Goal: Task Accomplishment & Management: Use online tool/utility

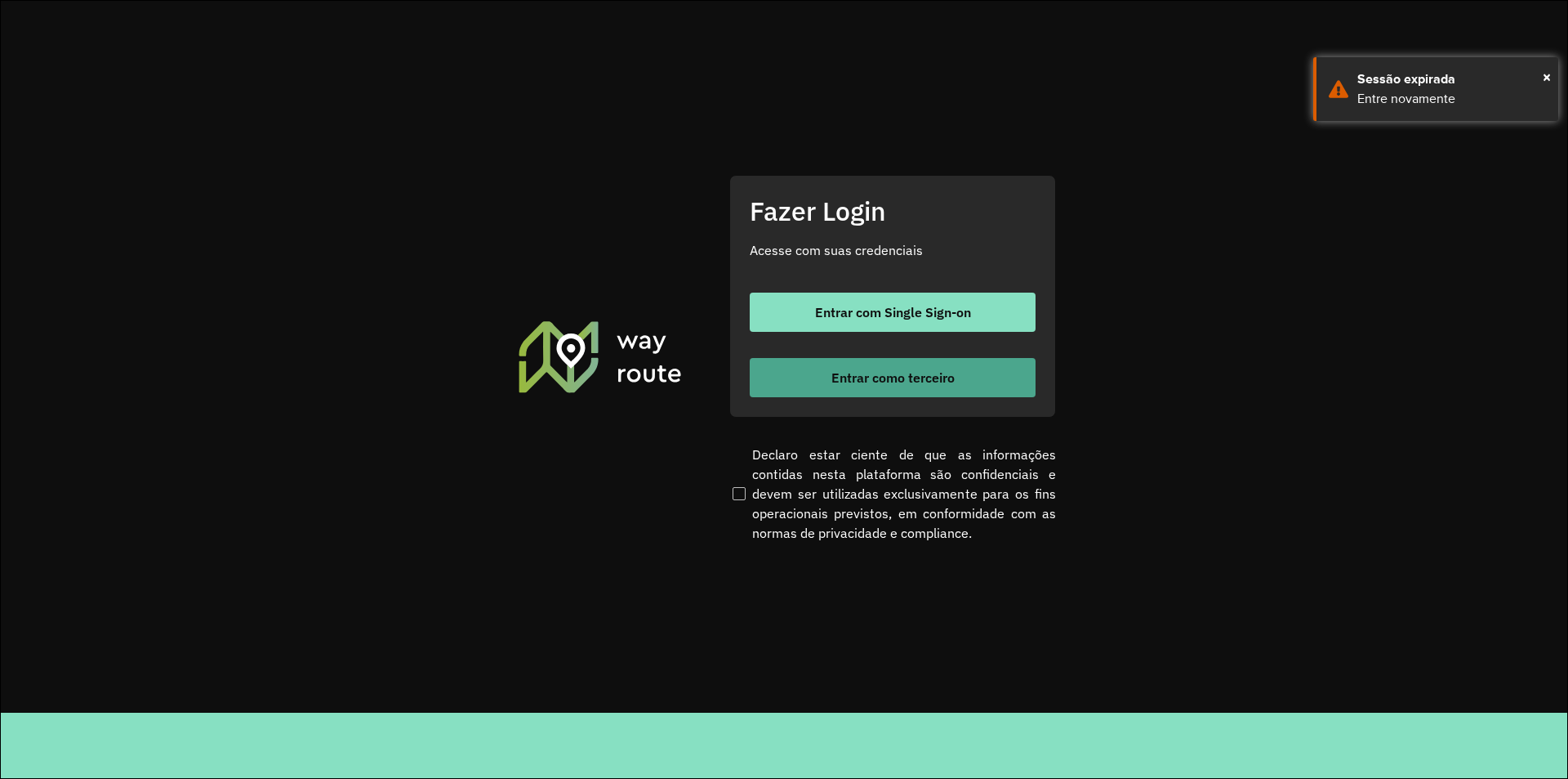
click at [896, 379] on span "Entrar como terceiro" at bounding box center [893, 377] width 124 height 13
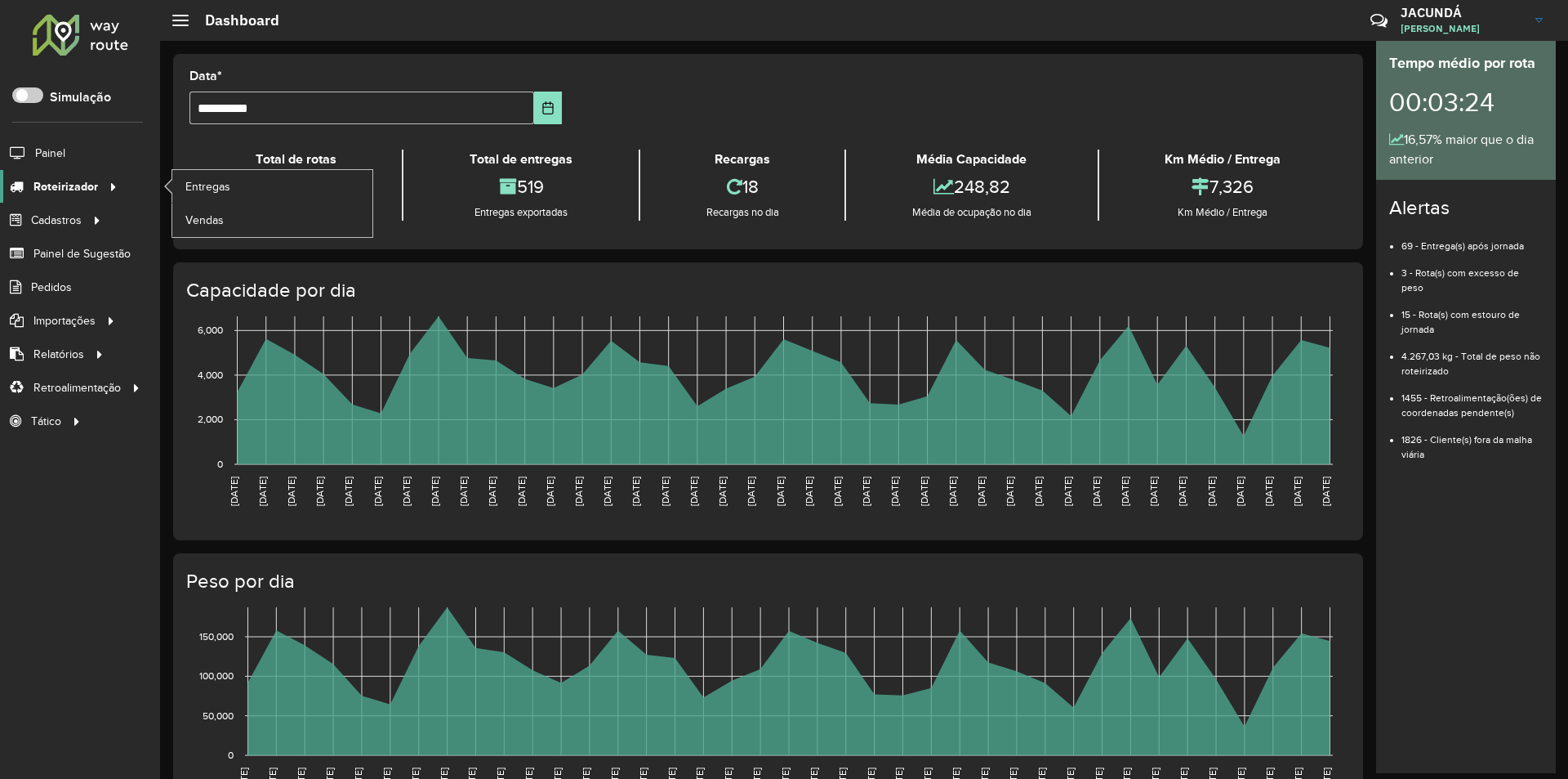
click at [56, 188] on span "Roteirizador" at bounding box center [66, 187] width 65 height 17
click at [218, 185] on span "Entregas" at bounding box center [208, 187] width 46 height 17
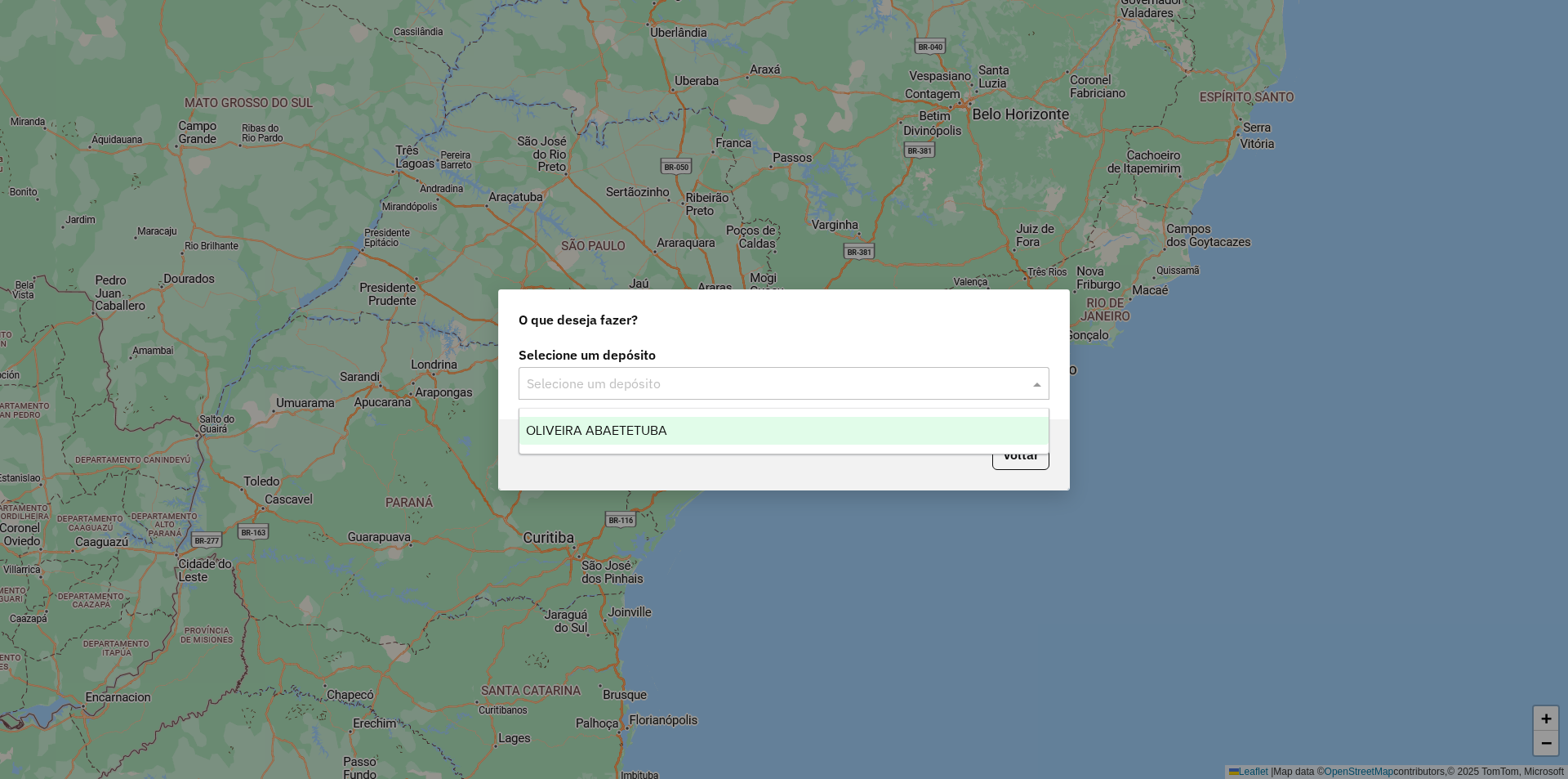
click at [1034, 385] on span at bounding box center [1039, 382] width 20 height 19
click at [617, 431] on span "OLIVEIRA ABAETETUBA" at bounding box center [597, 430] width 141 height 13
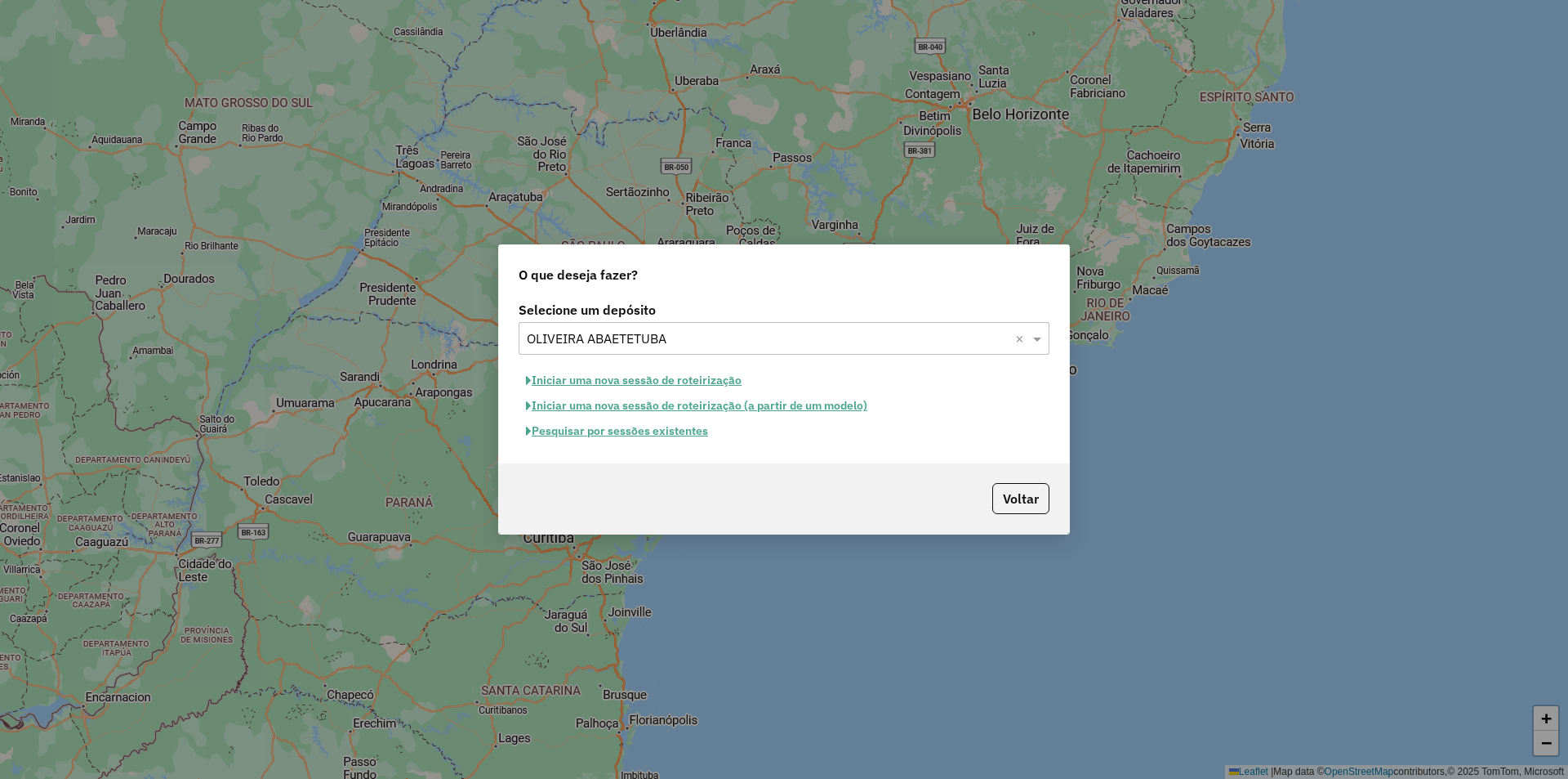
click at [615, 381] on button "Iniciar uma nova sessão de roteirização" at bounding box center [634, 381] width 231 height 25
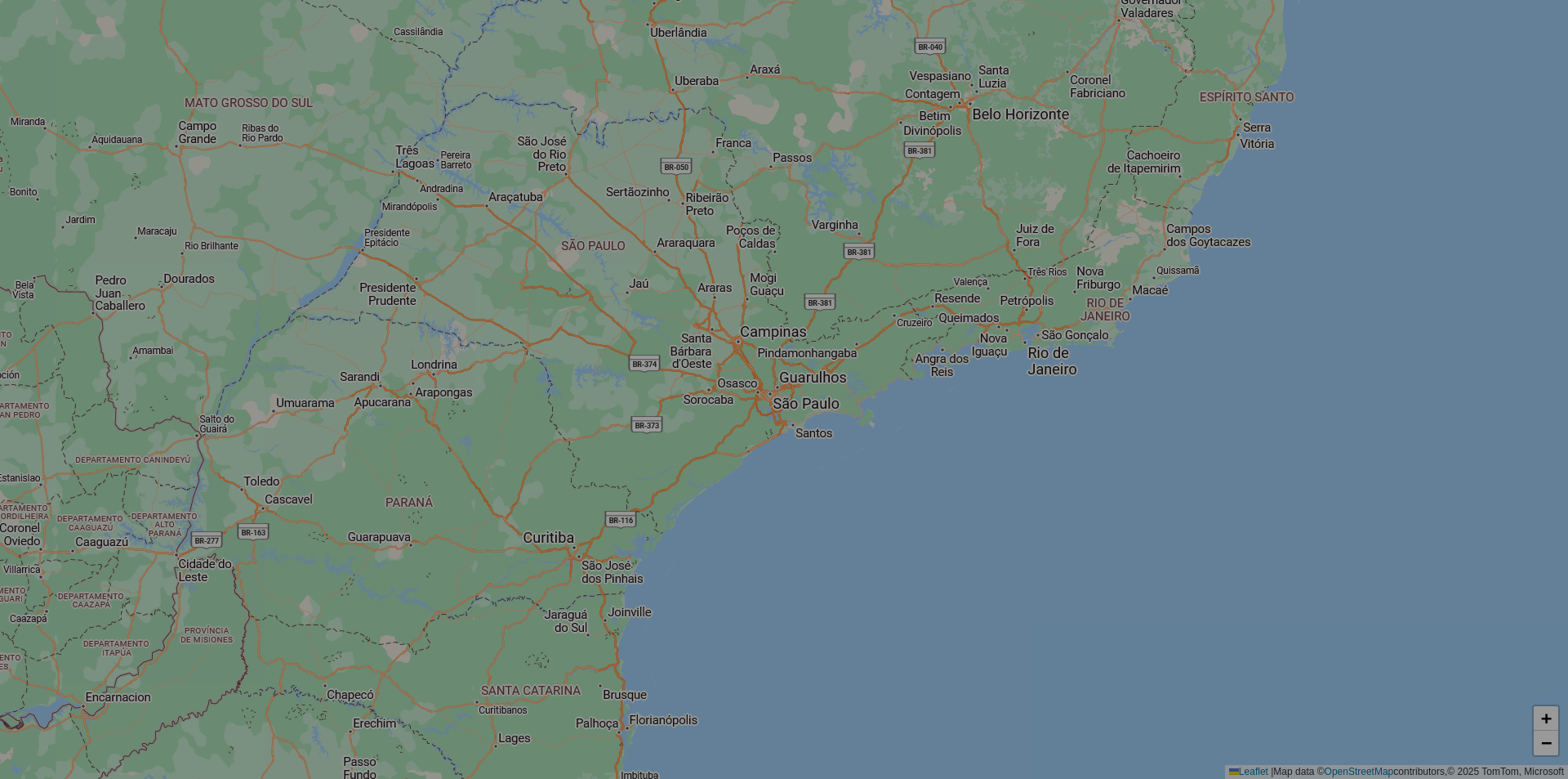
select select "*"
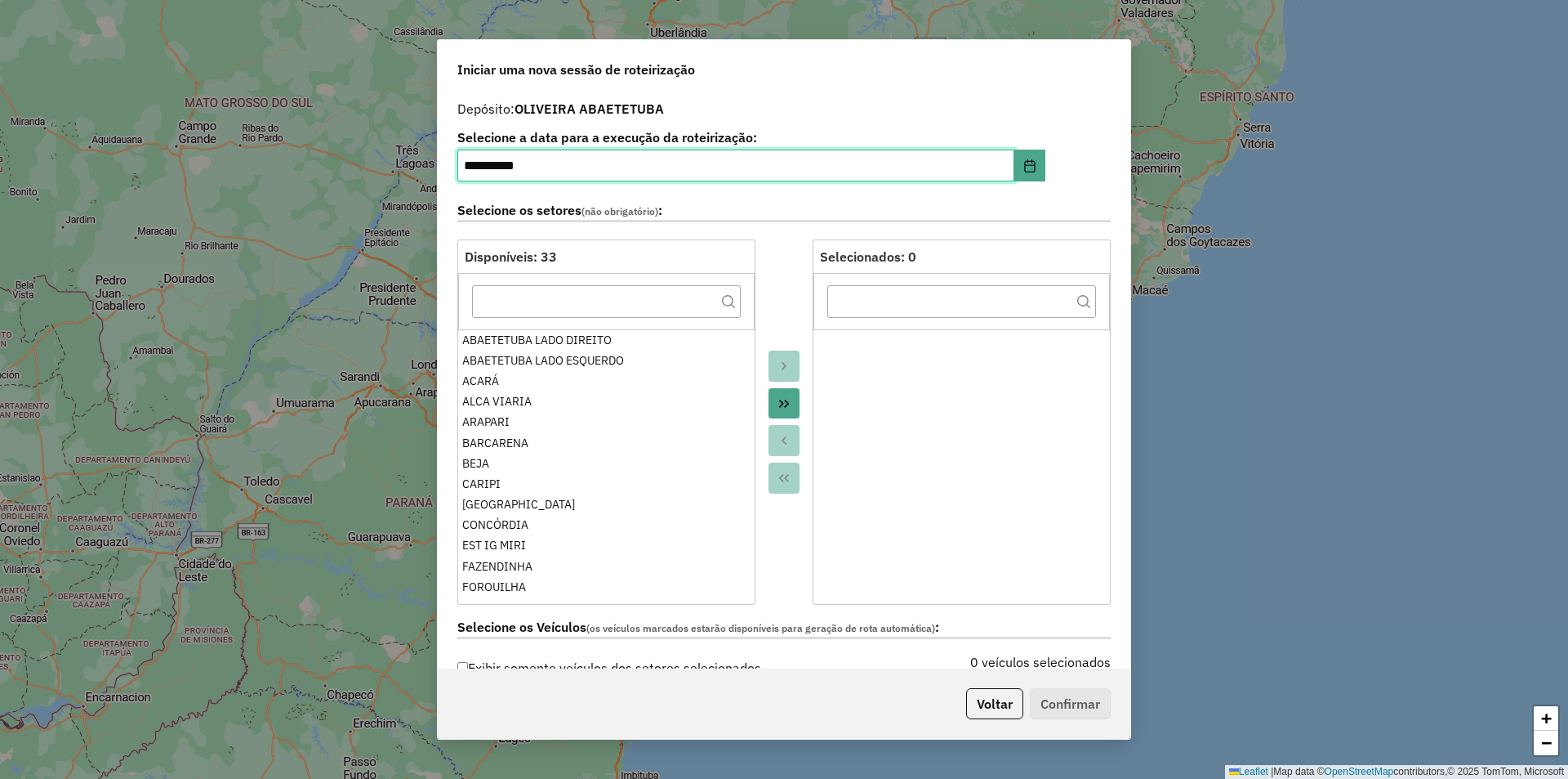
click at [480, 169] on input "**********" at bounding box center [736, 166] width 557 height 33
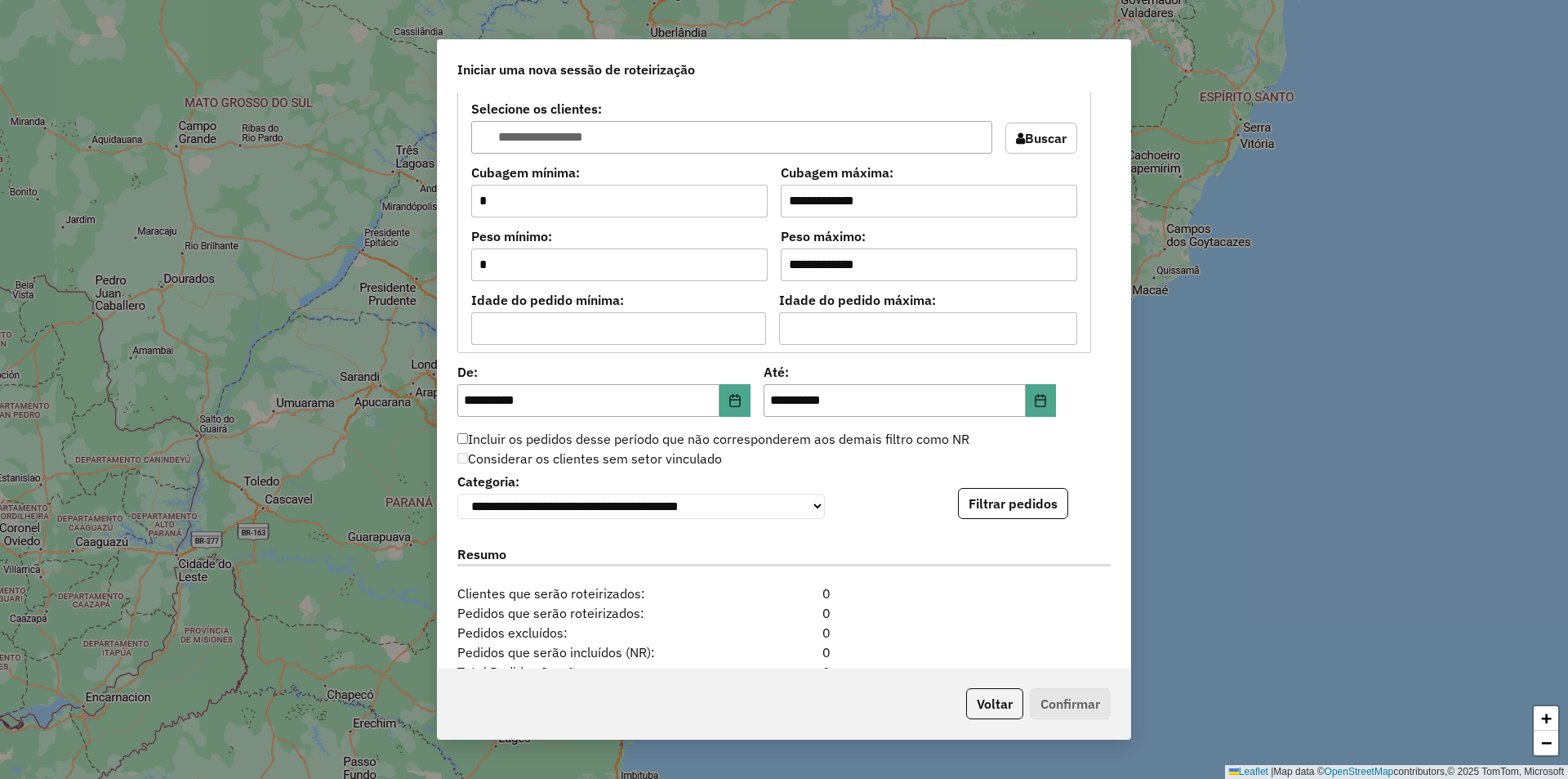
scroll to position [1470, 0]
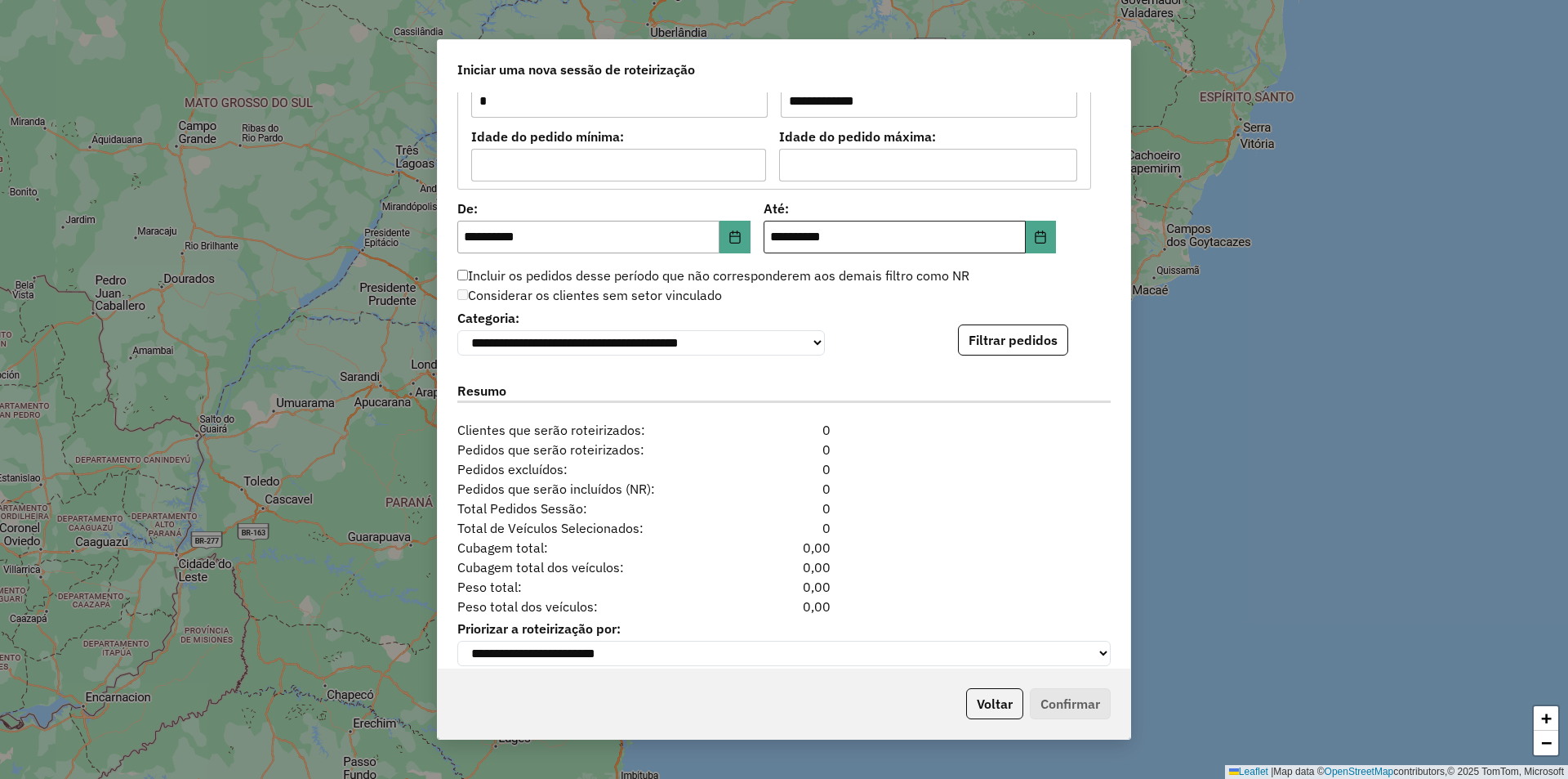
type input "**********"
click at [783, 238] on input "**********" at bounding box center [894, 237] width 262 height 33
type input "**********"
drag, startPoint x: 480, startPoint y: 233, endPoint x: 441, endPoint y: 235, distance: 39.1
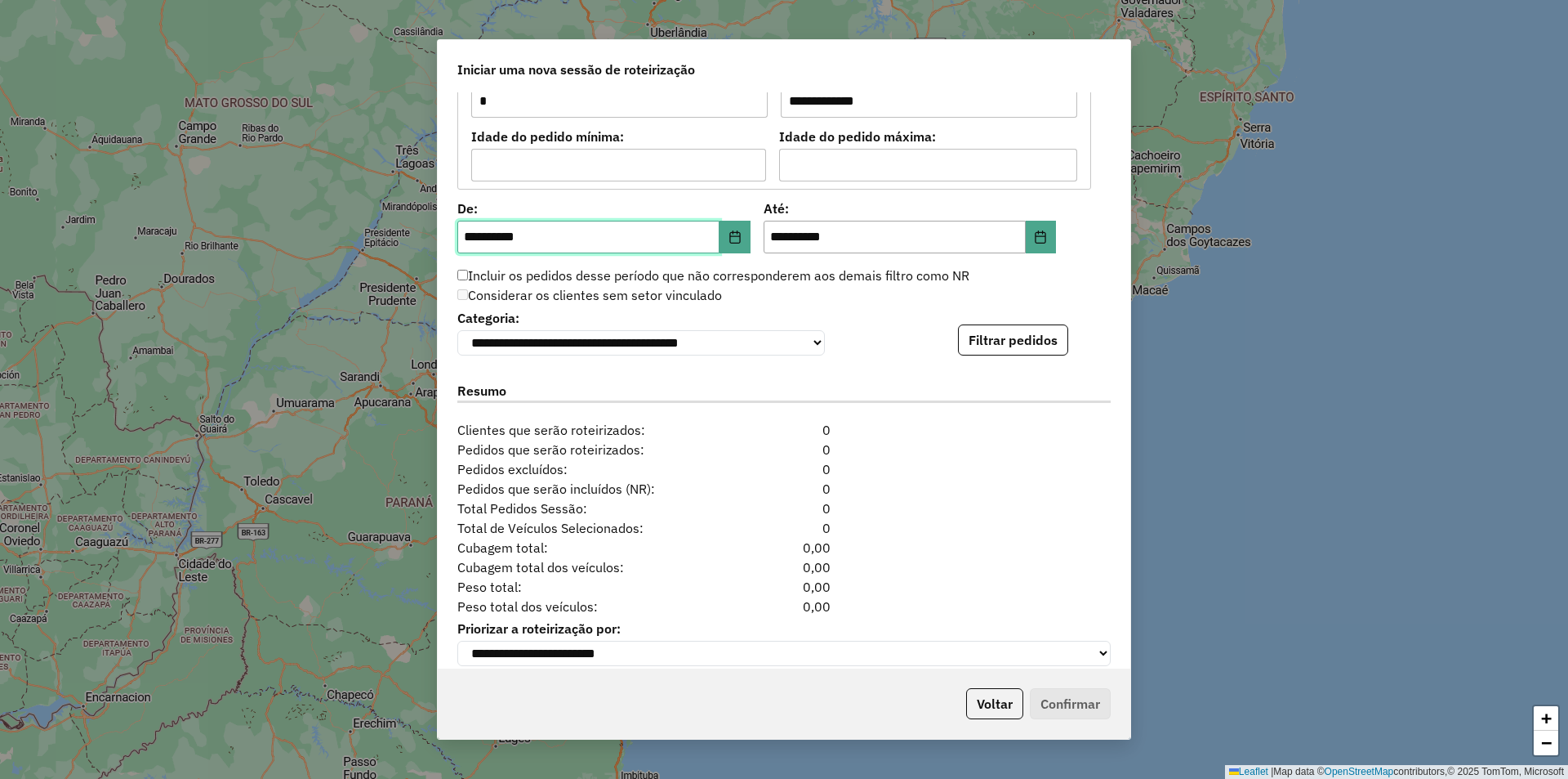
click at [441, 235] on div "**********" at bounding box center [784, 381] width 693 height 577
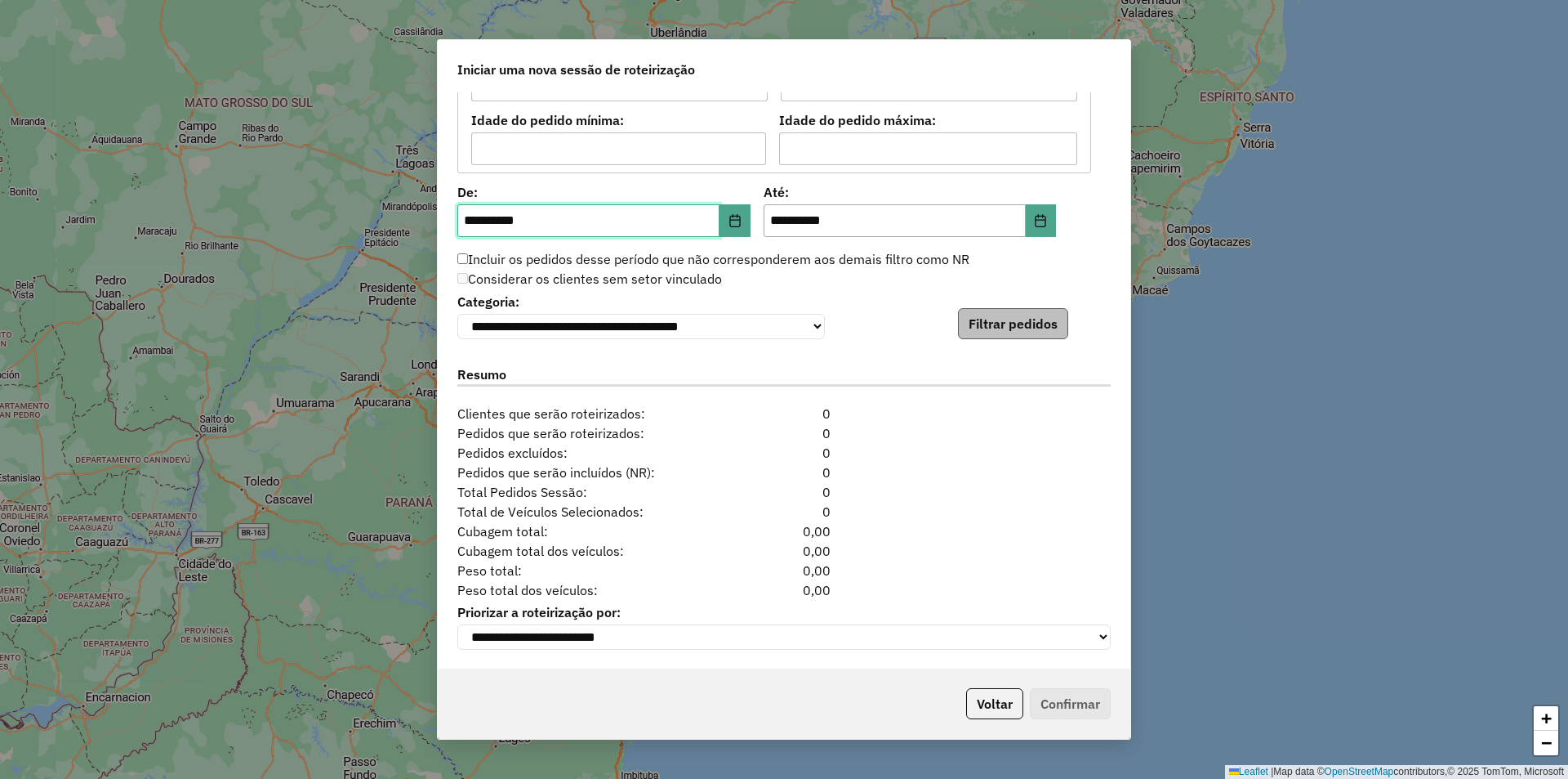
type input "**********"
click at [1001, 317] on button "Filtrar pedidos" at bounding box center [1013, 323] width 110 height 31
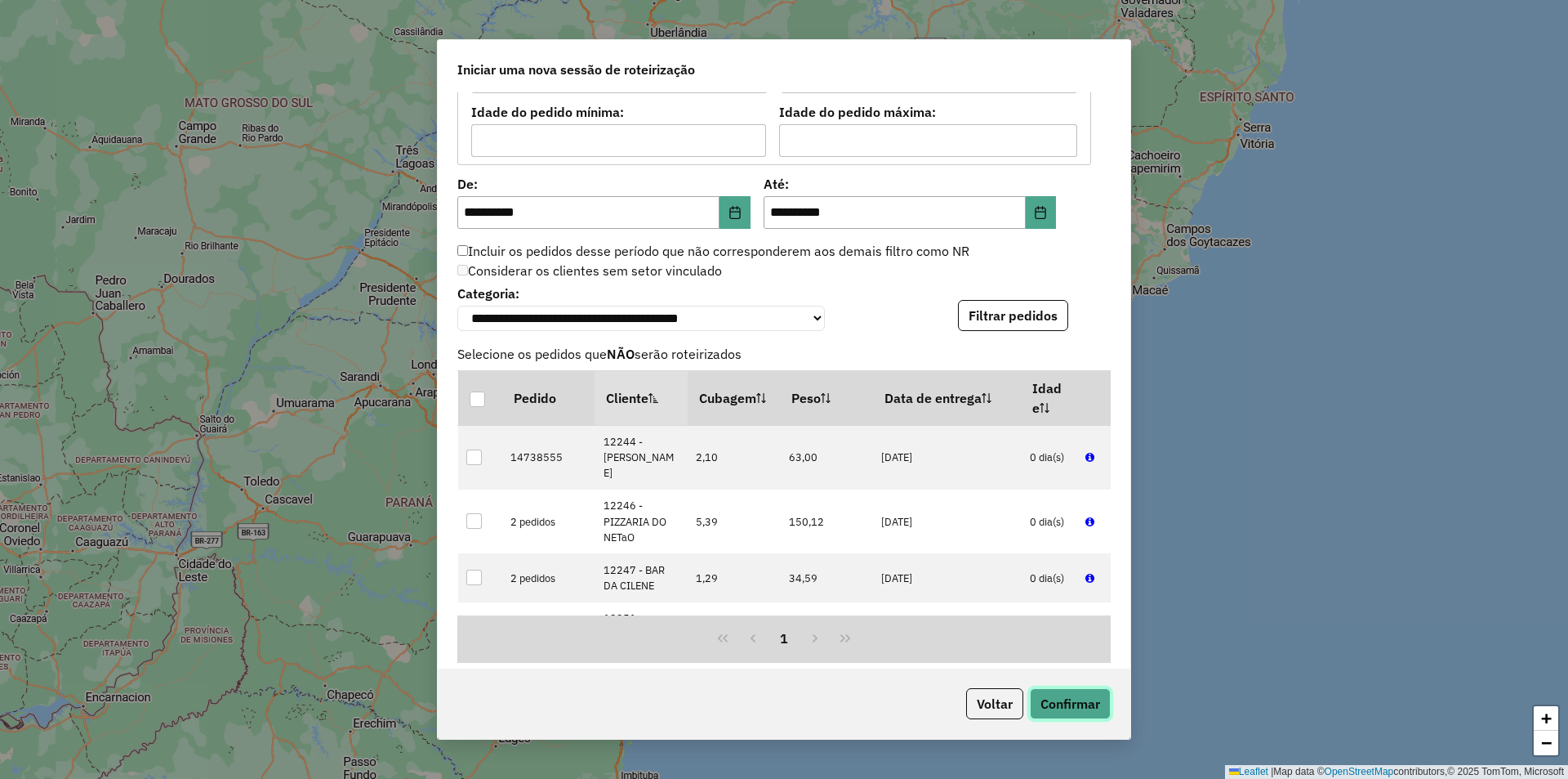
click at [1072, 707] on button "Confirmar" at bounding box center [1070, 703] width 81 height 31
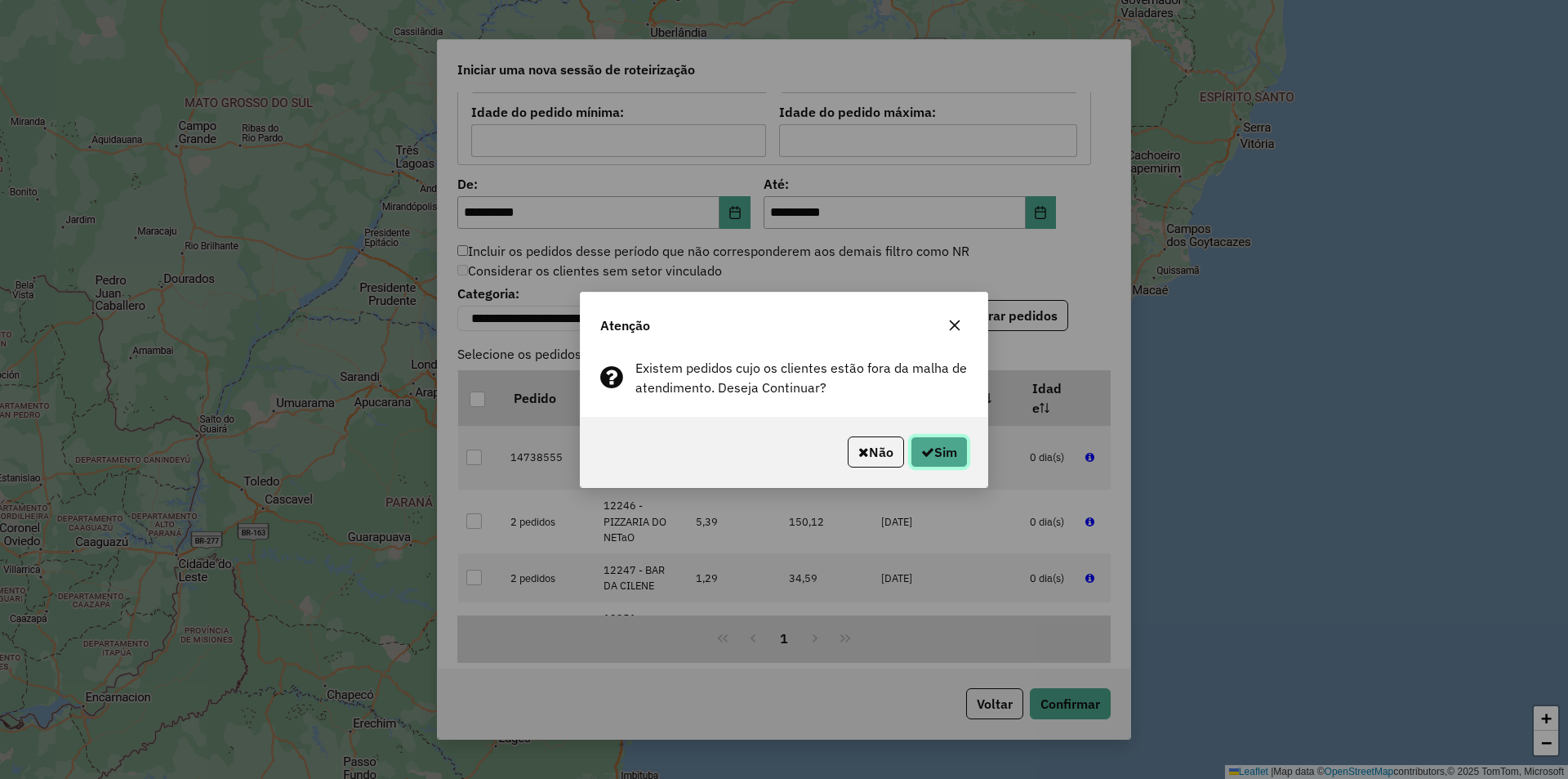
click at [936, 451] on button "Sim" at bounding box center [939, 451] width 57 height 31
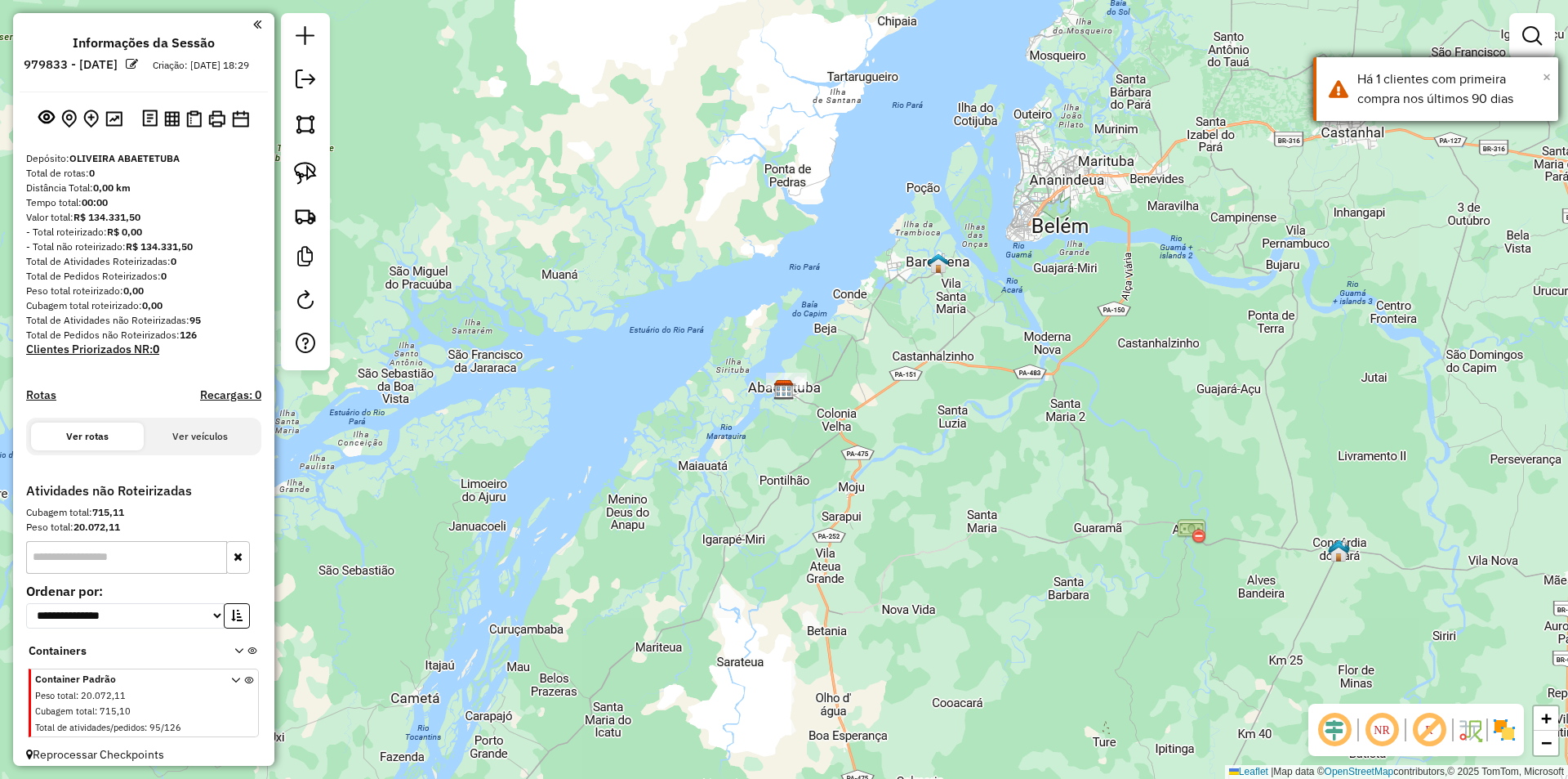
click at [1544, 77] on span "×" at bounding box center [1547, 77] width 8 height 18
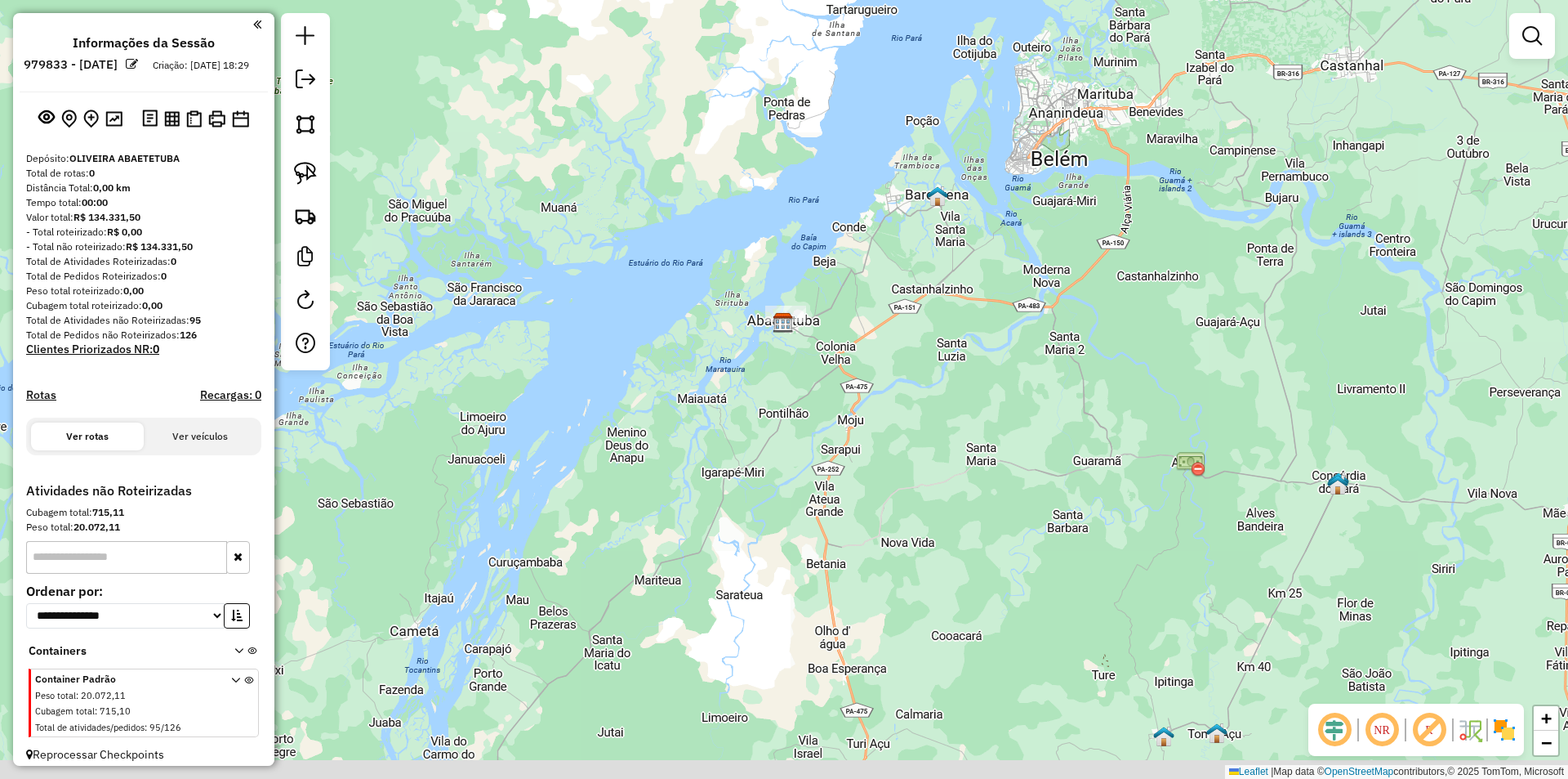
drag, startPoint x: 854, startPoint y: 510, endPoint x: 837, endPoint y: 334, distance: 176.8
click at [837, 339] on div "Janela de atendimento Grade de atendimento Capacidade Transportadoras Veículos …" at bounding box center [784, 389] width 1568 height 779
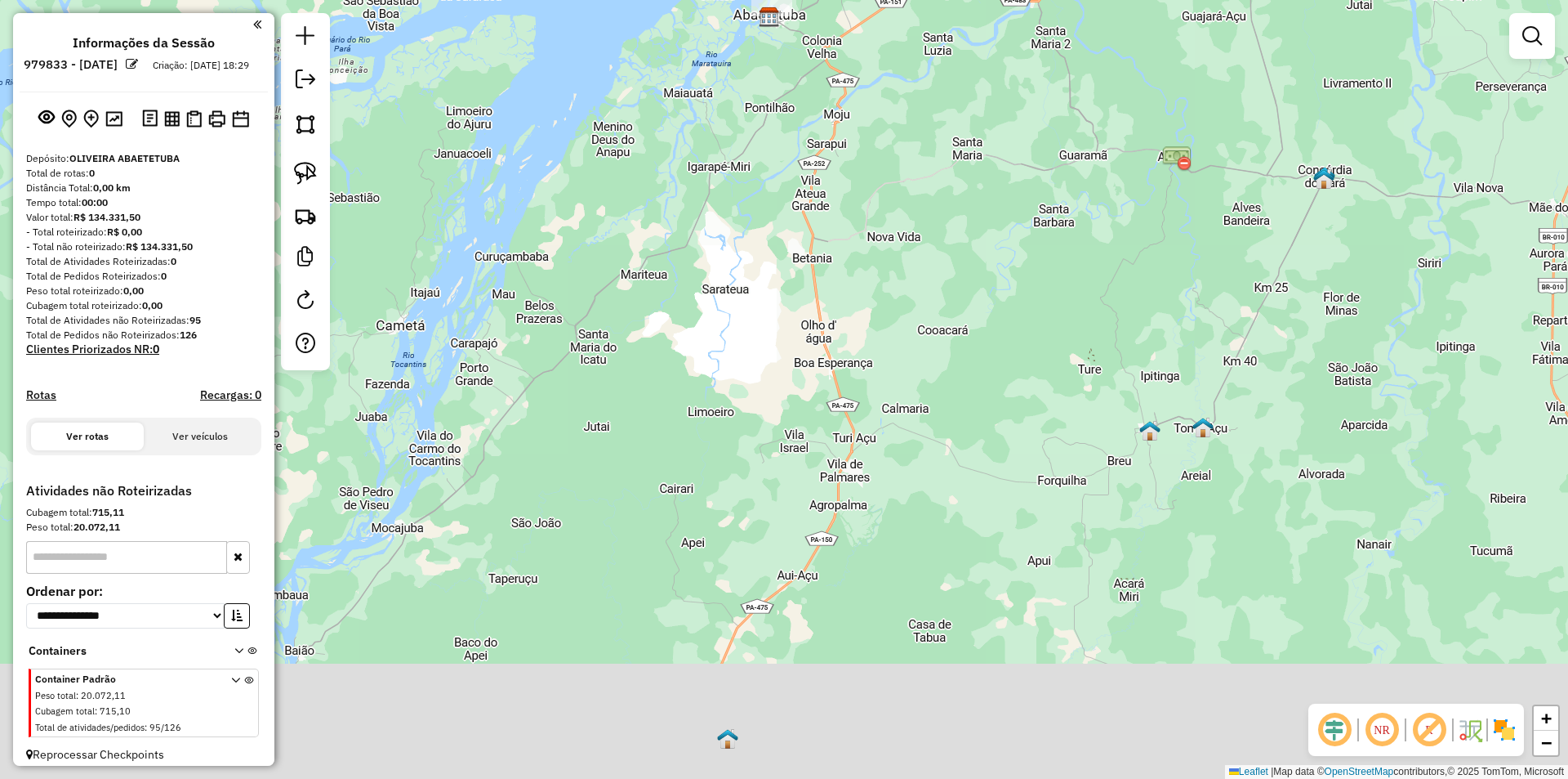
drag, startPoint x: 910, startPoint y: 398, endPoint x: 907, endPoint y: 305, distance: 93.0
click at [909, 328] on div "Janela de atendimento Grade de atendimento Capacidade Transportadoras Veículos …" at bounding box center [784, 389] width 1568 height 779
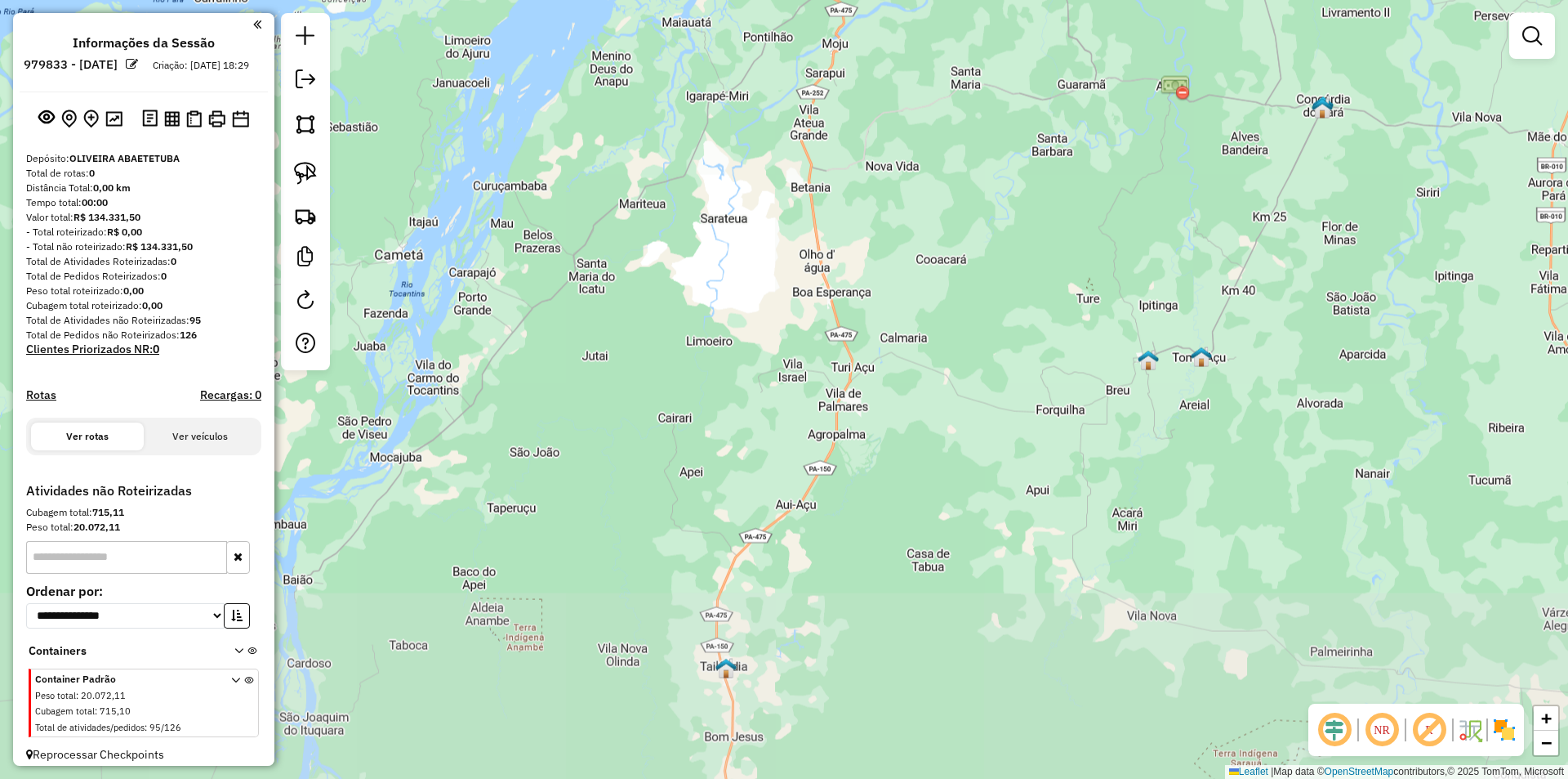
click at [911, 382] on div "Janela de atendimento Grade de atendimento Capacidade Transportadoras Veículos …" at bounding box center [784, 389] width 1568 height 779
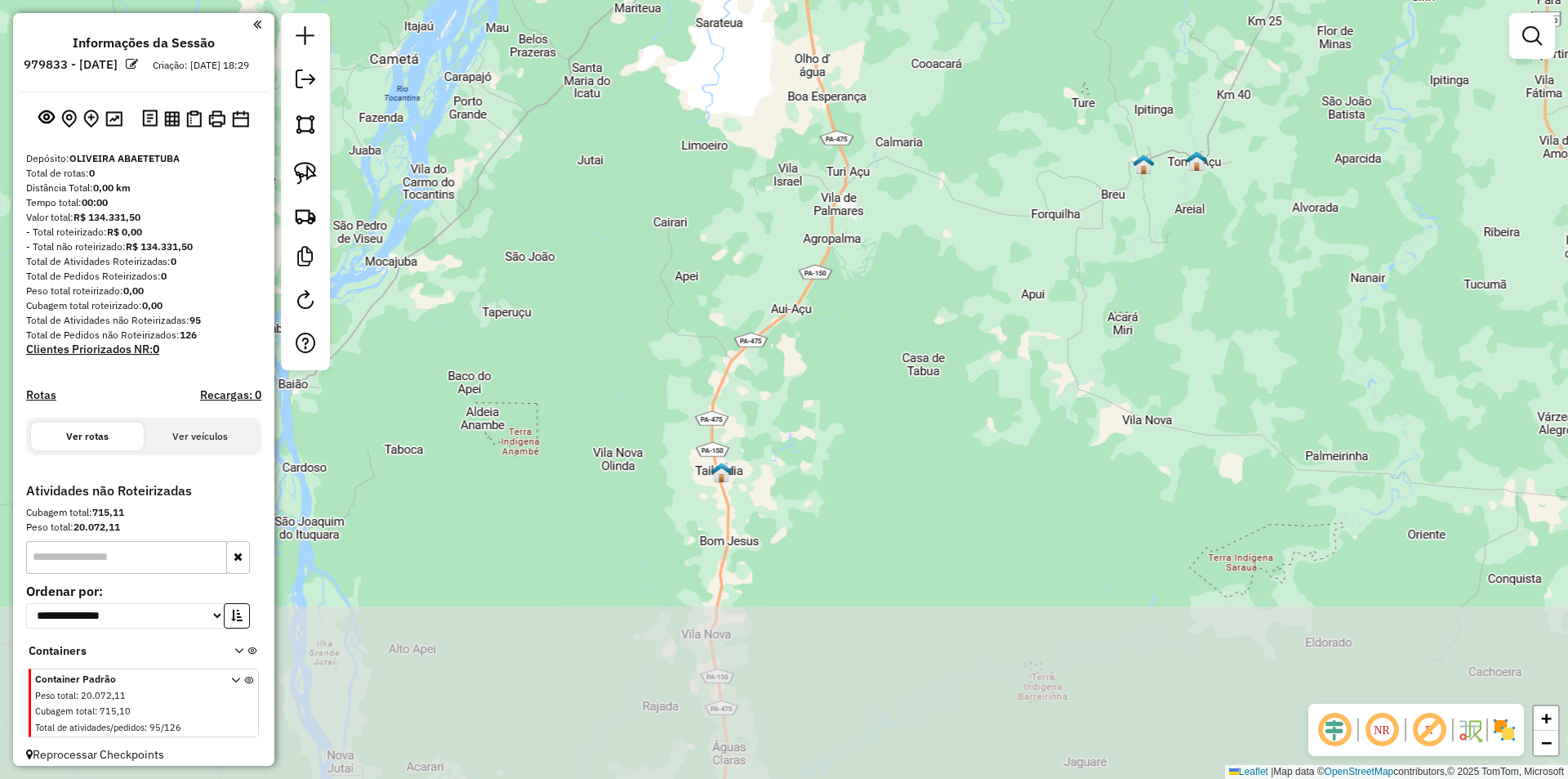
drag, startPoint x: 911, startPoint y: 487, endPoint x: 911, endPoint y: 393, distance: 94.0
click at [911, 401] on div "Janela de atendimento Grade de atendimento Capacidade Transportadoras Veículos …" at bounding box center [784, 389] width 1568 height 779
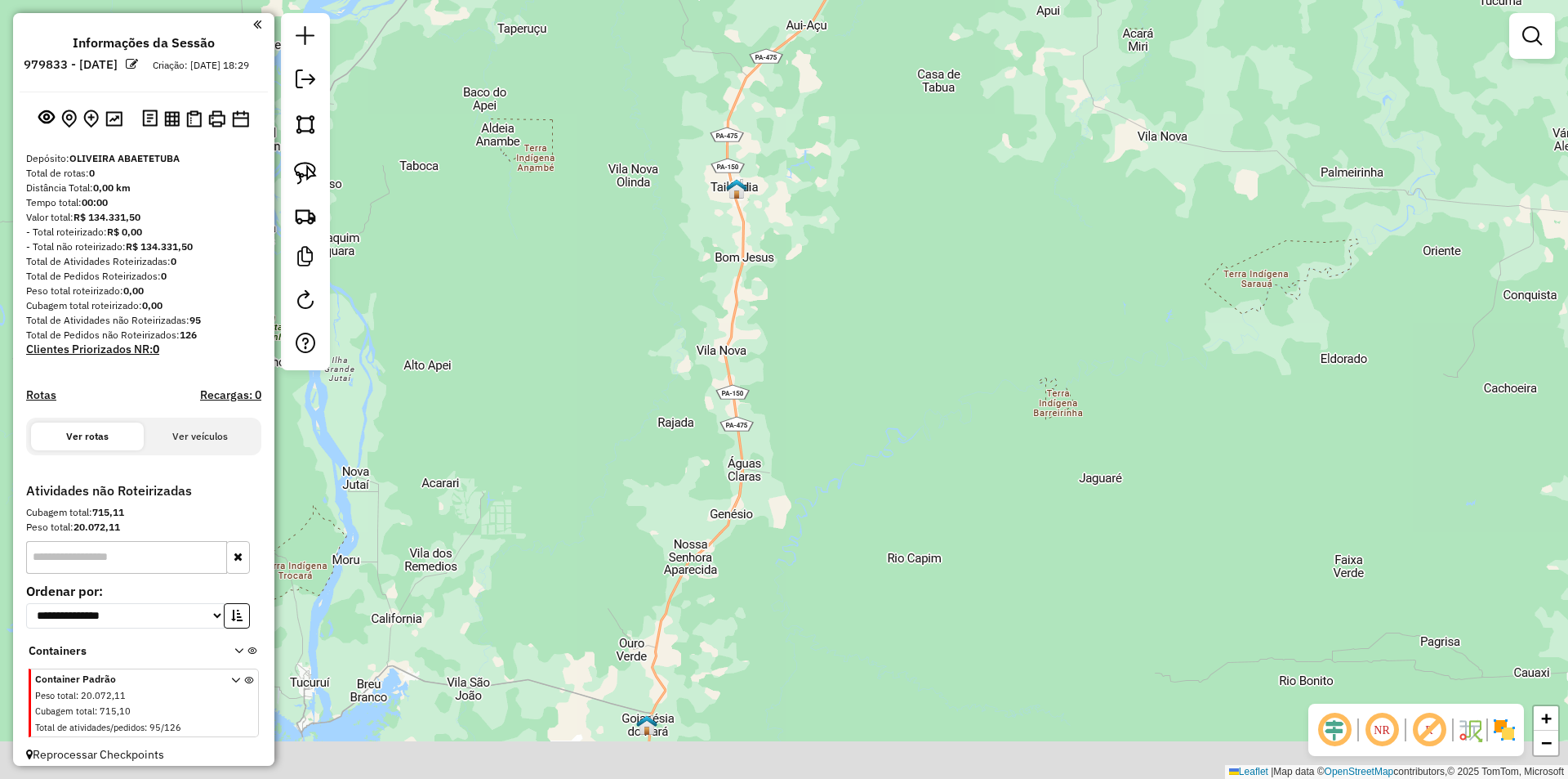
drag, startPoint x: 901, startPoint y: 542, endPoint x: 928, endPoint y: 413, distance: 131.8
click at [931, 432] on div "Janela de atendimento Grade de atendimento Capacidade Transportadoras Veículos …" at bounding box center [784, 389] width 1568 height 779
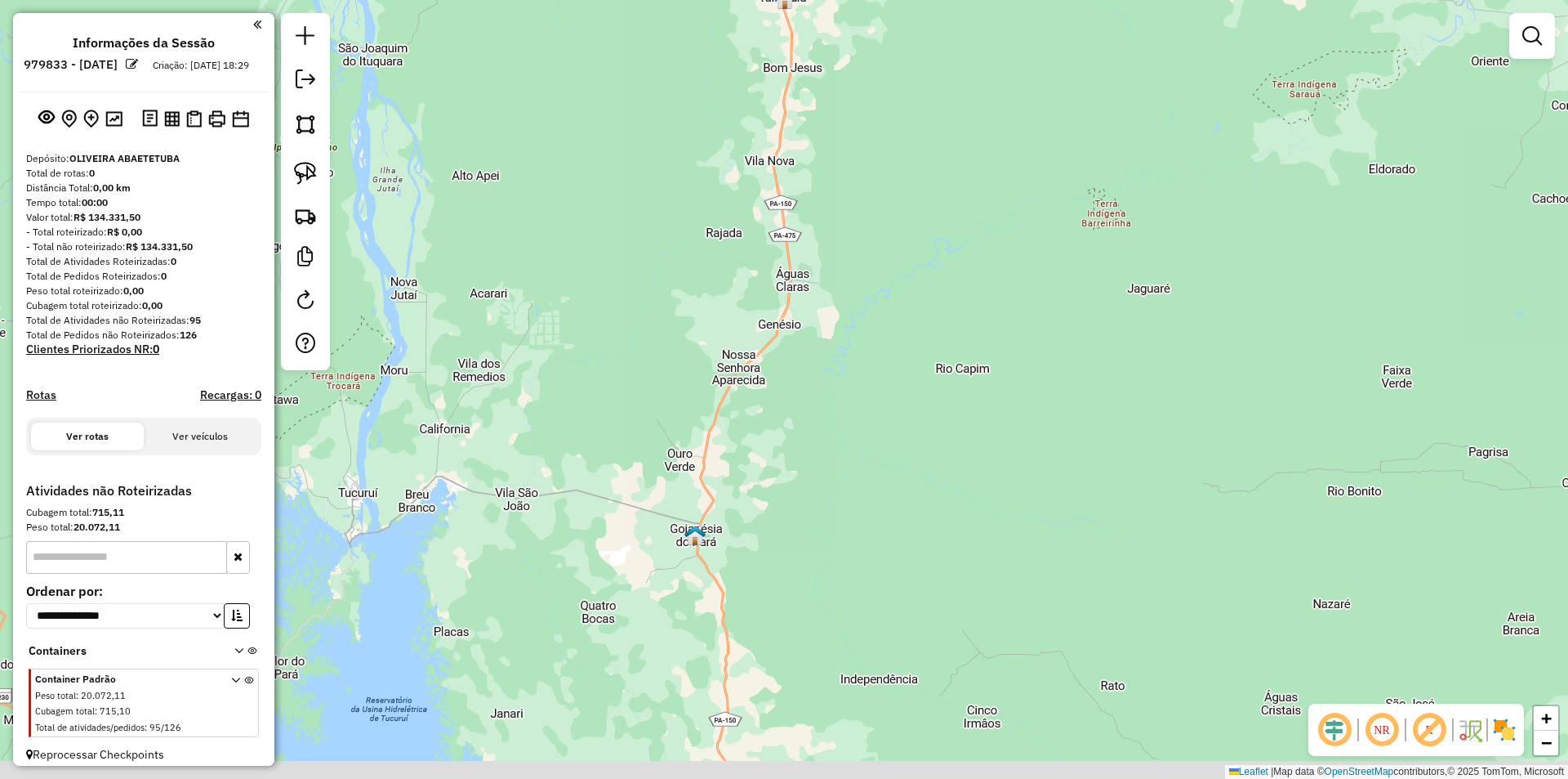
drag, startPoint x: 906, startPoint y: 564, endPoint x: 926, endPoint y: 441, distance: 124.6
click at [921, 472] on div "Janela de atendimento Grade de atendimento Capacidade Transportadoras Veículos …" at bounding box center [784, 389] width 1568 height 779
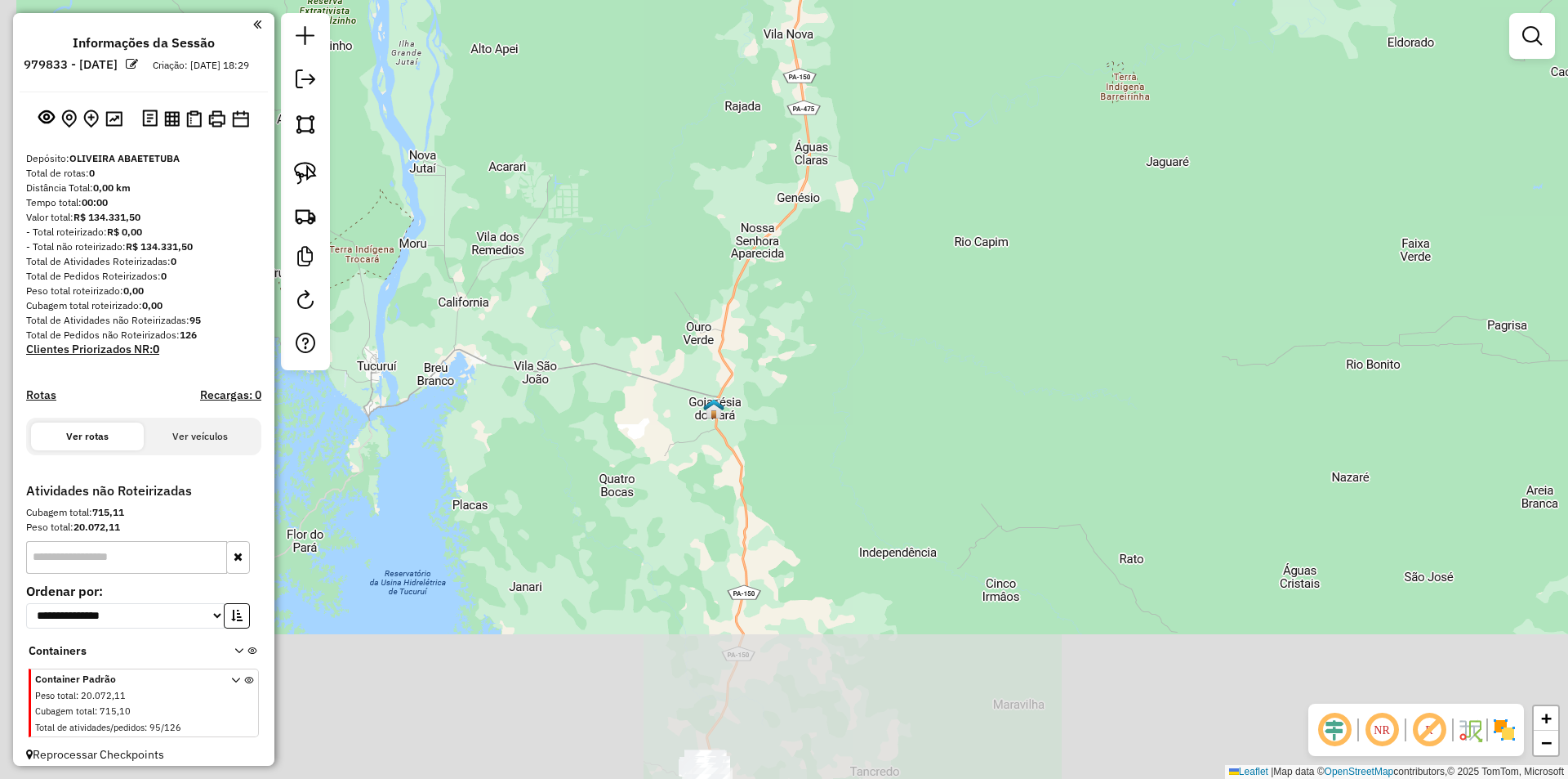
drag, startPoint x: 901, startPoint y: 599, endPoint x: 931, endPoint y: 425, distance: 176.6
click at [925, 460] on div "Janela de atendimento Grade de atendimento Capacidade Transportadoras Veículos …" at bounding box center [784, 389] width 1568 height 779
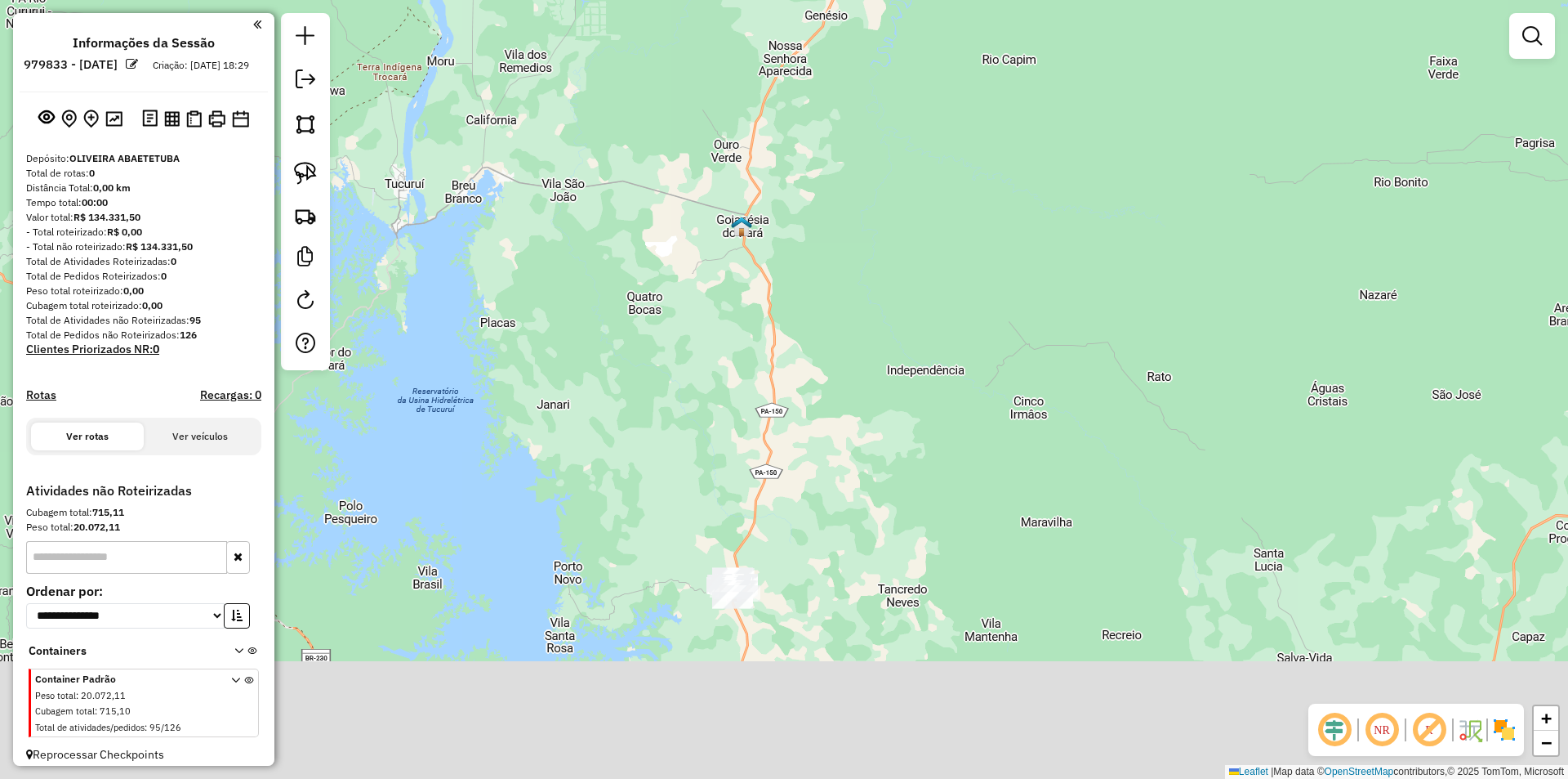
drag, startPoint x: 939, startPoint y: 552, endPoint x: 961, endPoint y: 423, distance: 130.9
click at [955, 462] on div "Janela de atendimento Grade de atendimento Capacidade Transportadoras Veículos …" at bounding box center [784, 389] width 1568 height 779
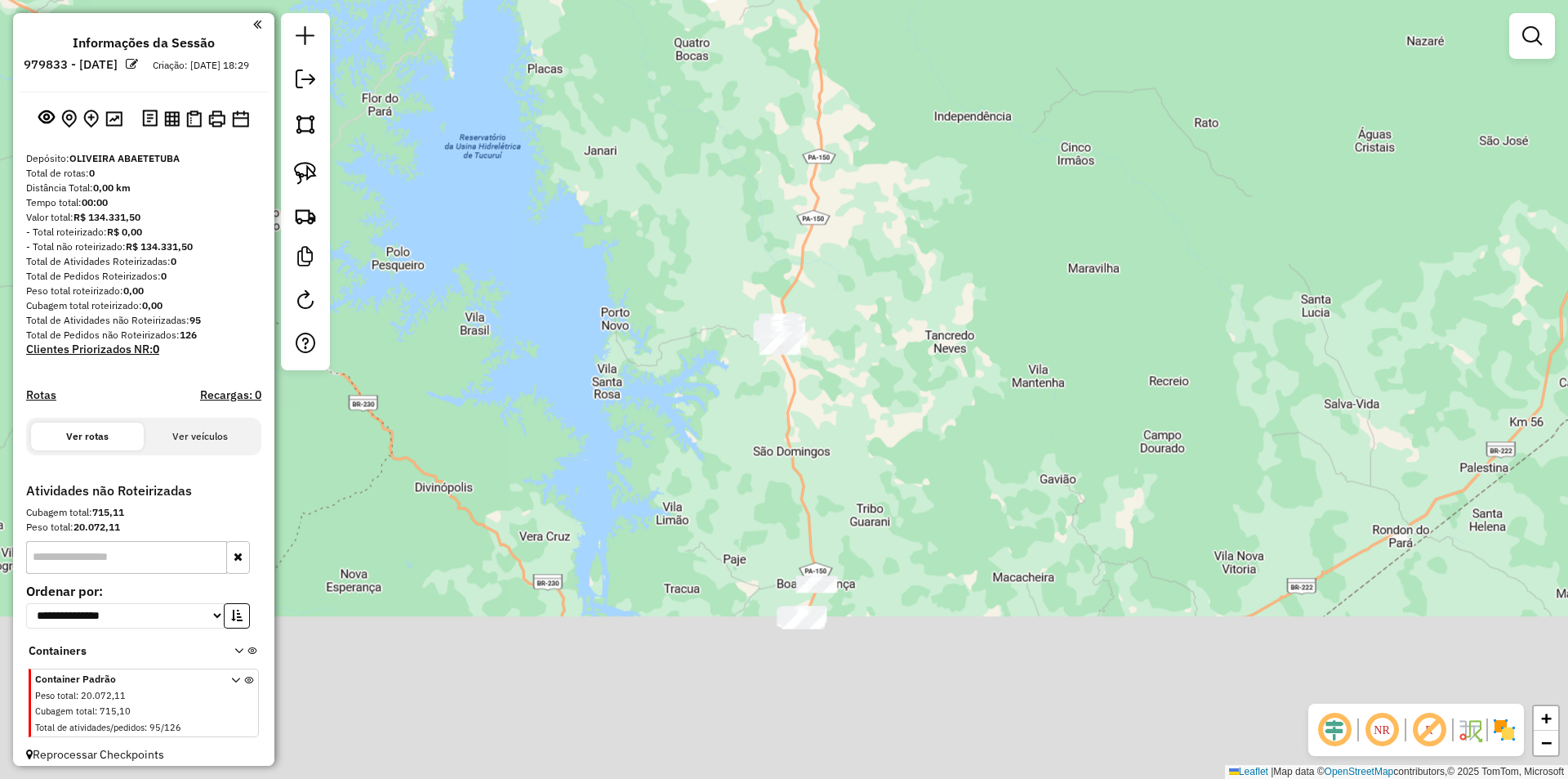
drag, startPoint x: 962, startPoint y: 559, endPoint x: 986, endPoint y: 450, distance: 111.6
click at [989, 482] on div "Janela de atendimento Grade de atendimento Capacidade Transportadoras Veículos …" at bounding box center [784, 389] width 1568 height 779
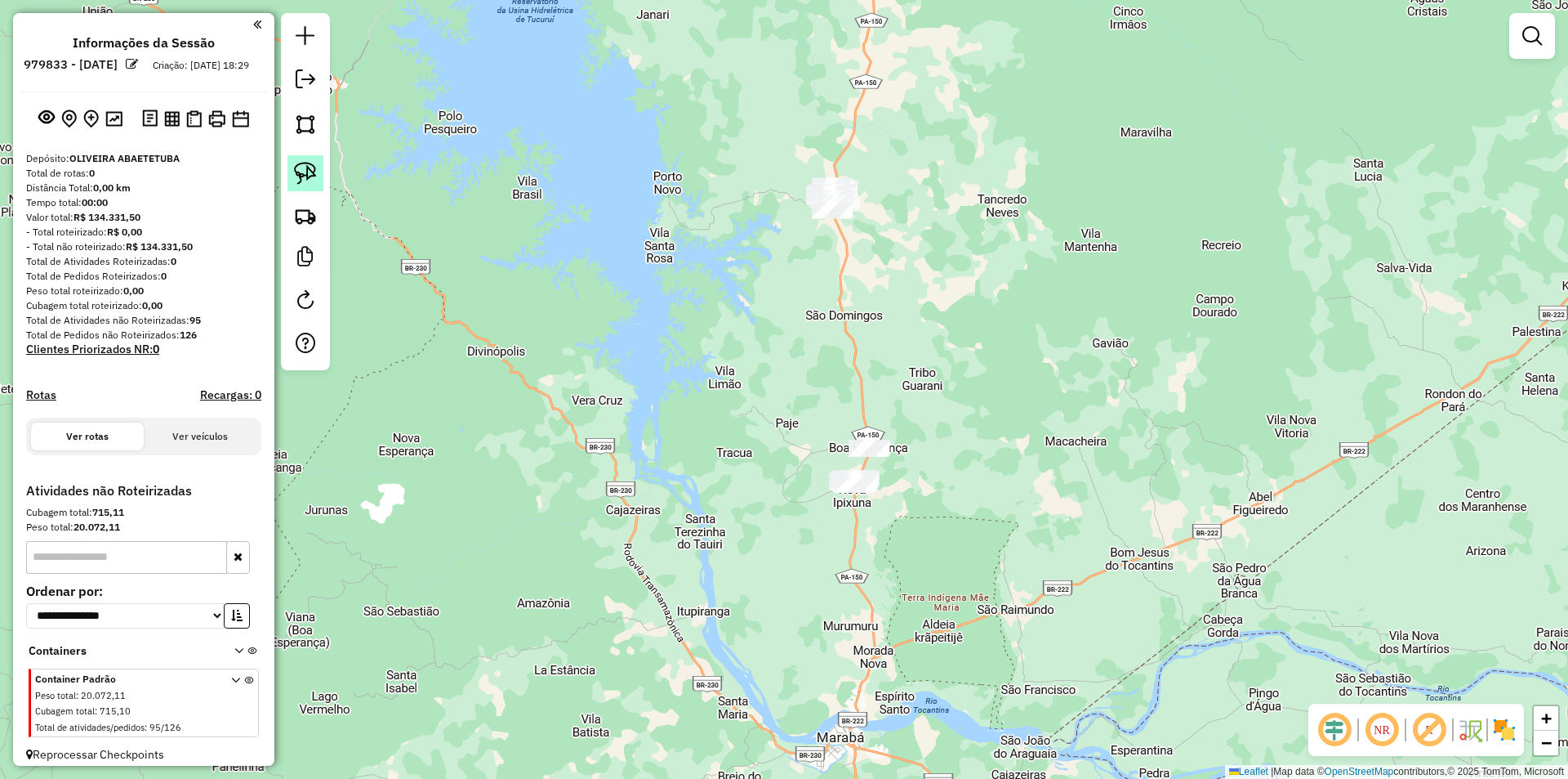
click at [304, 170] on img at bounding box center [305, 173] width 23 height 23
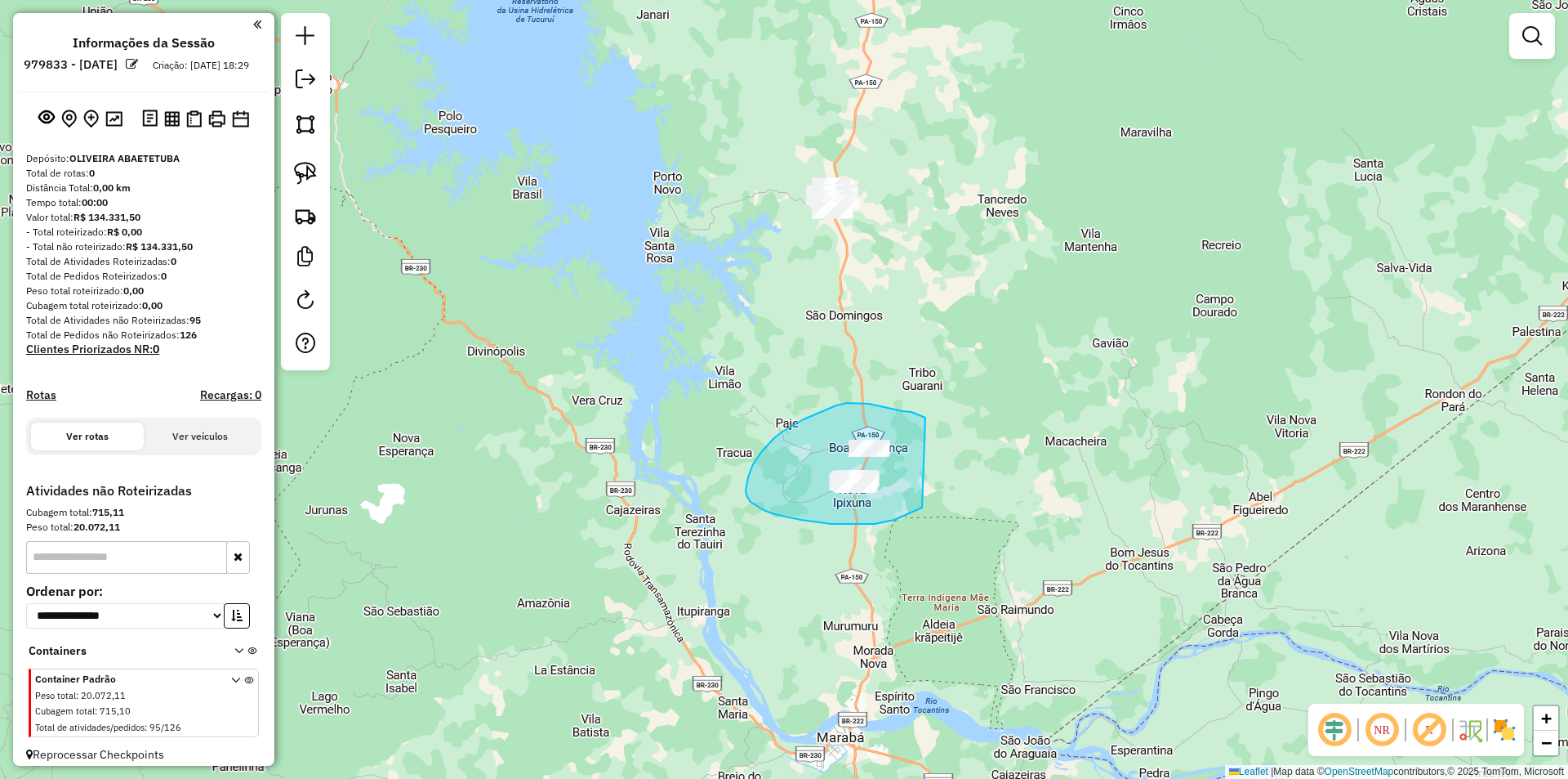
drag, startPoint x: 925, startPoint y: 418, endPoint x: 922, endPoint y: 508, distance: 90.0
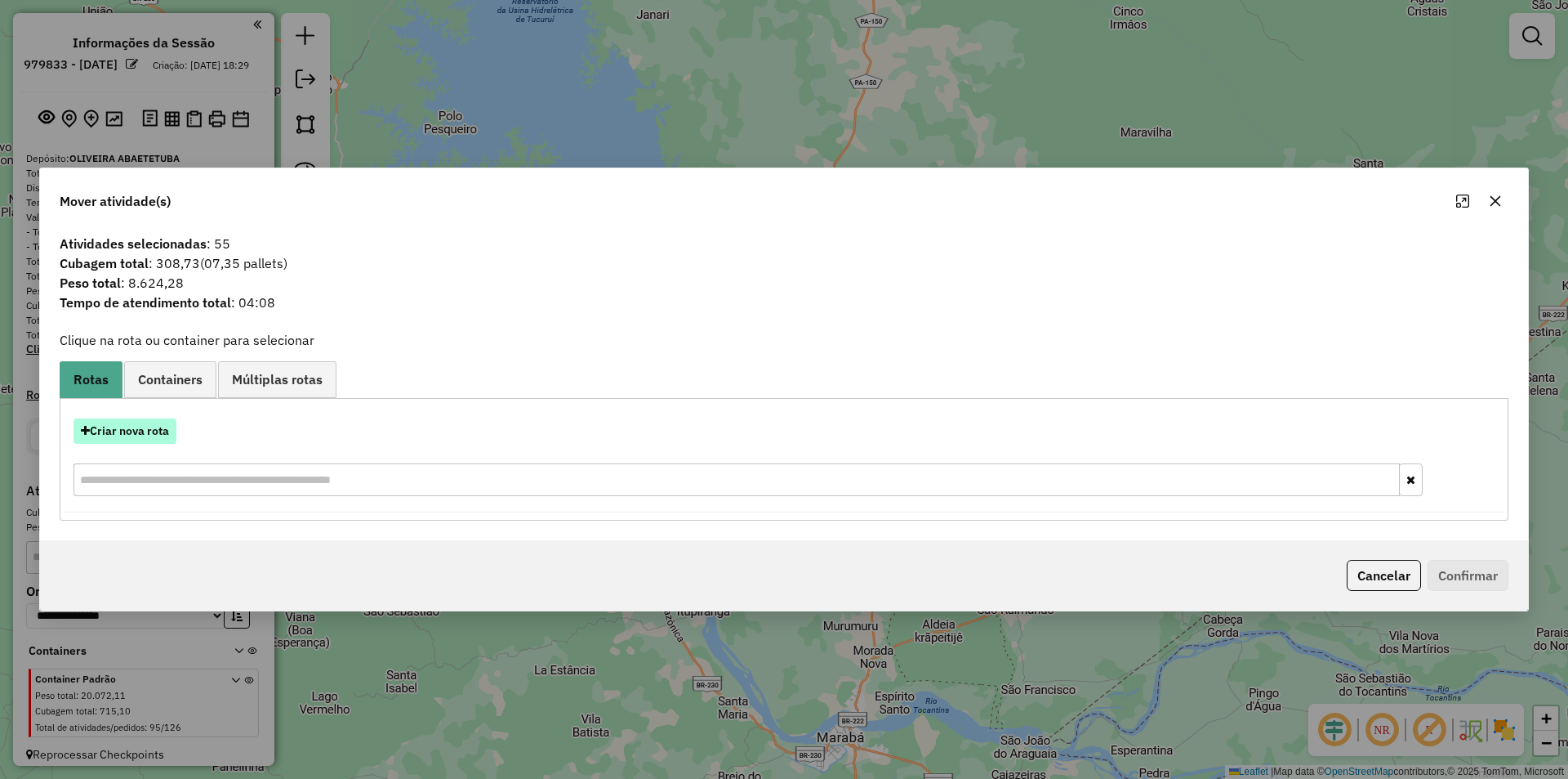
click at [142, 429] on button "Criar nova rota" at bounding box center [125, 431] width 103 height 25
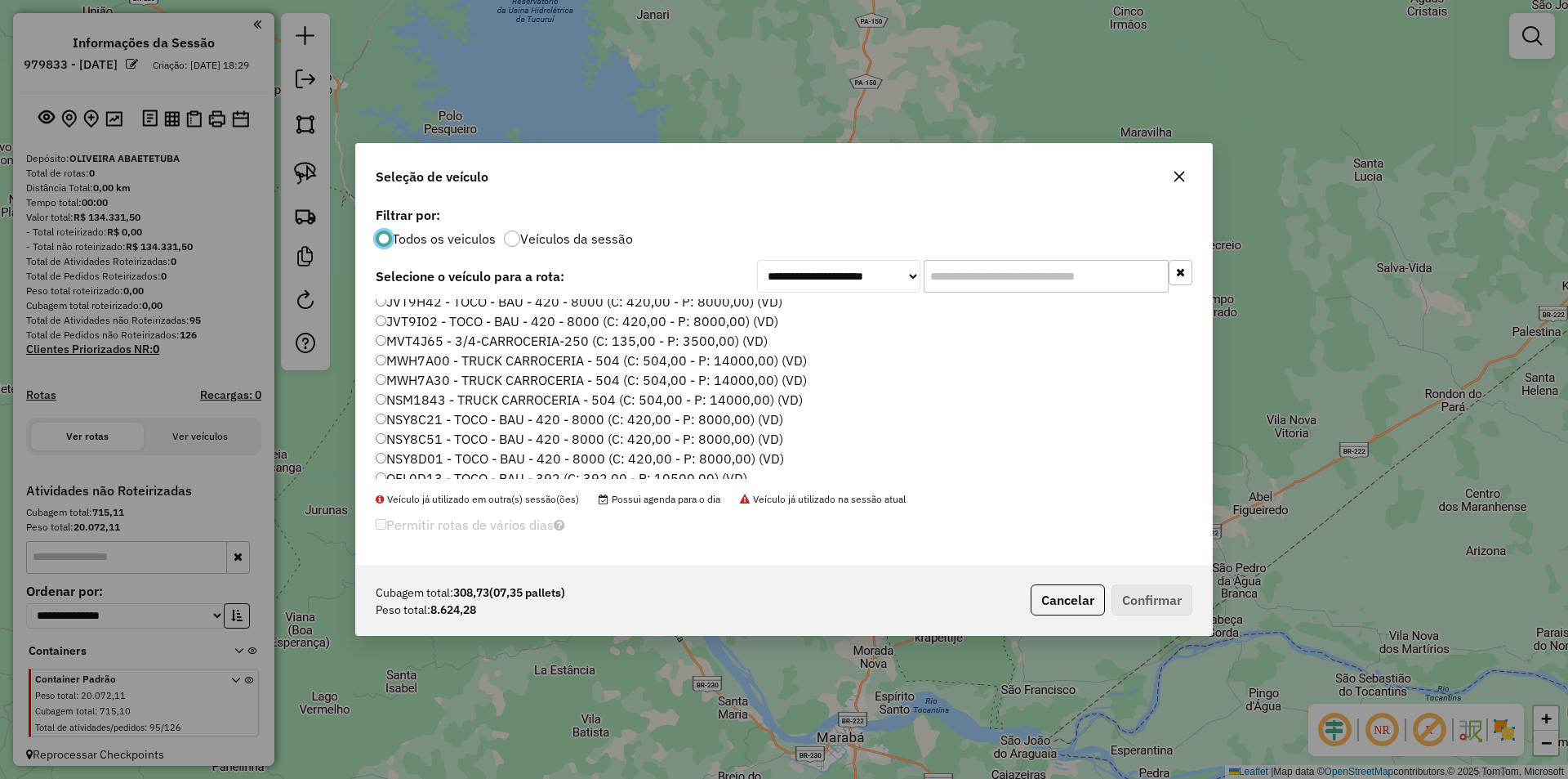
scroll to position [245, 0]
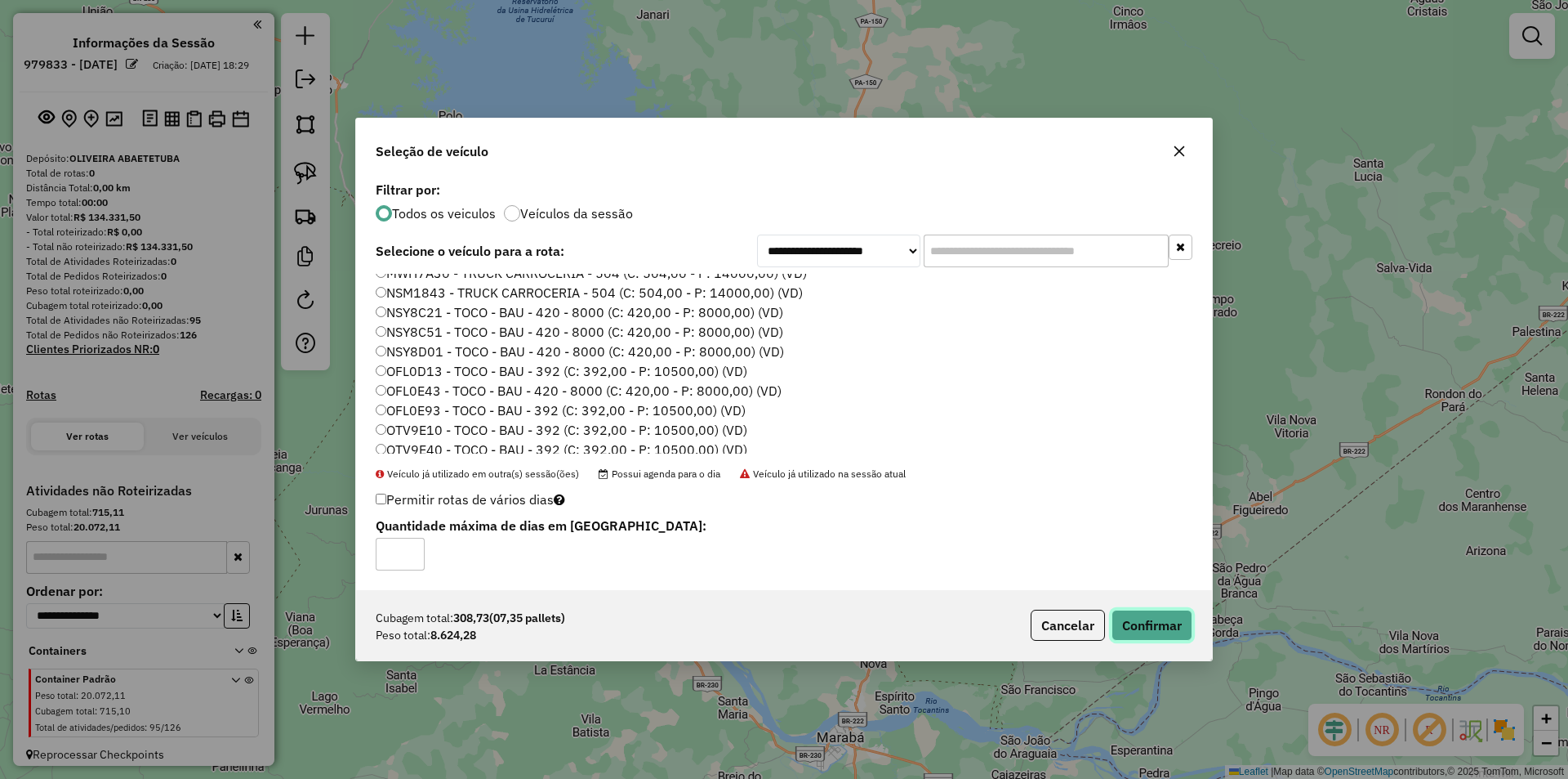
click at [1156, 619] on button "Confirmar" at bounding box center [1151, 625] width 81 height 31
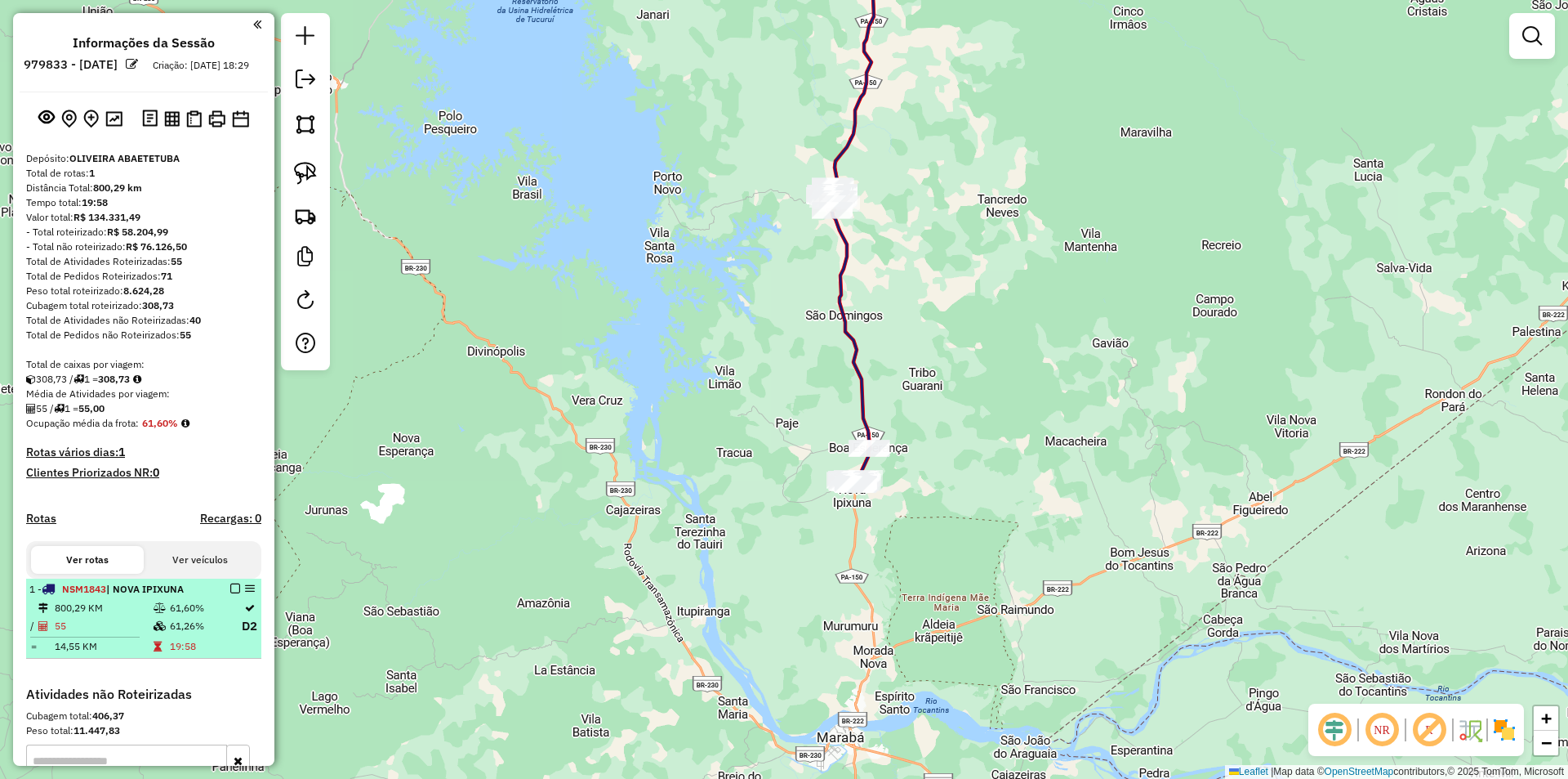
click at [233, 593] on em at bounding box center [236, 589] width 10 height 10
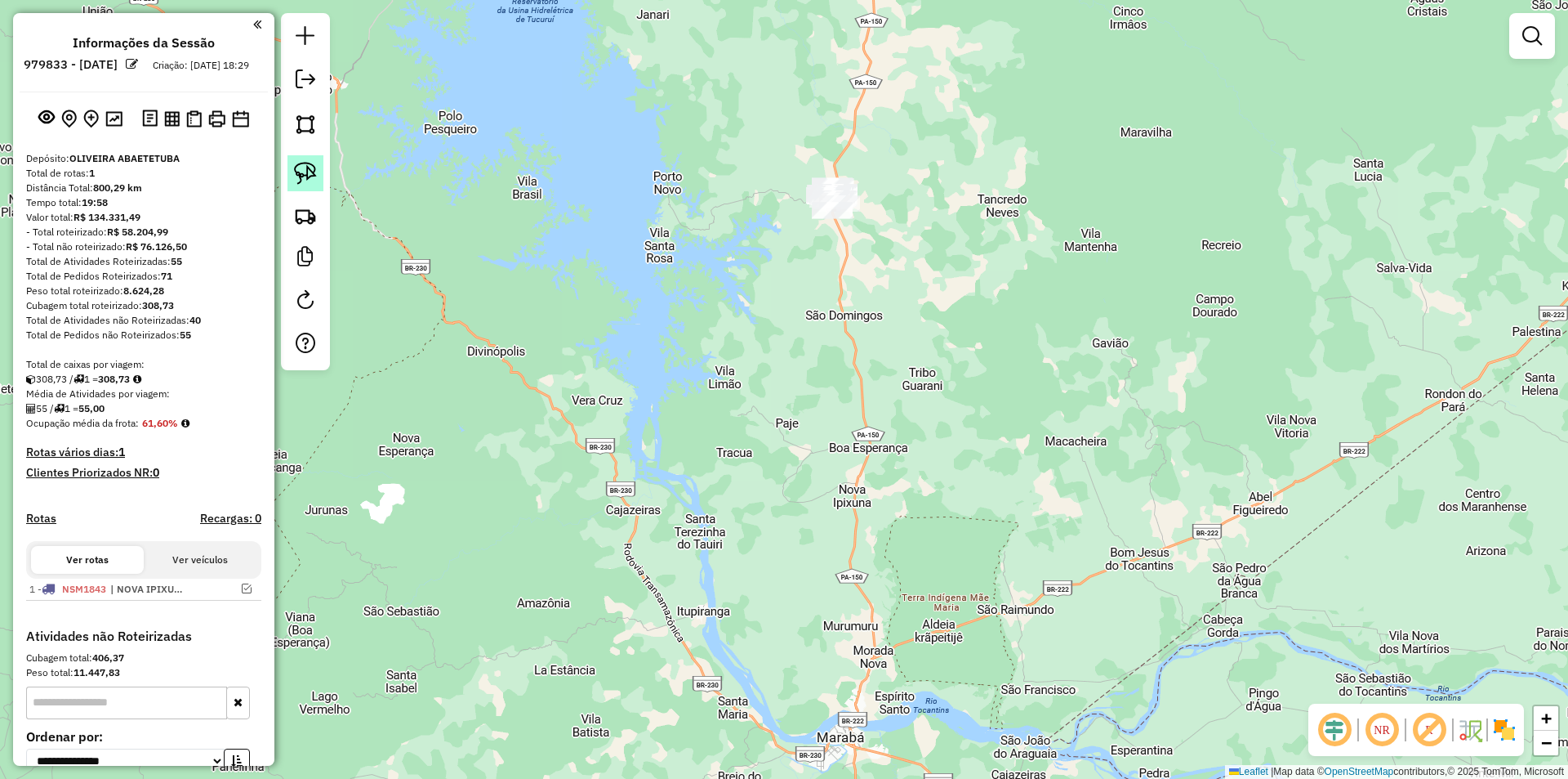
click at [306, 170] on img at bounding box center [305, 173] width 23 height 23
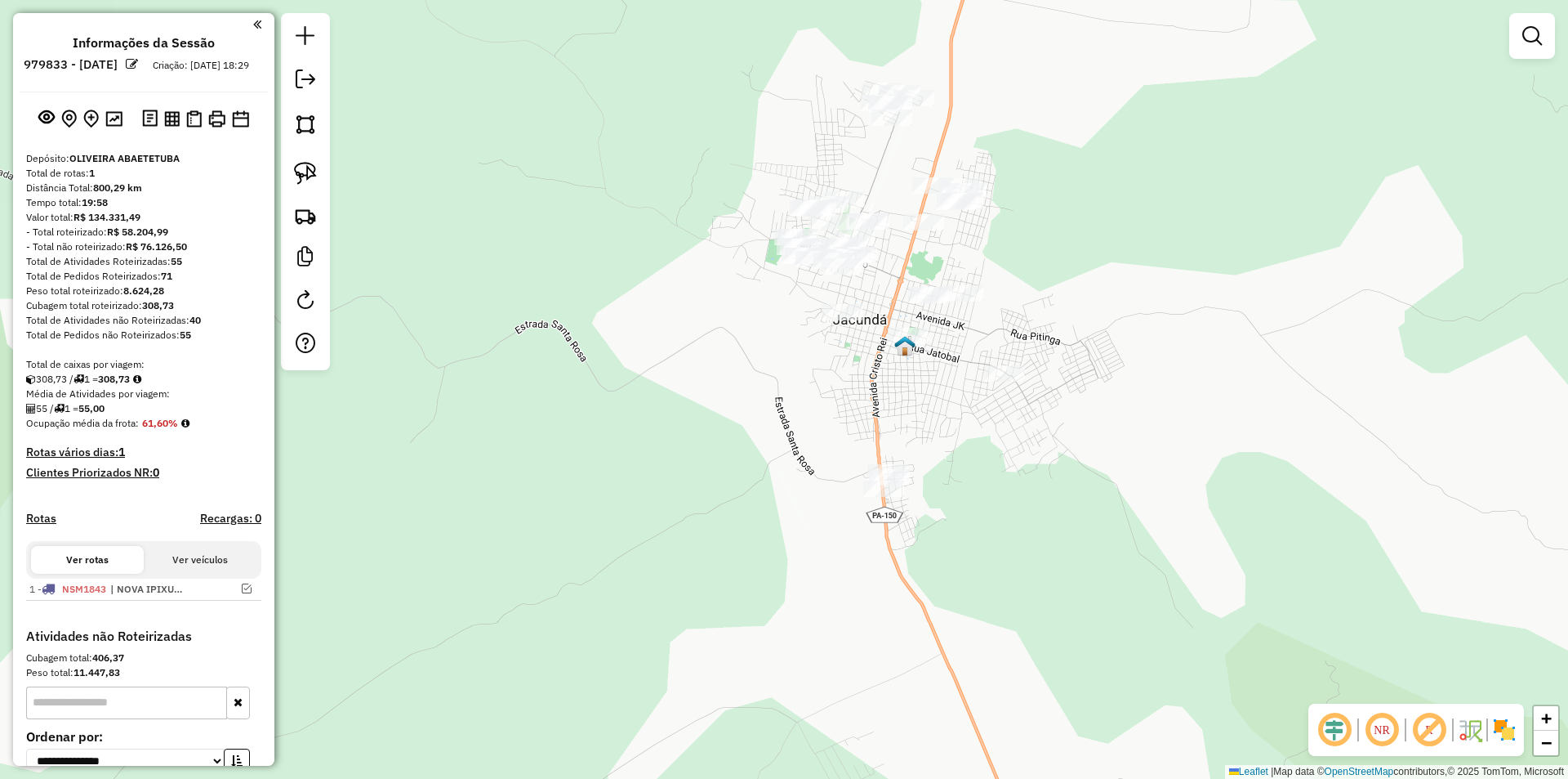
drag, startPoint x: 818, startPoint y: 343, endPoint x: 747, endPoint y: 454, distance: 131.8
click at [747, 460] on div "Janela de atendimento Grade de atendimento Capacidade Transportadoras Veículos …" at bounding box center [784, 389] width 1568 height 779
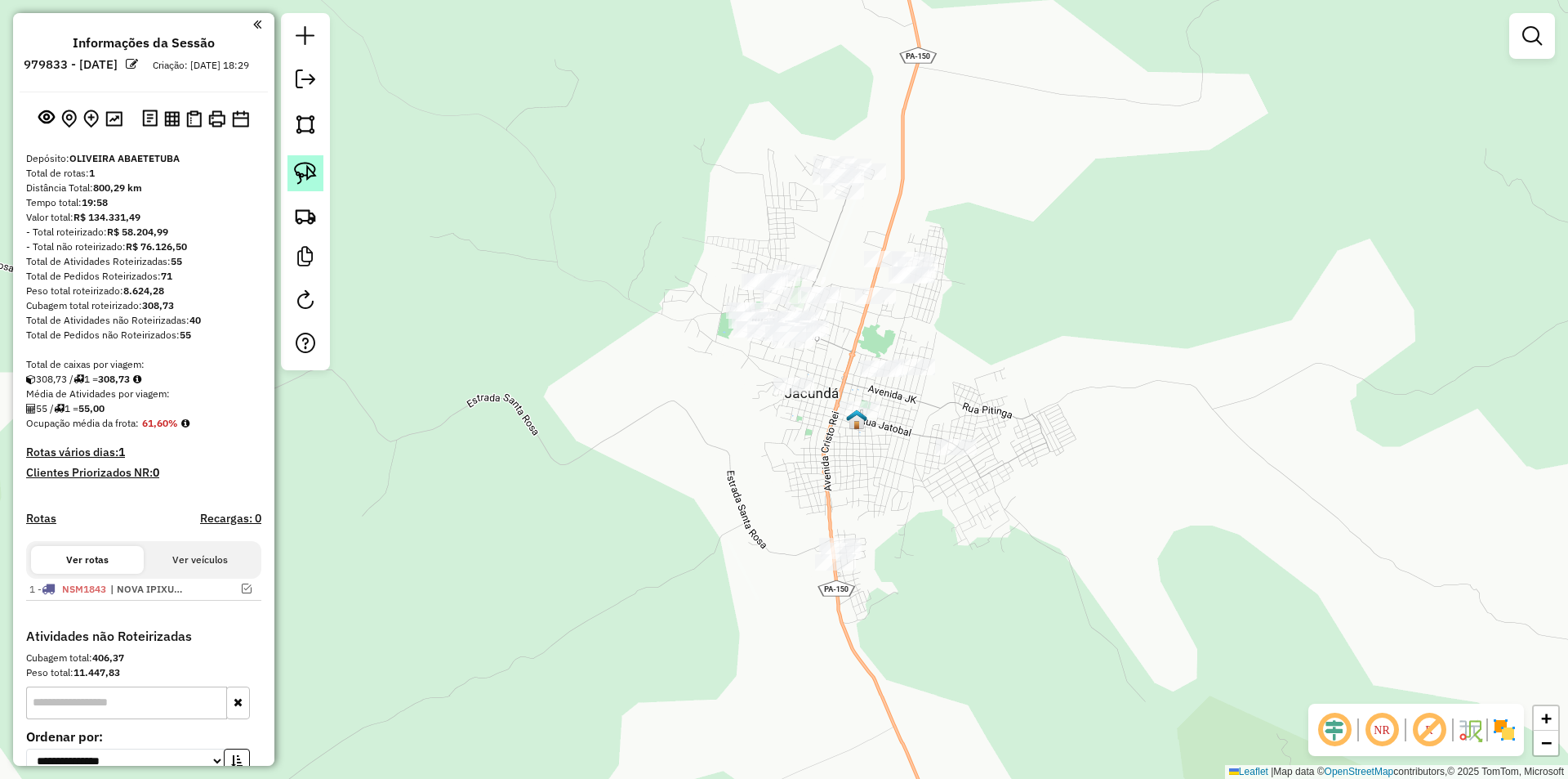
click at [306, 168] on img at bounding box center [305, 173] width 23 height 23
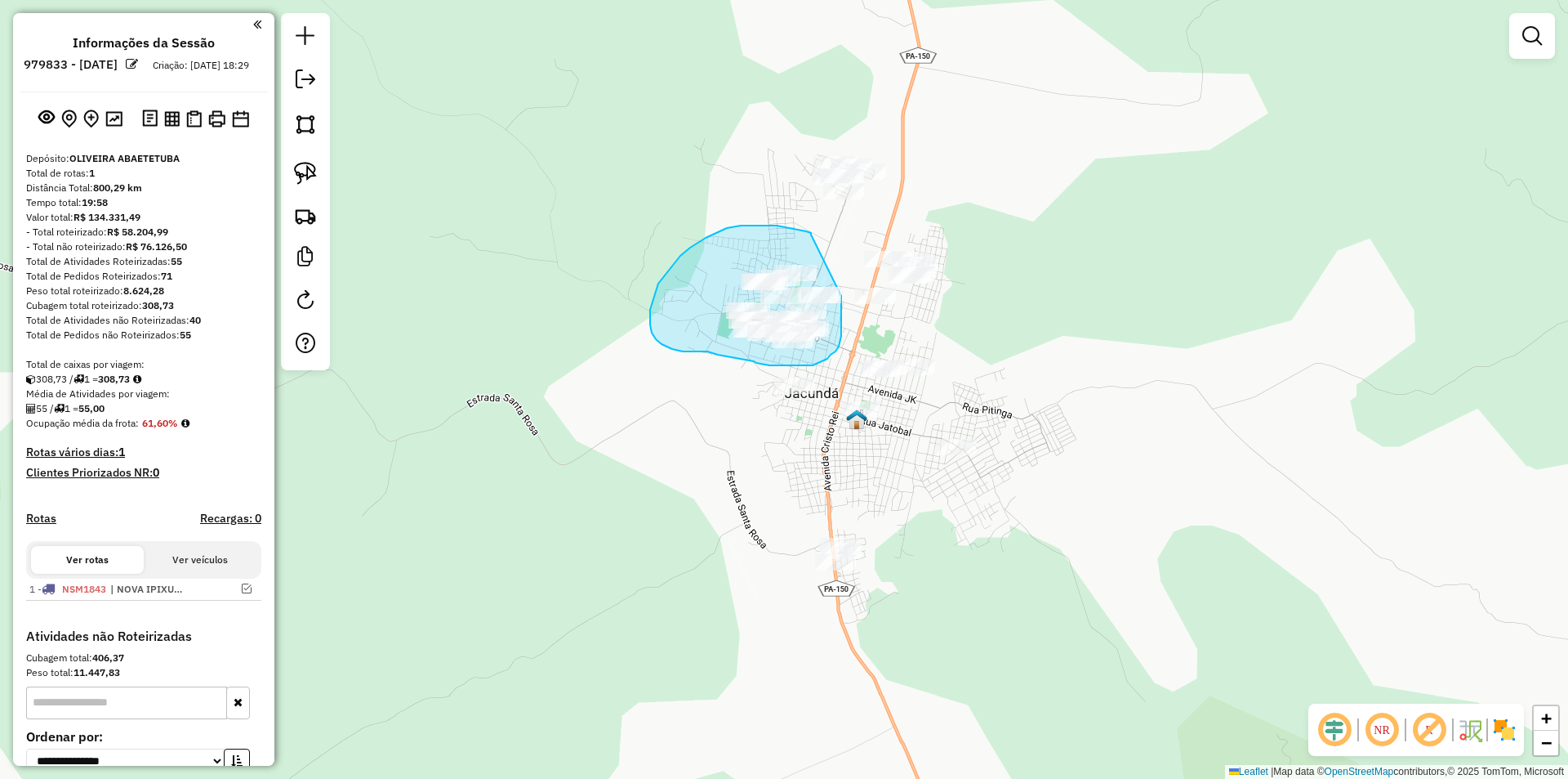
drag, startPoint x: 811, startPoint y: 233, endPoint x: 841, endPoint y: 296, distance: 69.8
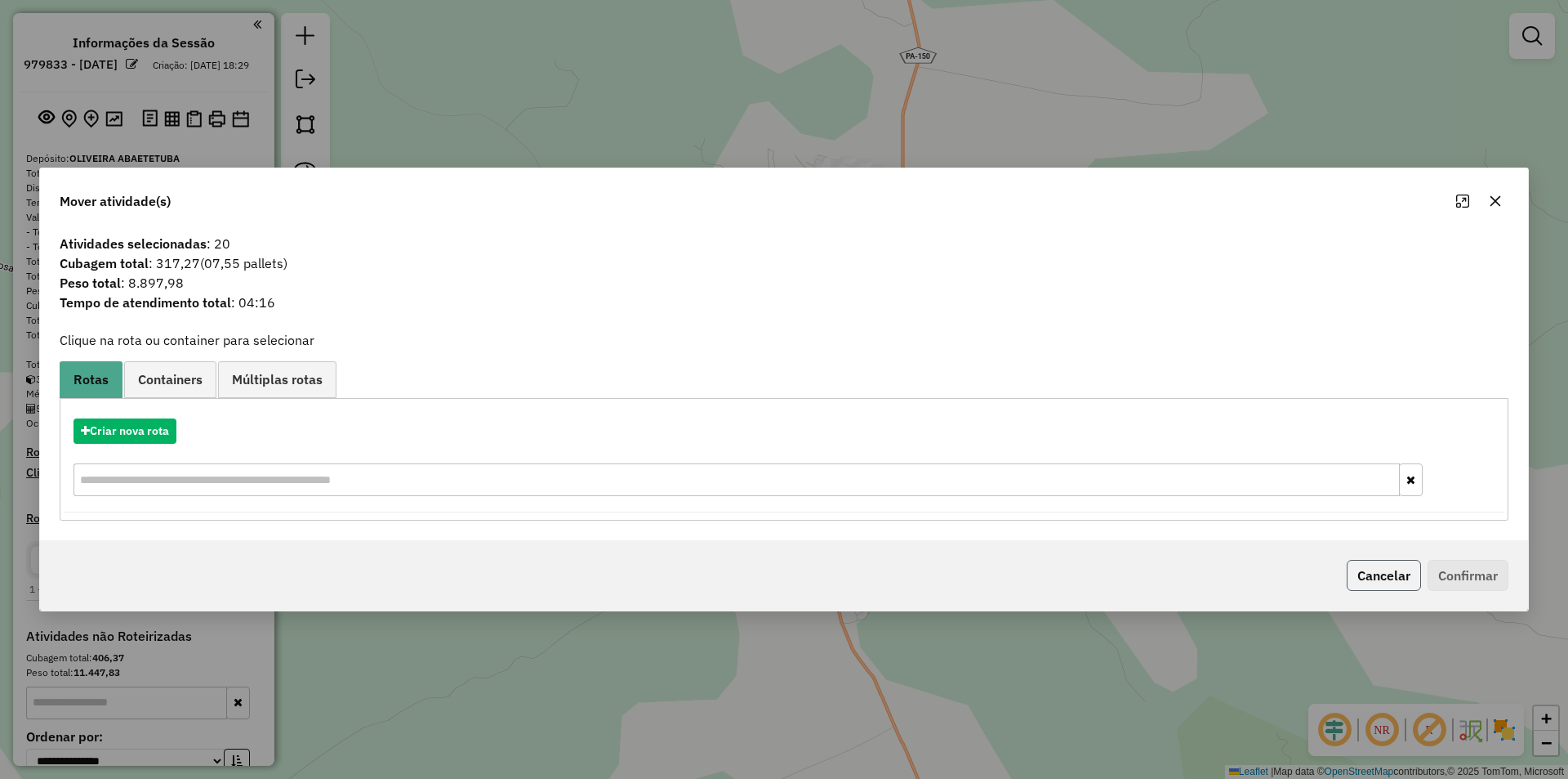
click at [1367, 579] on button "Cancelar" at bounding box center [1384, 575] width 74 height 31
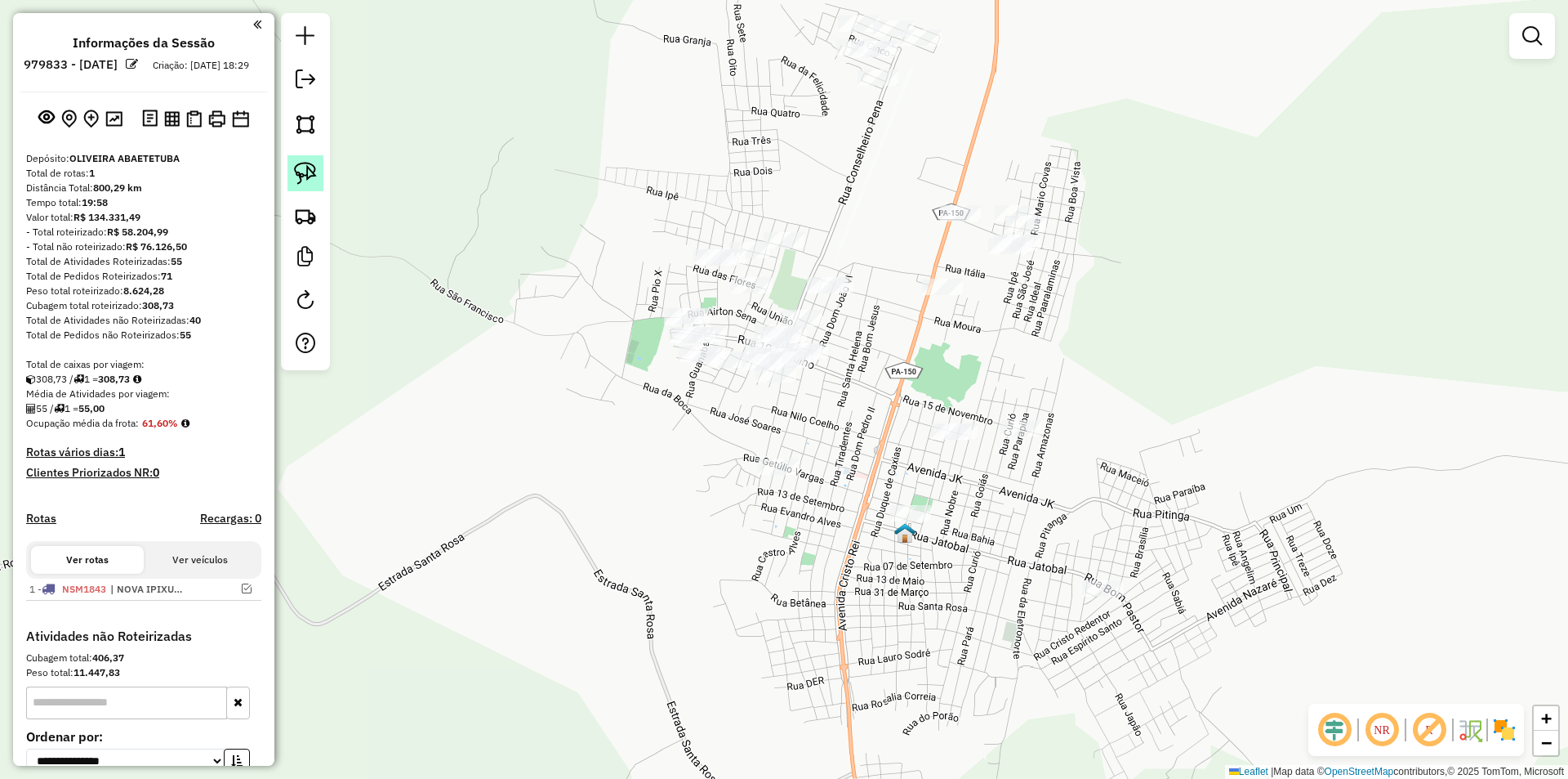
click at [309, 172] on img at bounding box center [305, 173] width 23 height 23
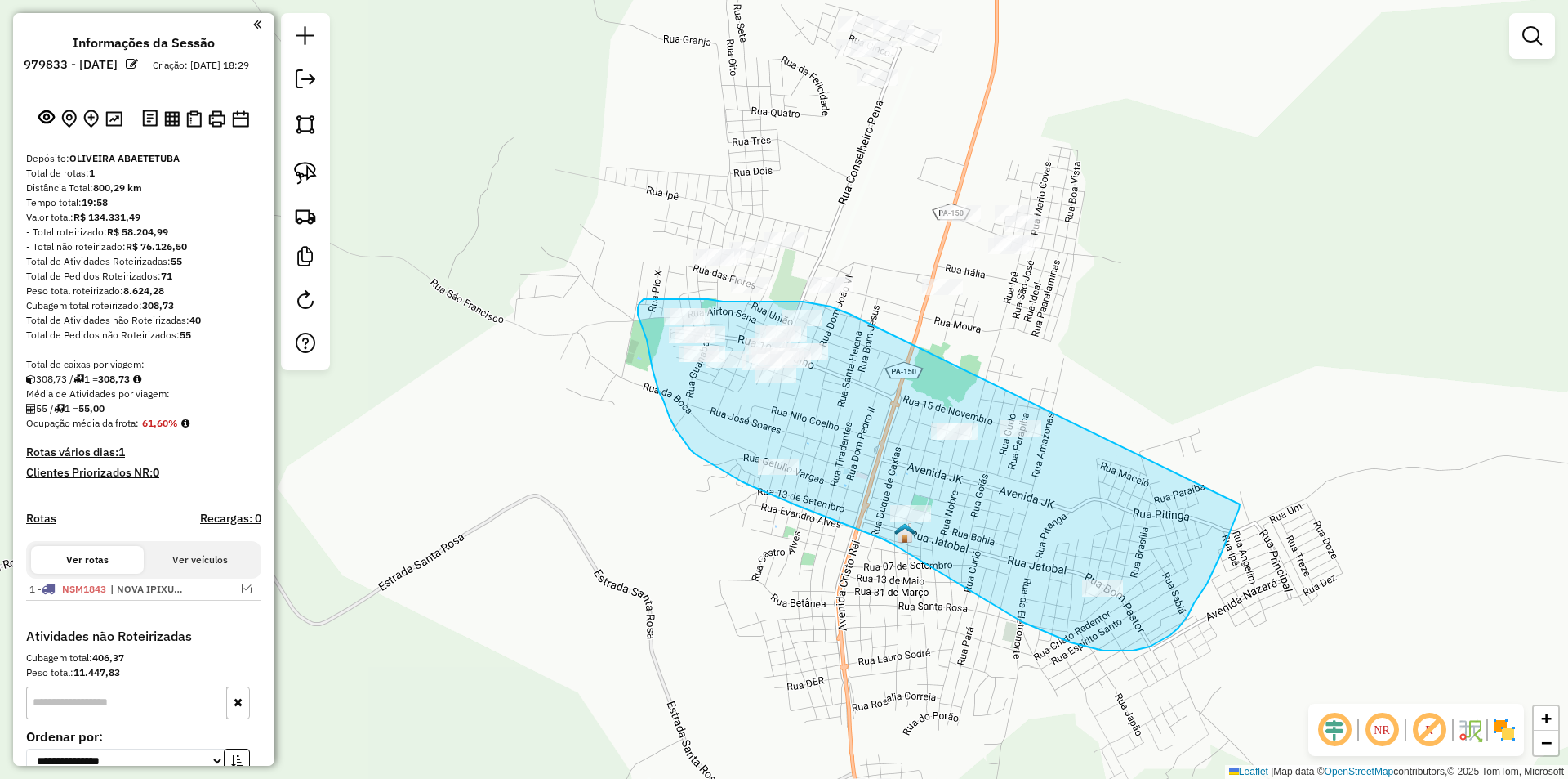
drag, startPoint x: 838, startPoint y: 309, endPoint x: 1240, endPoint y: 504, distance: 446.8
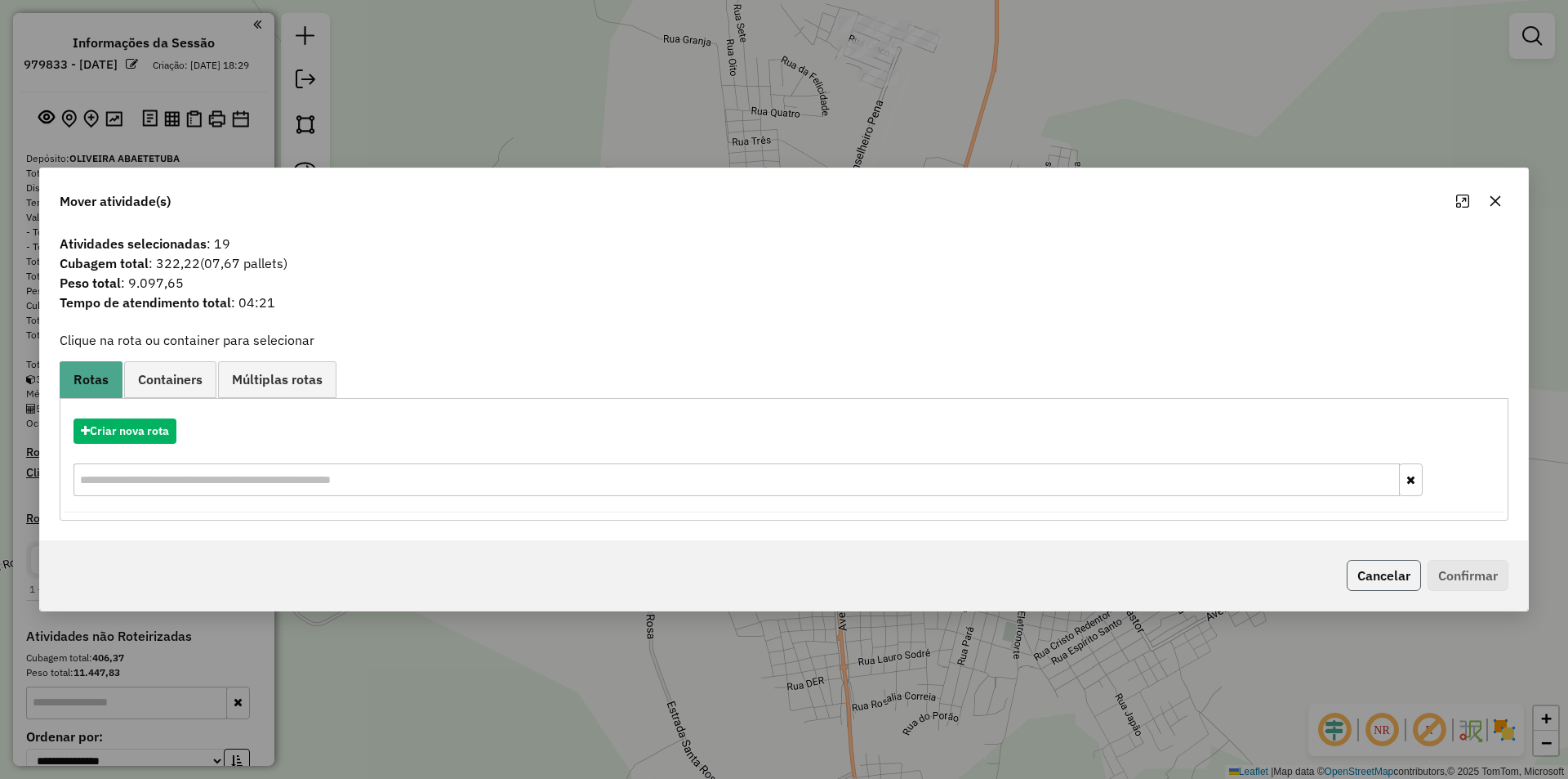
click at [1386, 574] on button "Cancelar" at bounding box center [1384, 575] width 74 height 31
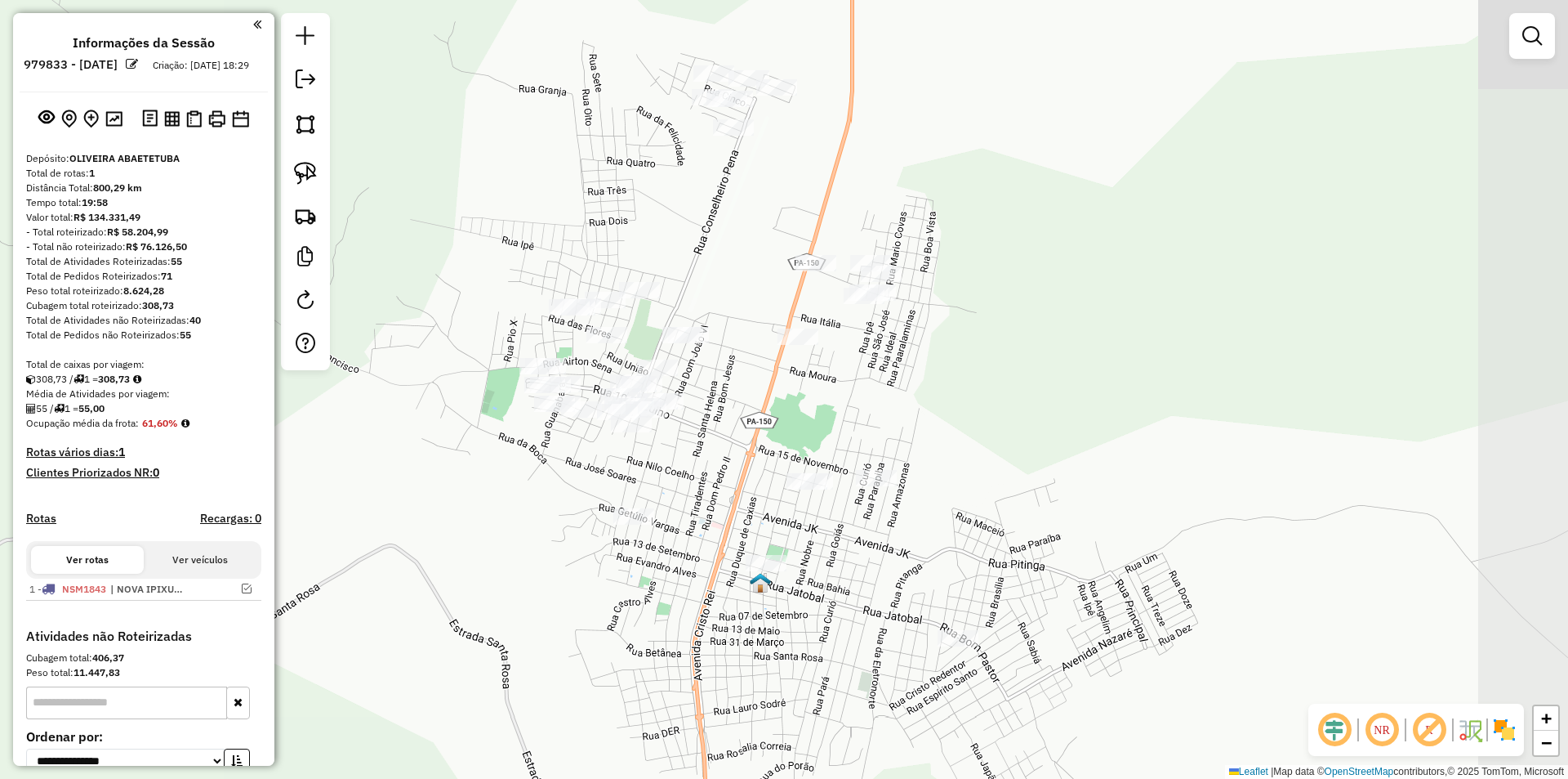
drag, startPoint x: 837, startPoint y: 368, endPoint x: 694, endPoint y: 418, distance: 151.5
click at [694, 418] on div "Janela de atendimento Grade de atendimento Capacidade Transportadoras Veículos …" at bounding box center [784, 389] width 1568 height 779
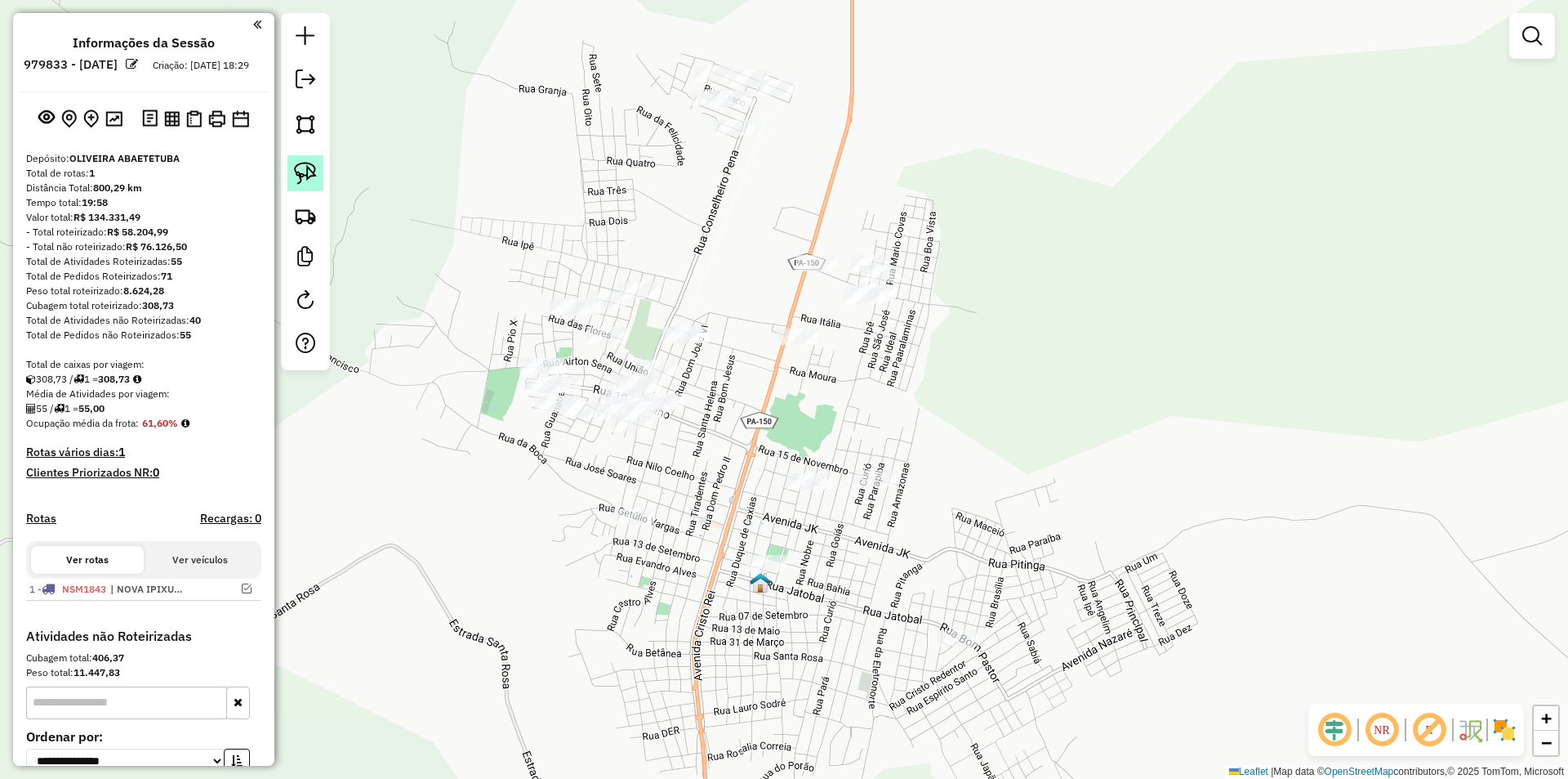
click at [305, 173] on img at bounding box center [305, 173] width 23 height 23
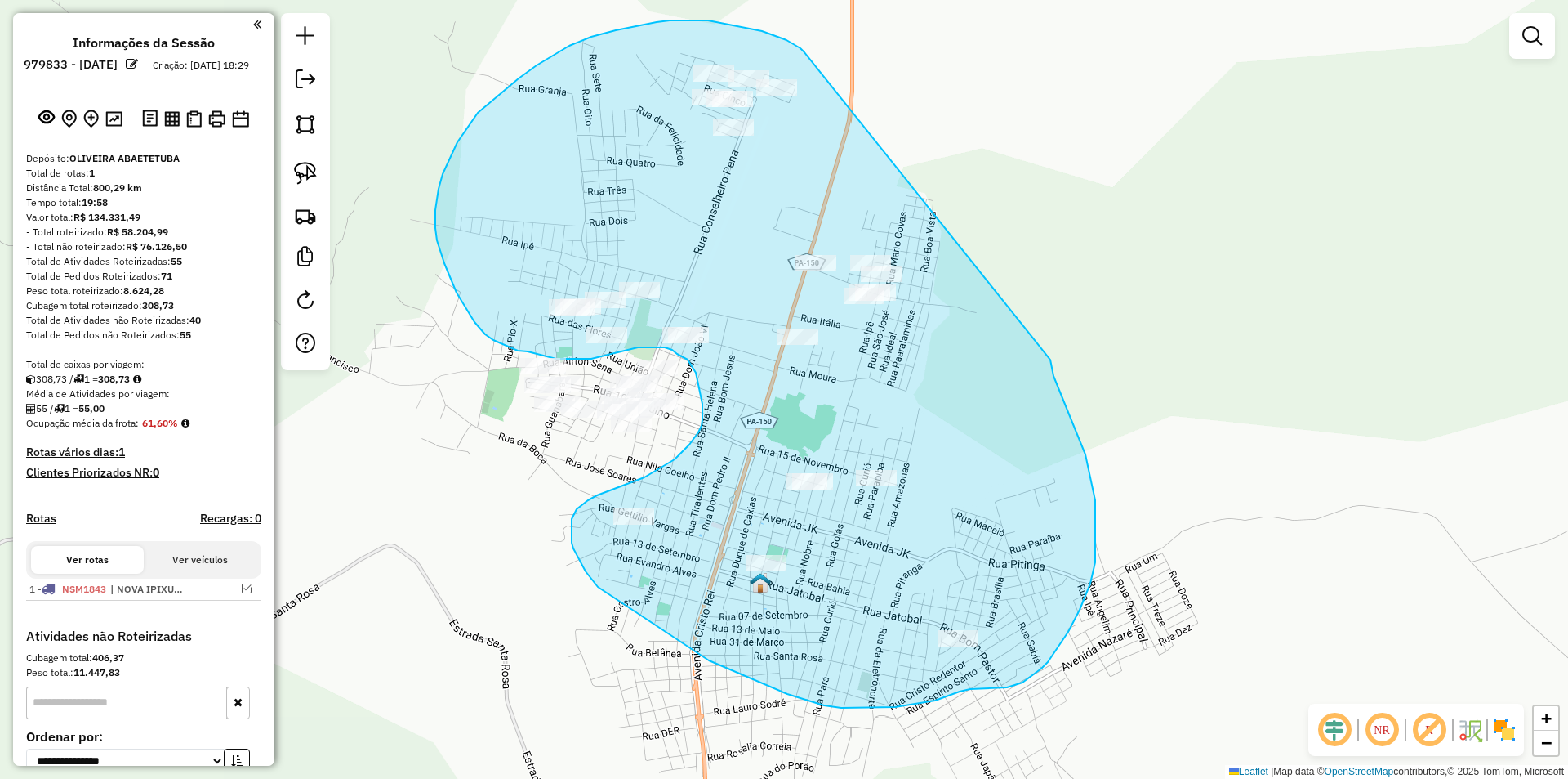
drag, startPoint x: 800, startPoint y: 48, endPoint x: 1050, endPoint y: 360, distance: 399.8
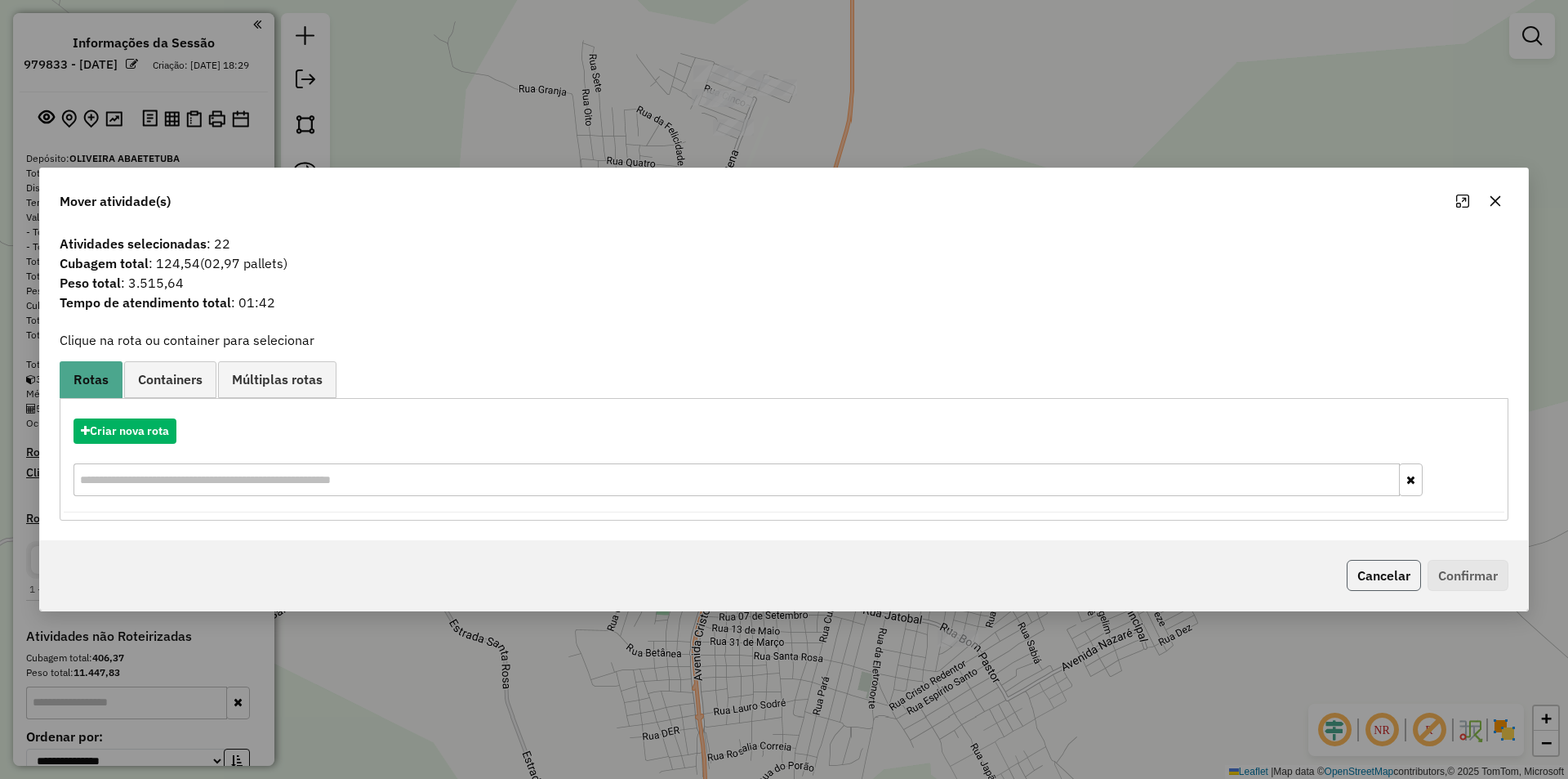
click at [1374, 574] on button "Cancelar" at bounding box center [1384, 575] width 74 height 31
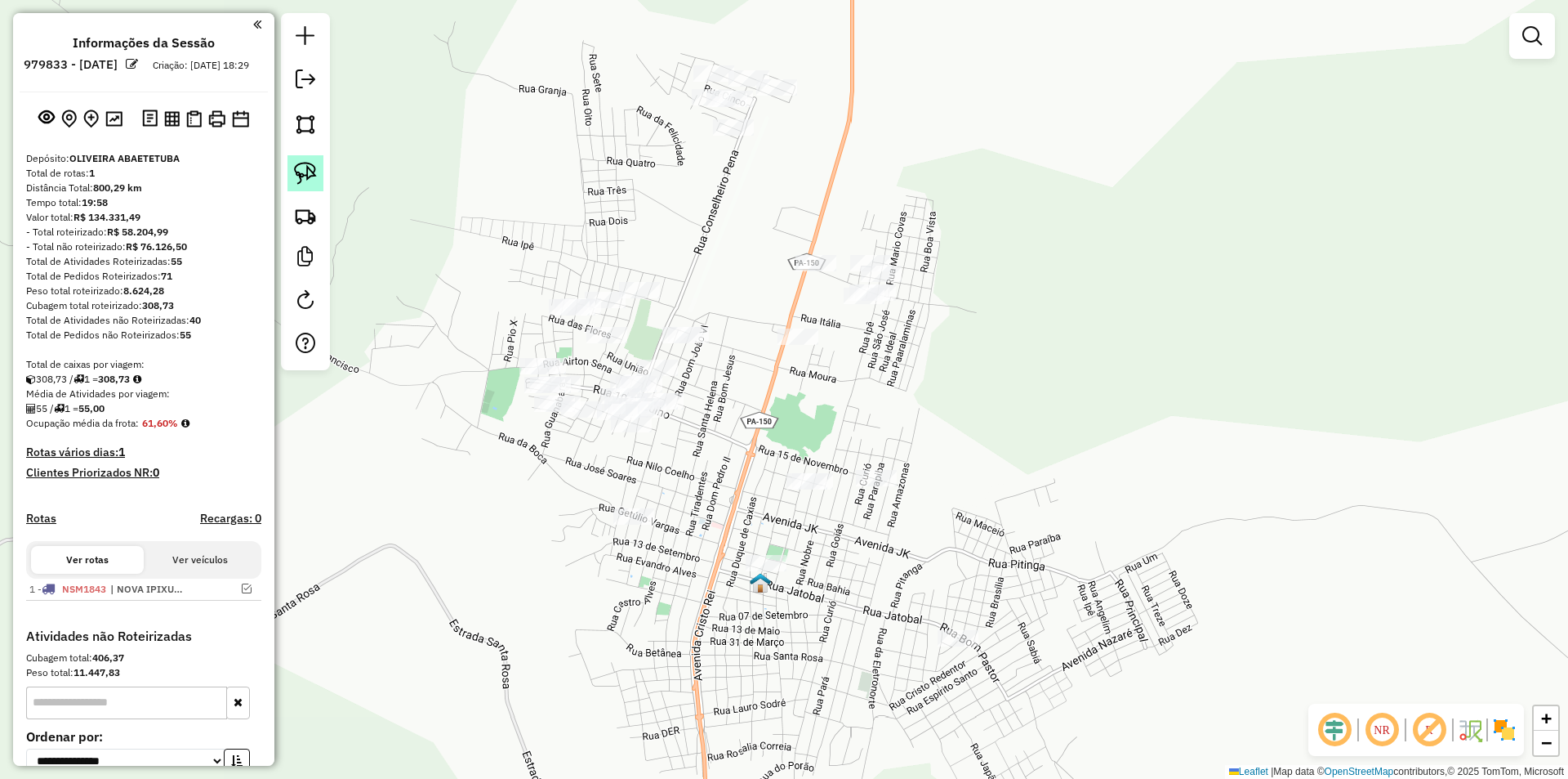
click at [302, 173] on img at bounding box center [305, 173] width 23 height 23
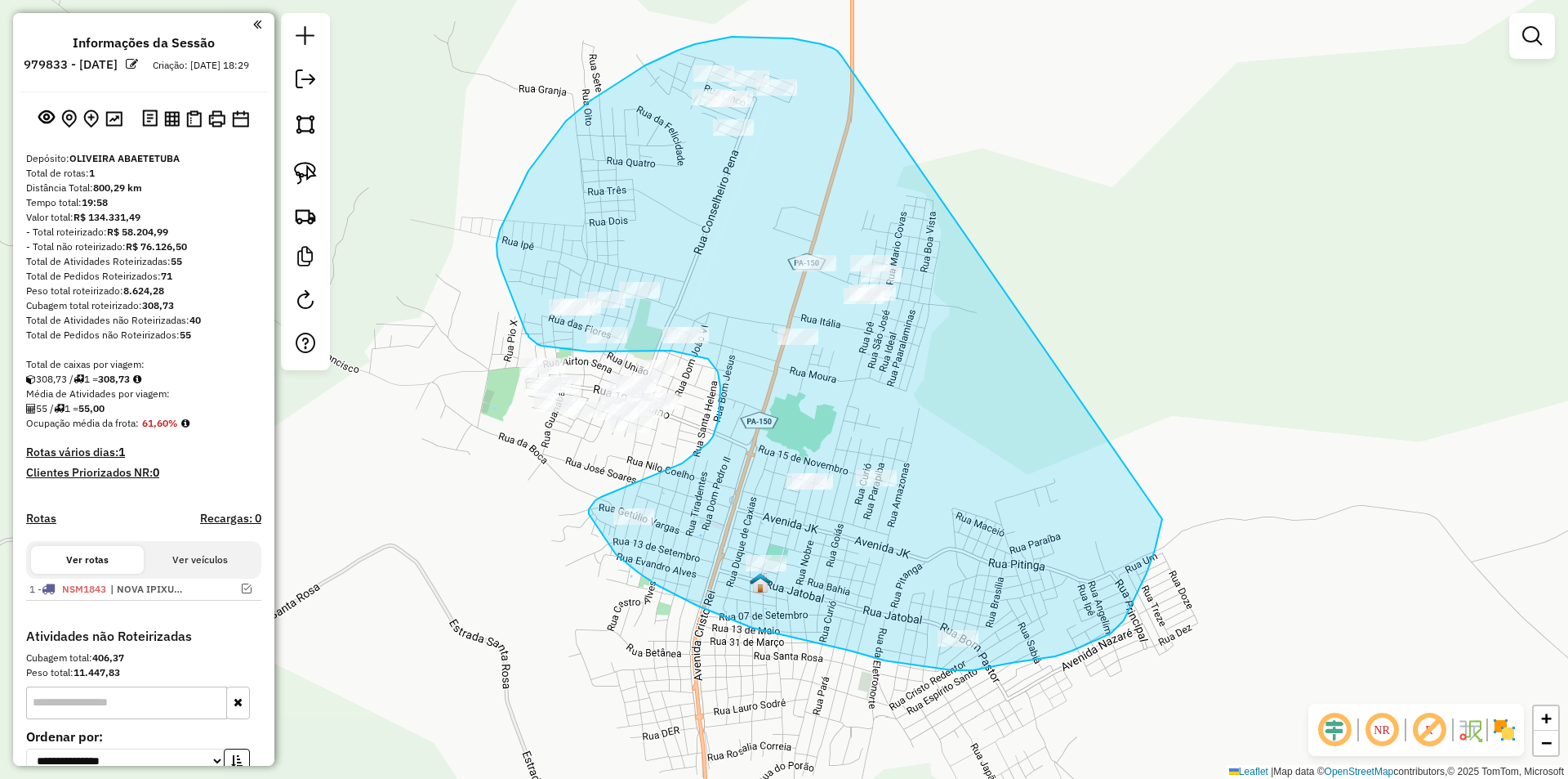
drag, startPoint x: 841, startPoint y: 56, endPoint x: 1165, endPoint y: 485, distance: 537.6
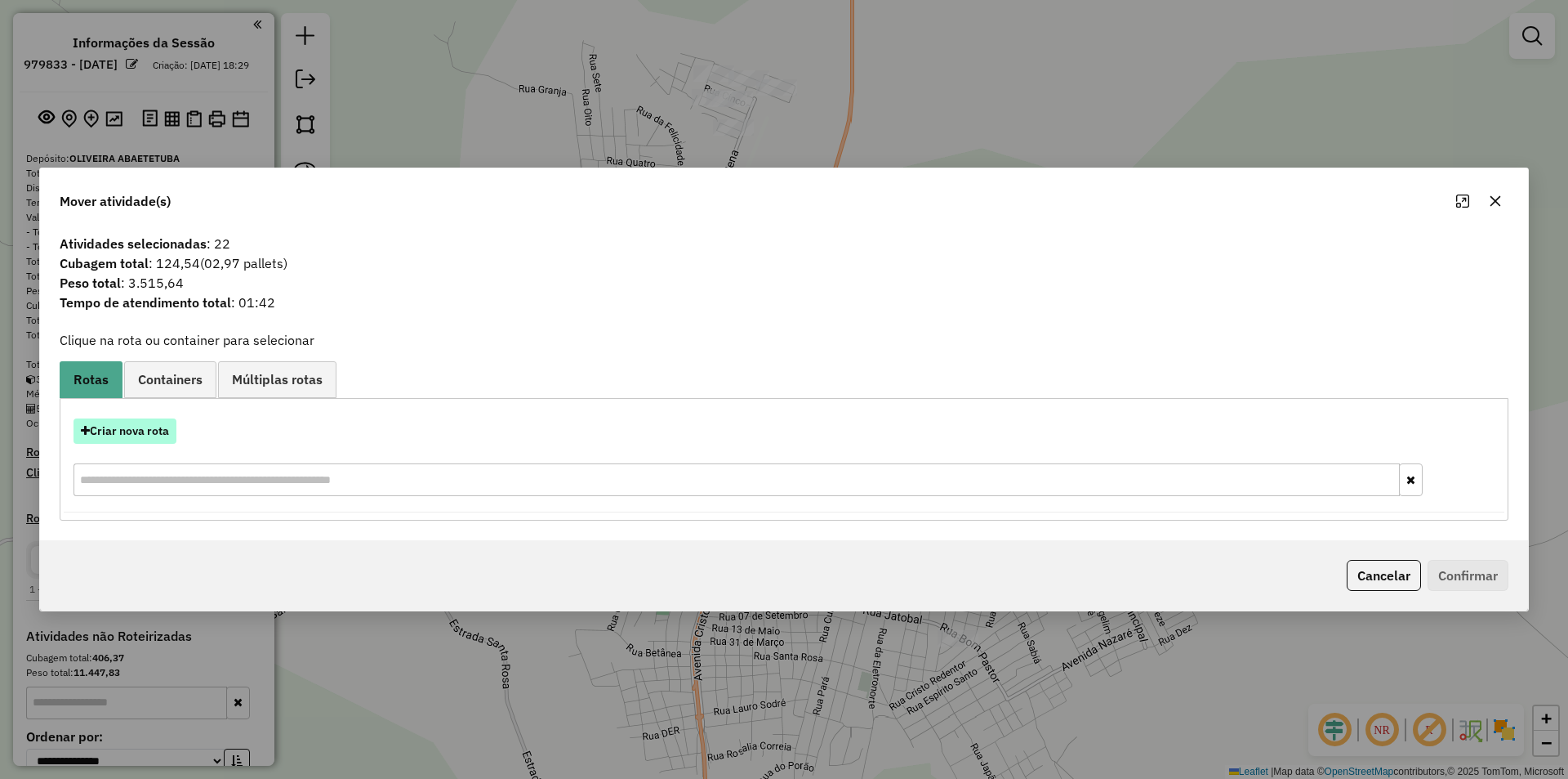
click at [124, 433] on button "Criar nova rota" at bounding box center [125, 431] width 103 height 25
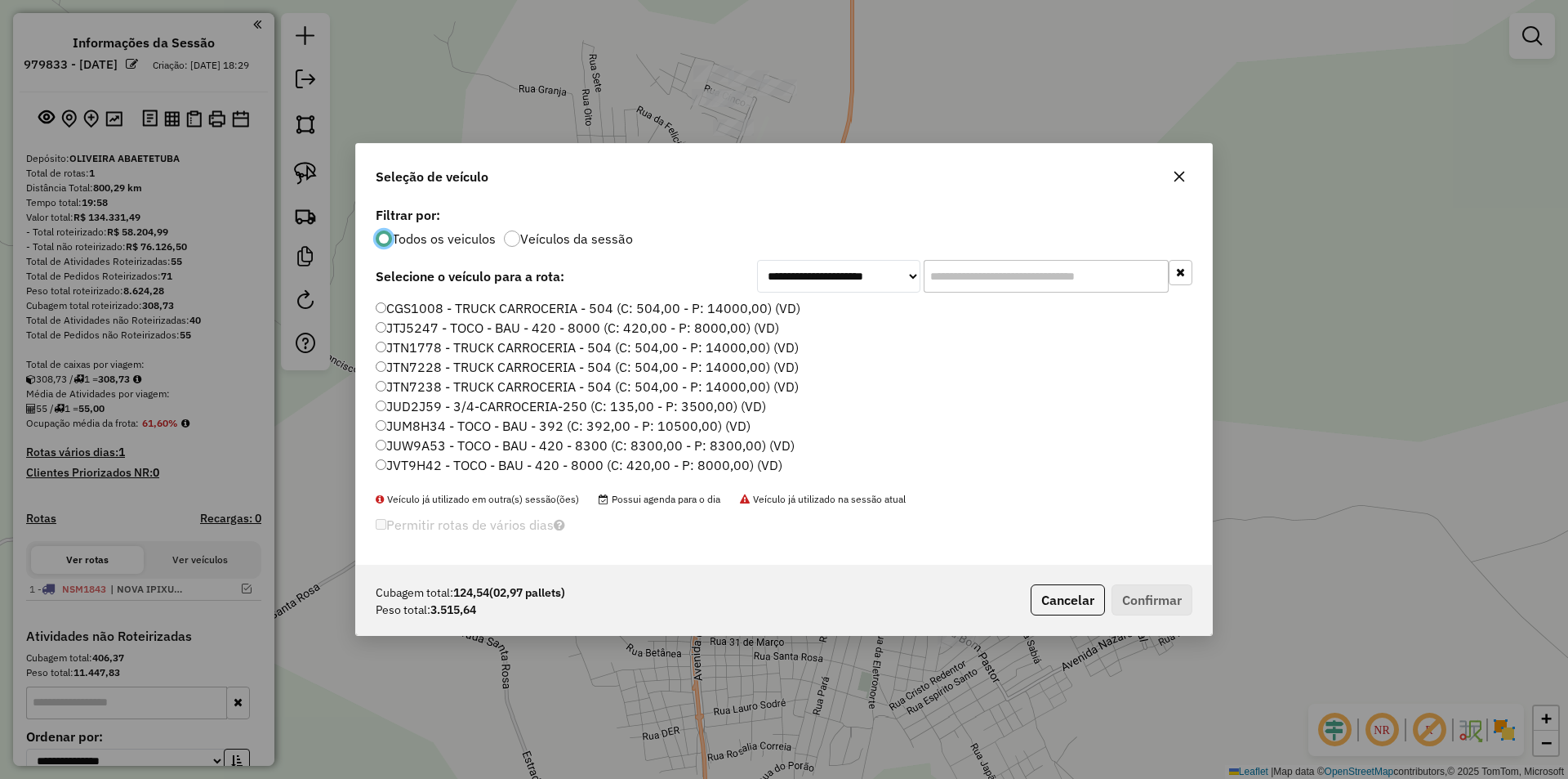
scroll to position [9, 5]
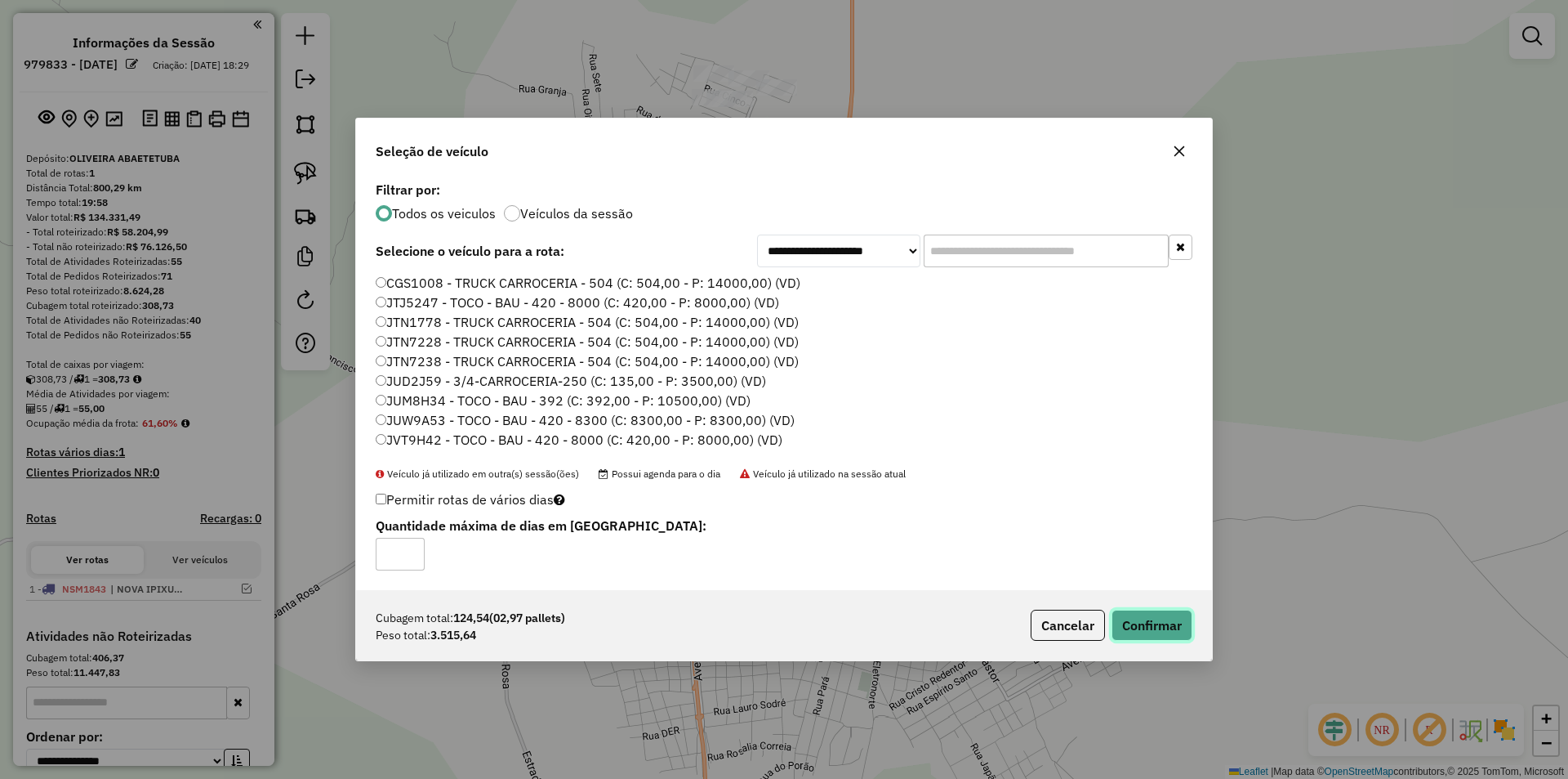
click at [1167, 625] on button "Confirmar" at bounding box center [1151, 625] width 81 height 31
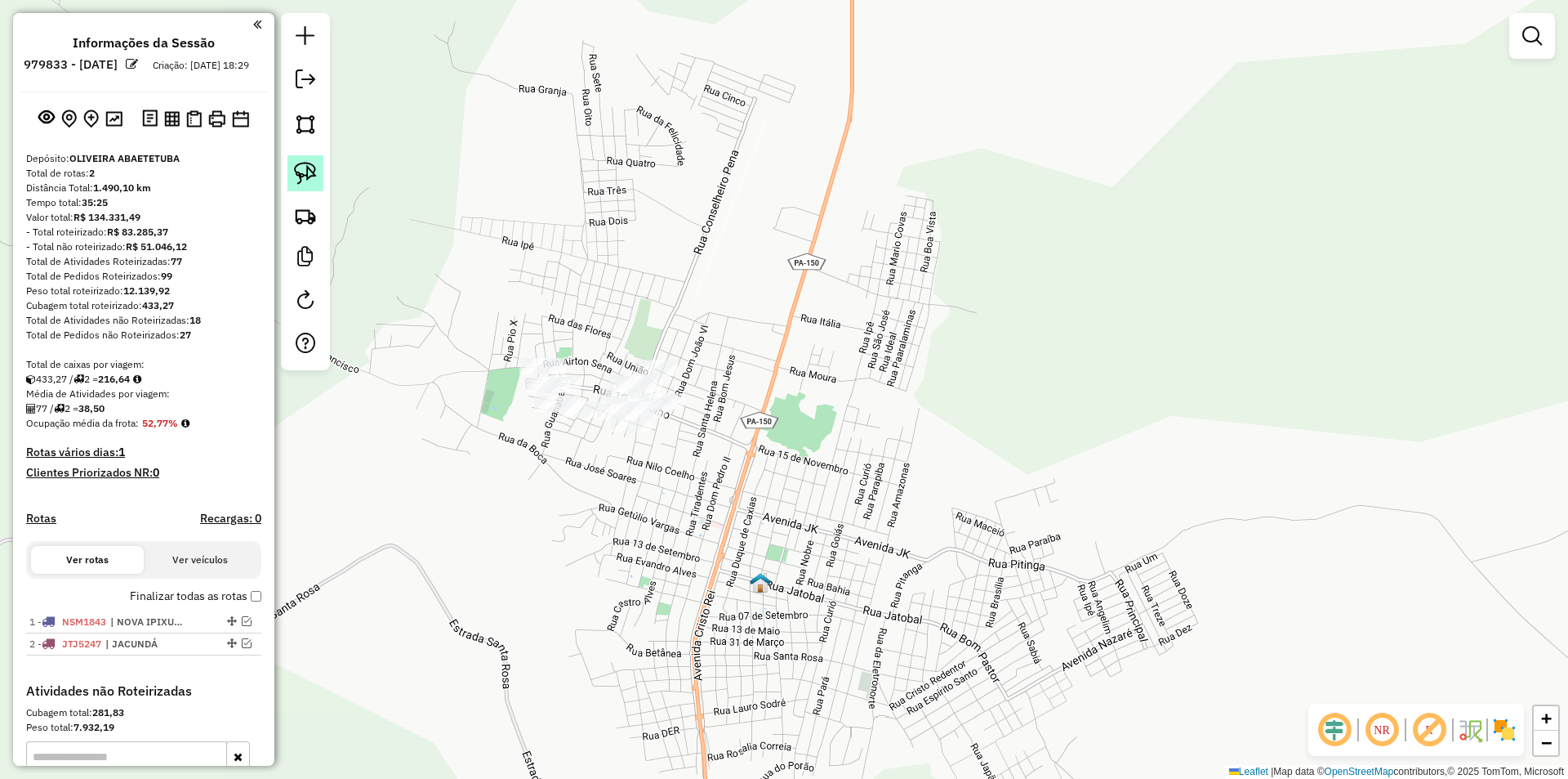
click at [310, 171] on img at bounding box center [305, 173] width 23 height 23
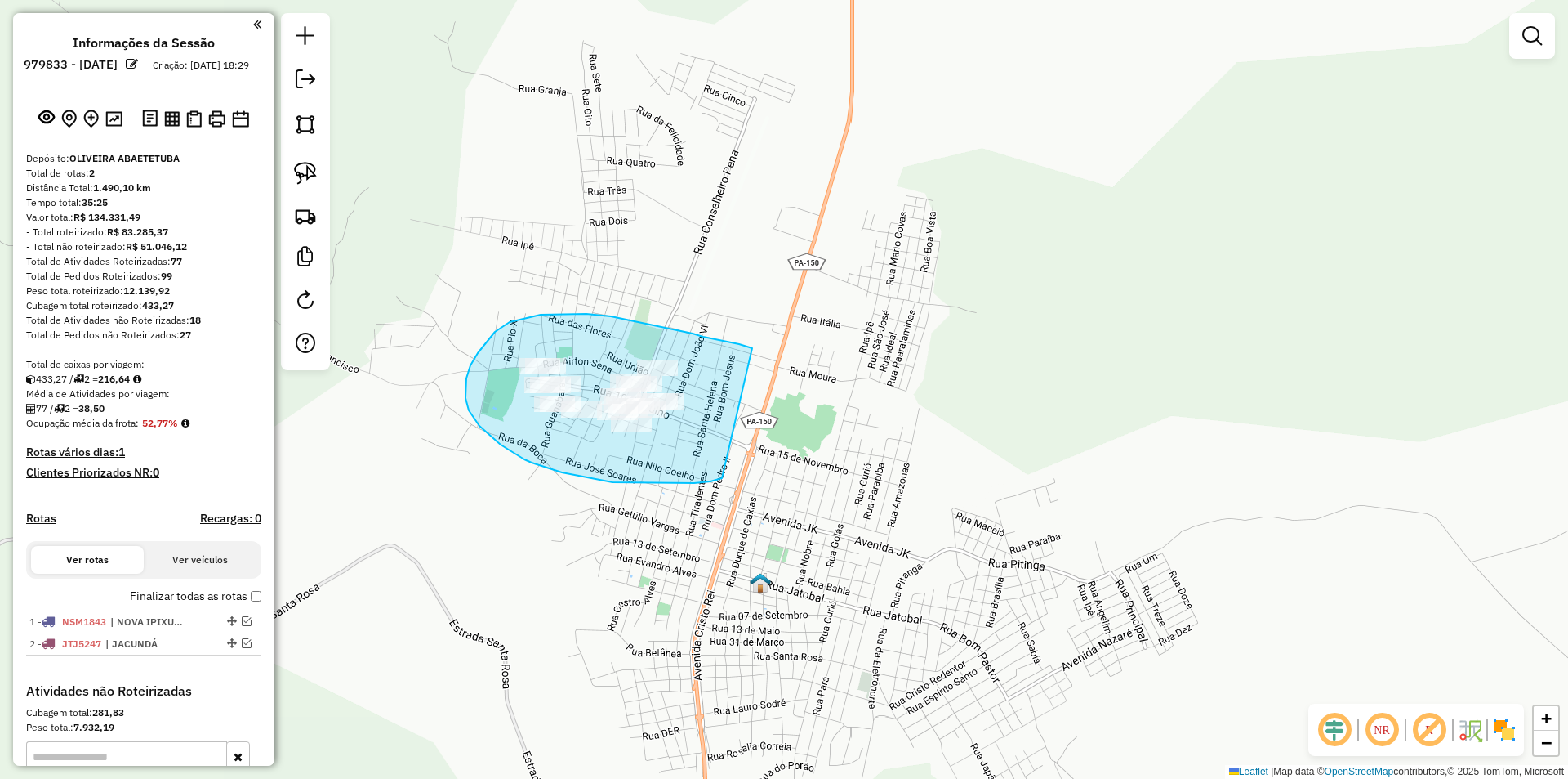
drag, startPoint x: 751, startPoint y: 348, endPoint x: 739, endPoint y: 467, distance: 119.6
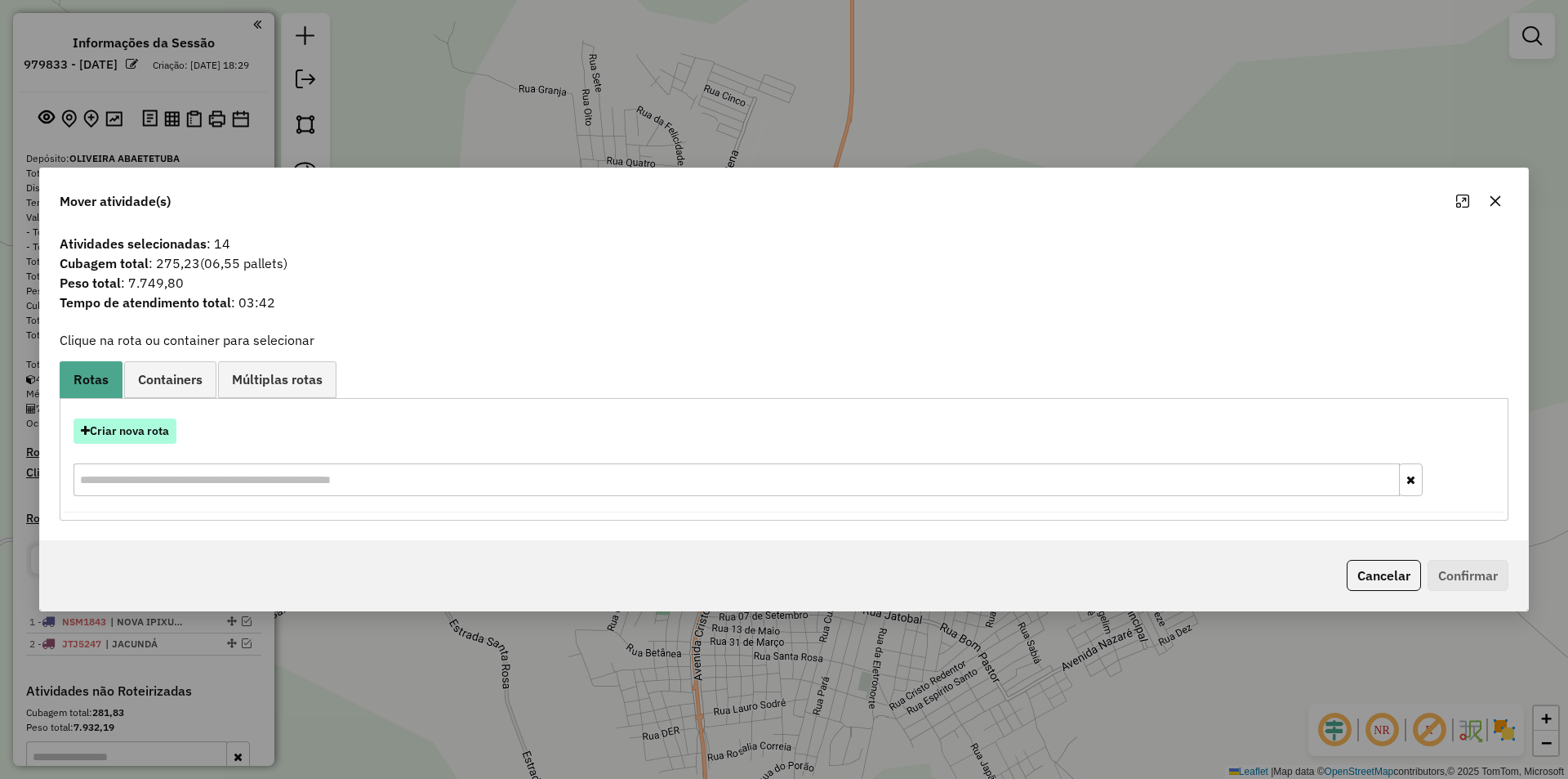
click at [131, 431] on button "Criar nova rota" at bounding box center [125, 431] width 103 height 25
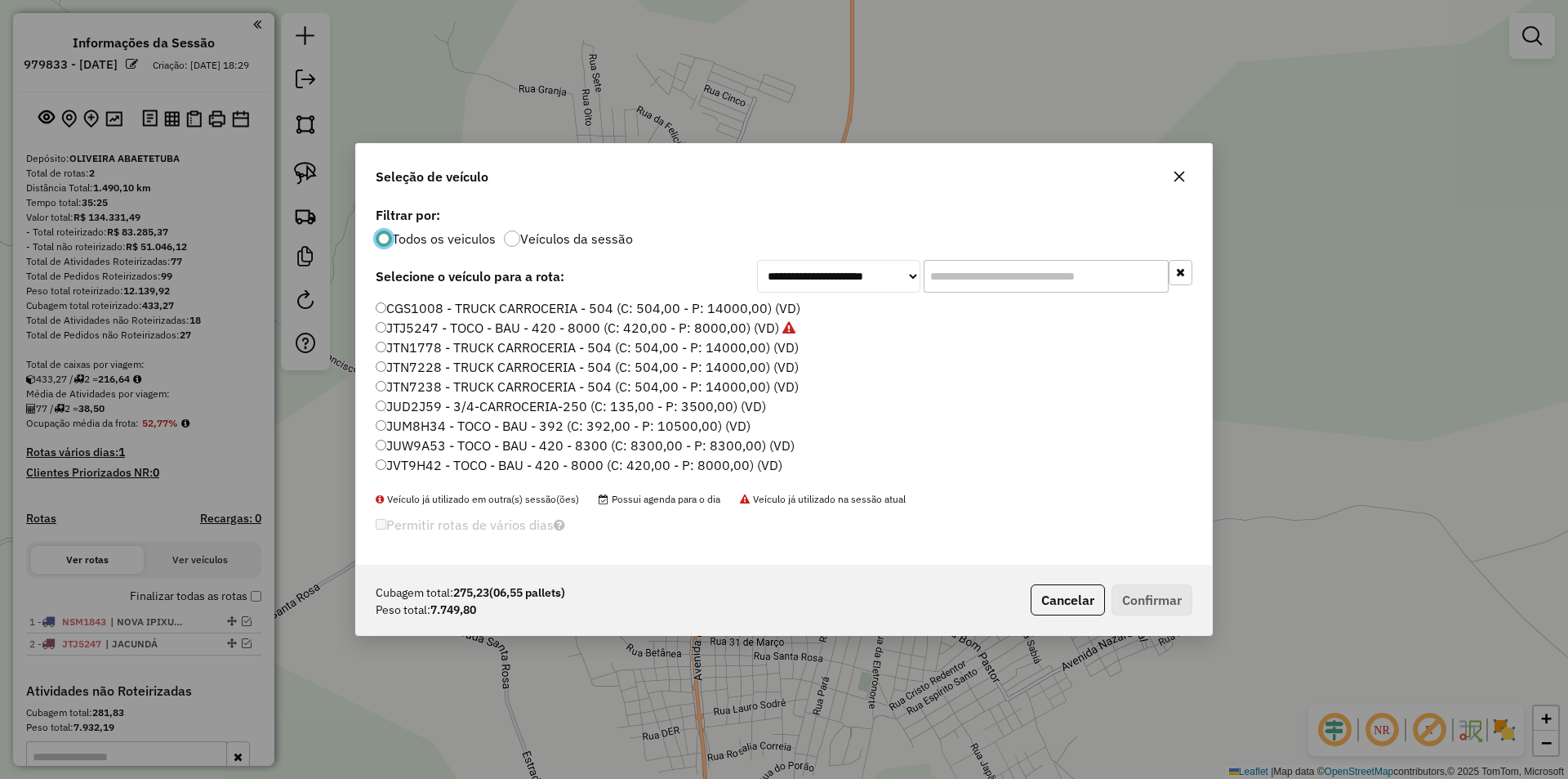
scroll to position [163, 0]
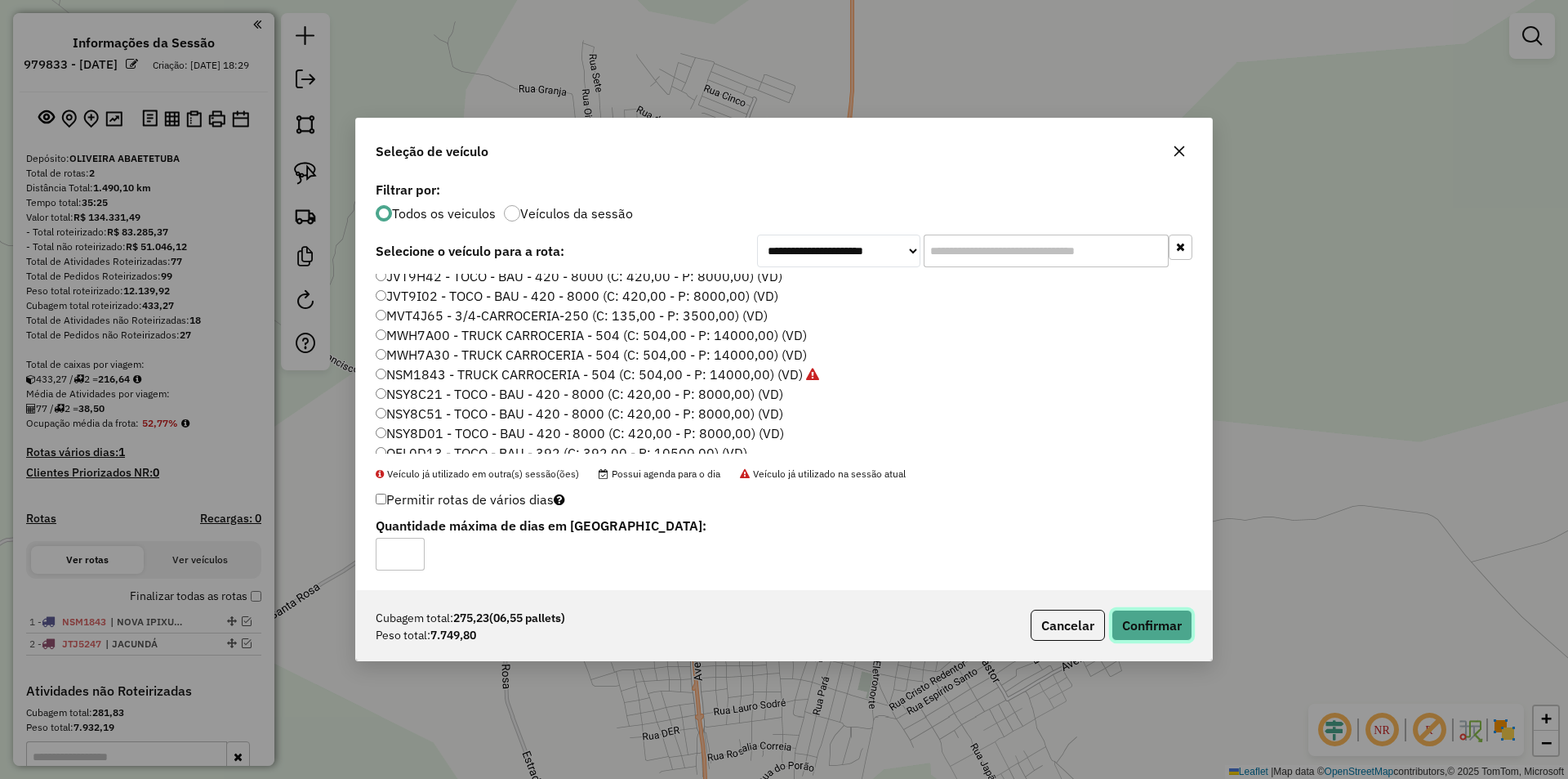
click at [1154, 627] on button "Confirmar" at bounding box center [1151, 625] width 81 height 31
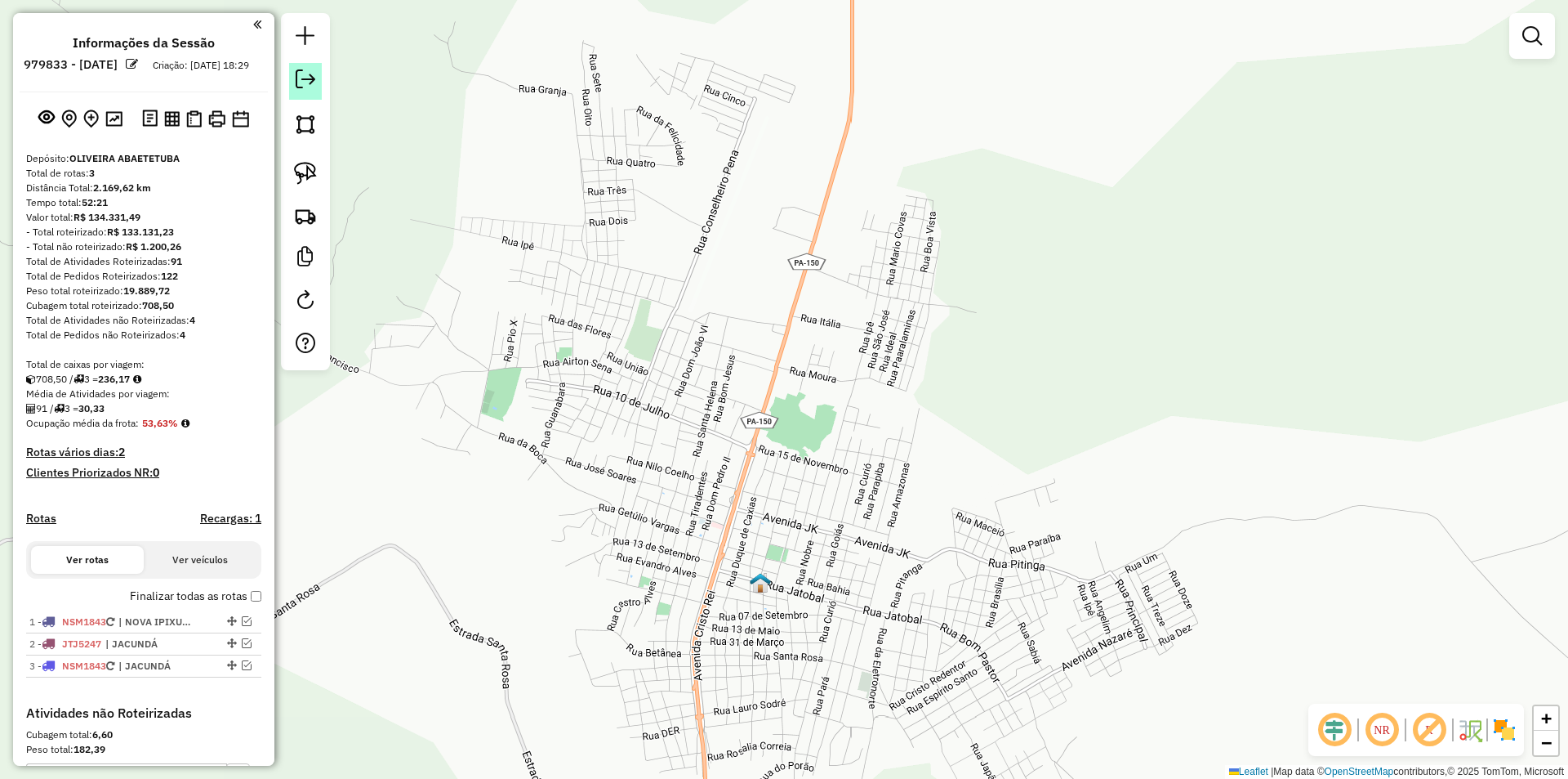
click at [304, 77] on em at bounding box center [305, 78] width 19 height 19
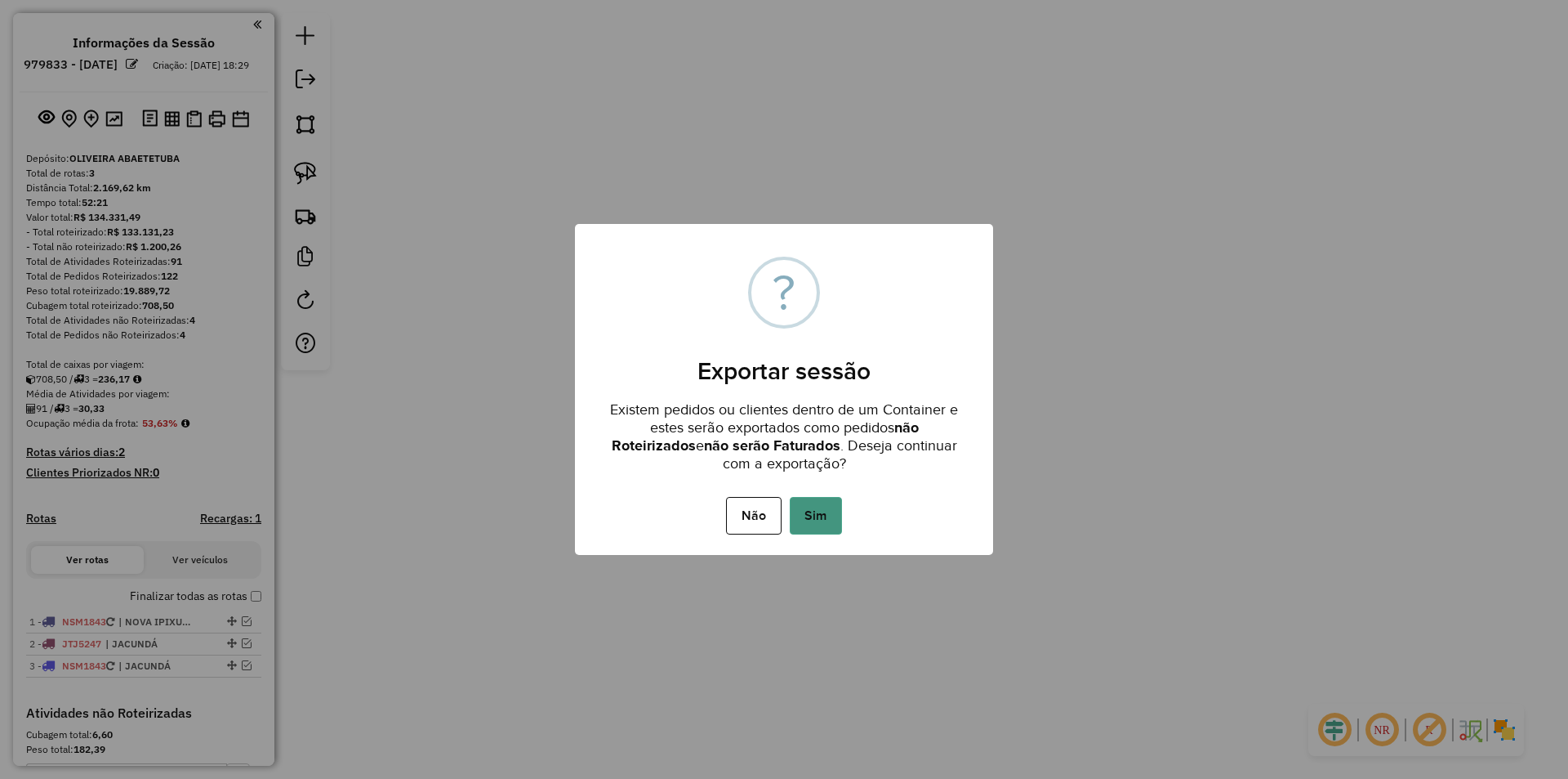
click at [821, 510] on button "Sim" at bounding box center [816, 515] width 52 height 38
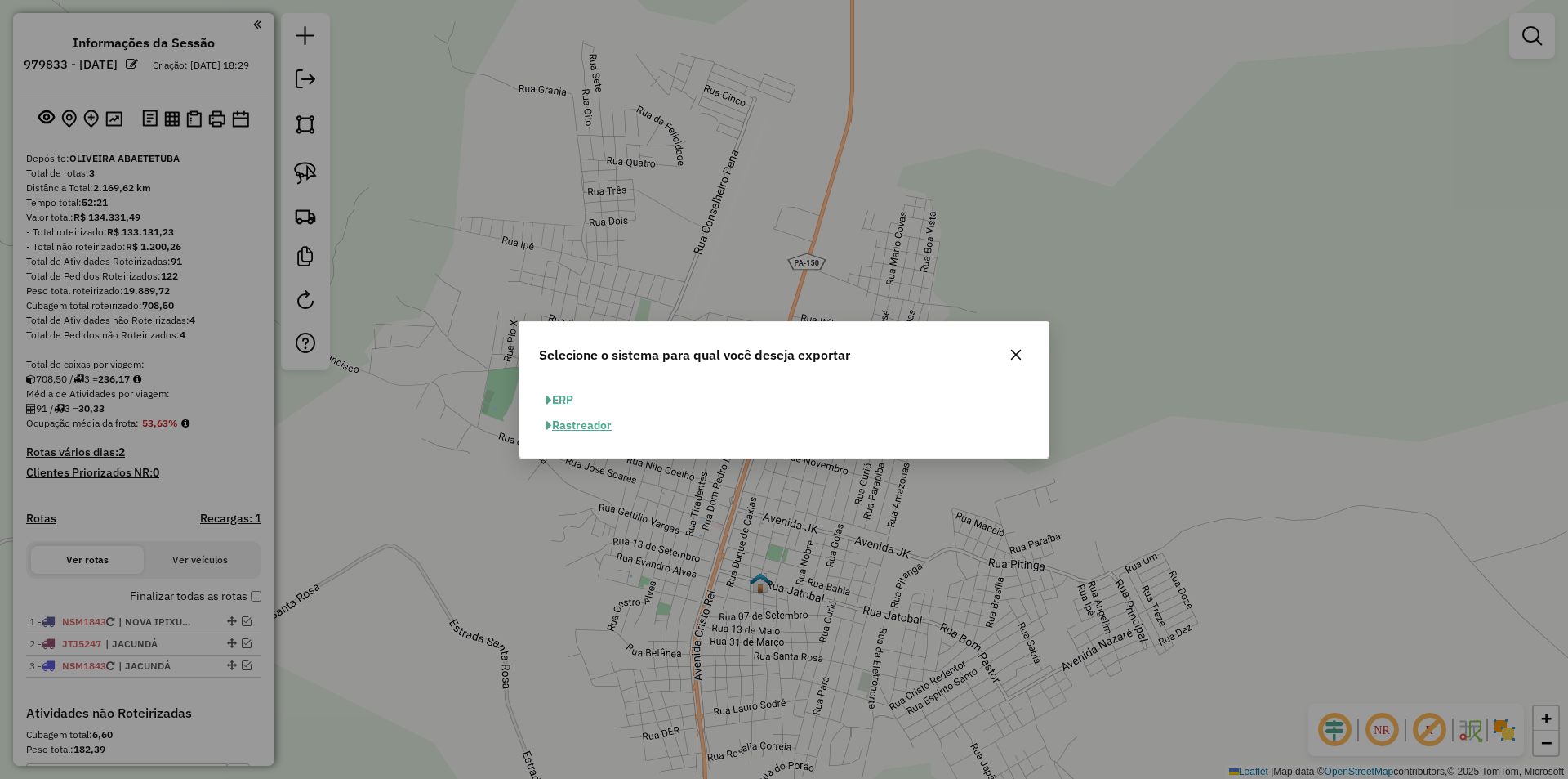
click at [569, 398] on button "ERP" at bounding box center [559, 400] width 41 height 25
select select "**"
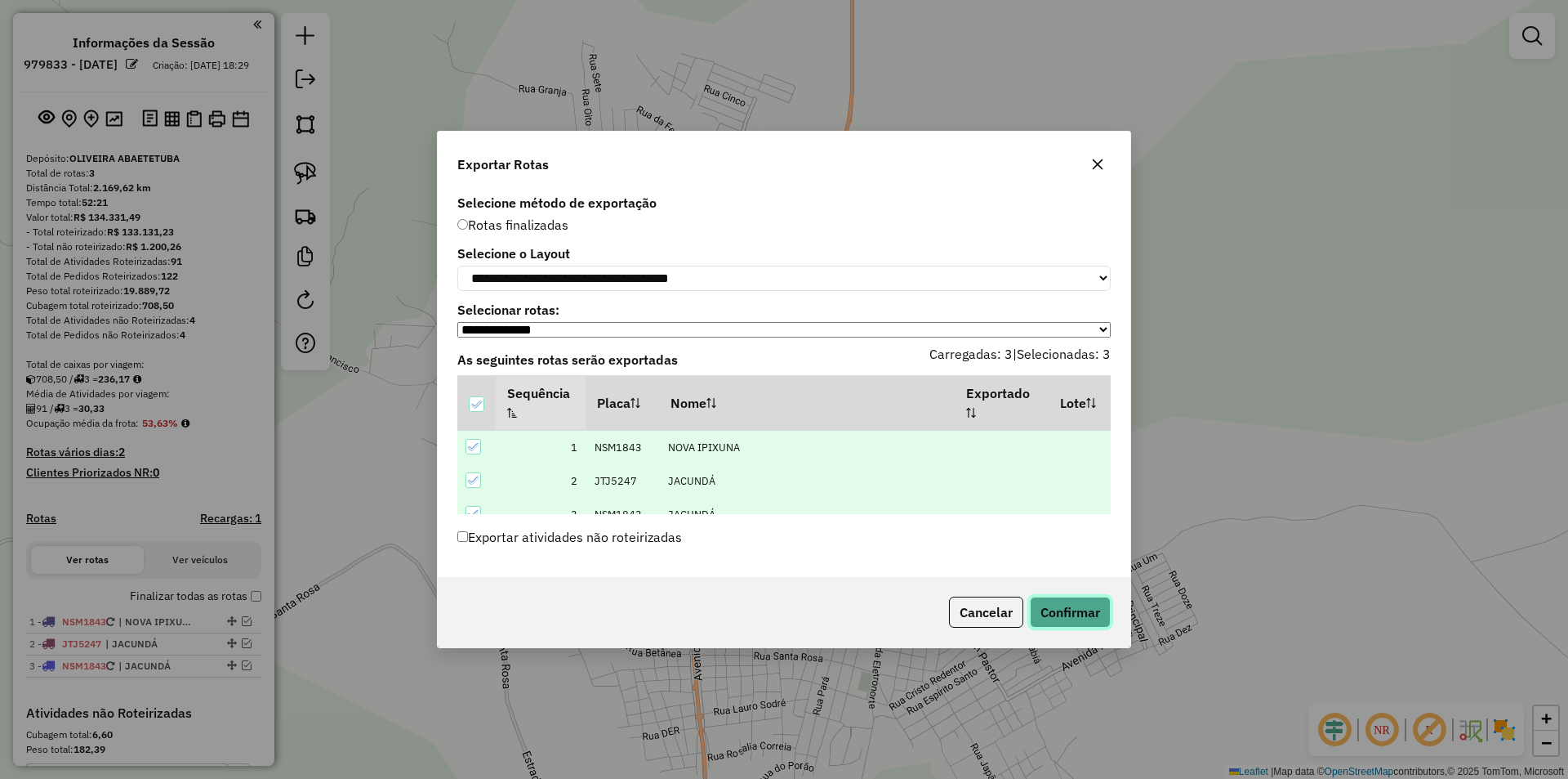
click at [1076, 616] on button "Confirmar" at bounding box center [1070, 611] width 81 height 31
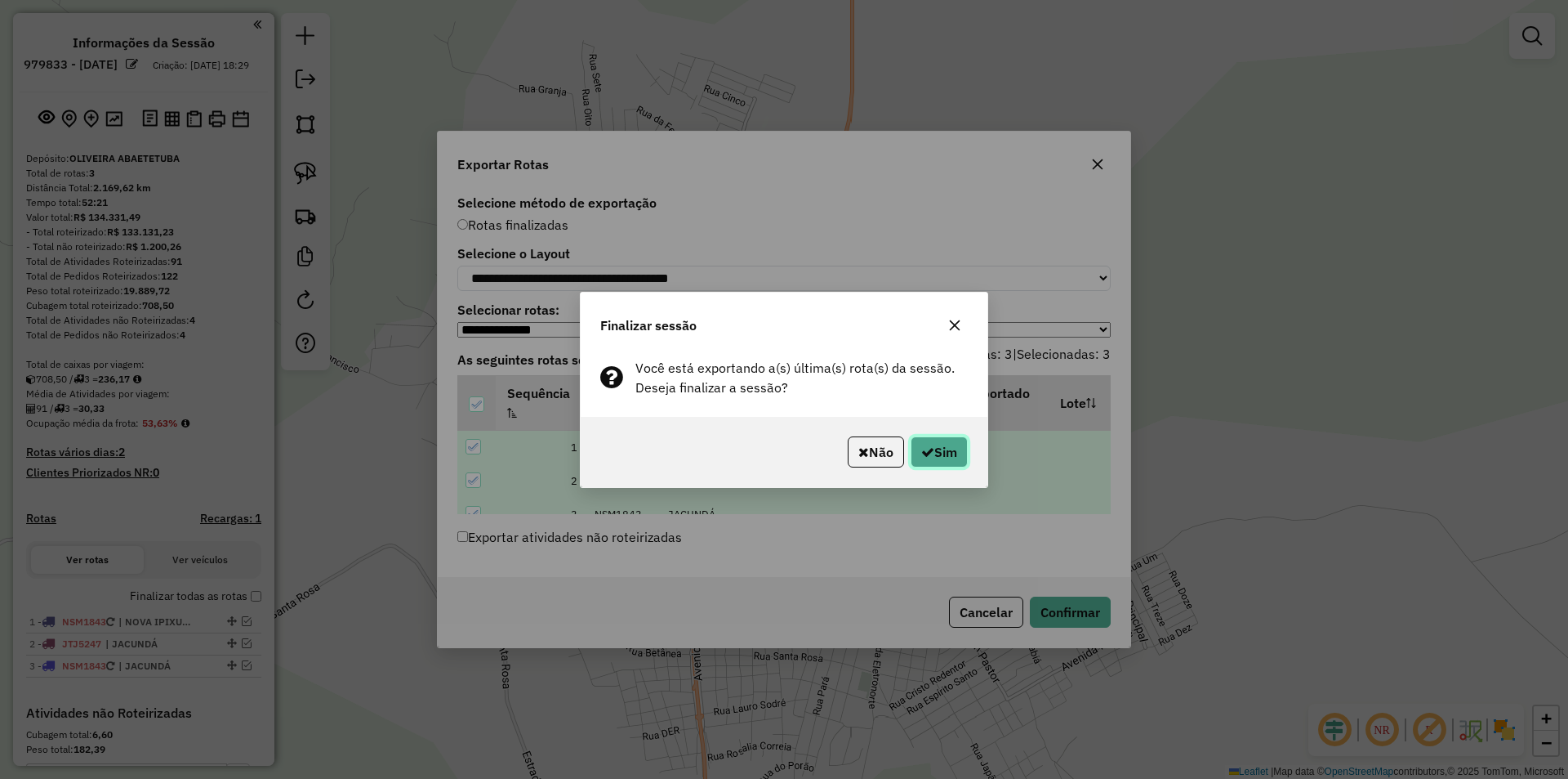
click at [930, 453] on icon "button" at bounding box center [928, 452] width 13 height 13
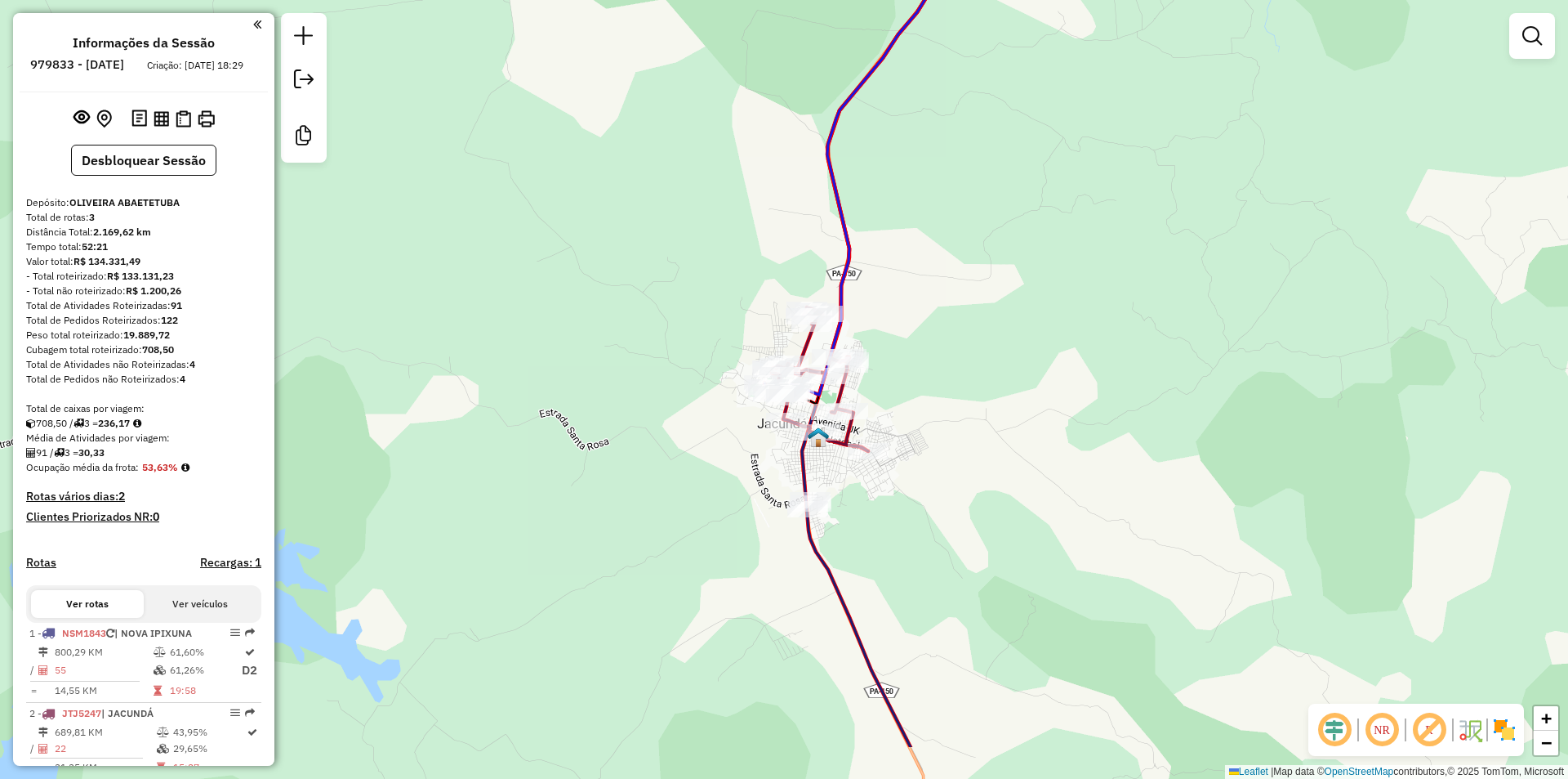
drag, startPoint x: 946, startPoint y: 607, endPoint x: 944, endPoint y: 470, distance: 137.0
click at [944, 471] on div "Janela de atendimento Grade de atendimento Capacidade Transportadoras Veículos …" at bounding box center [784, 389] width 1568 height 779
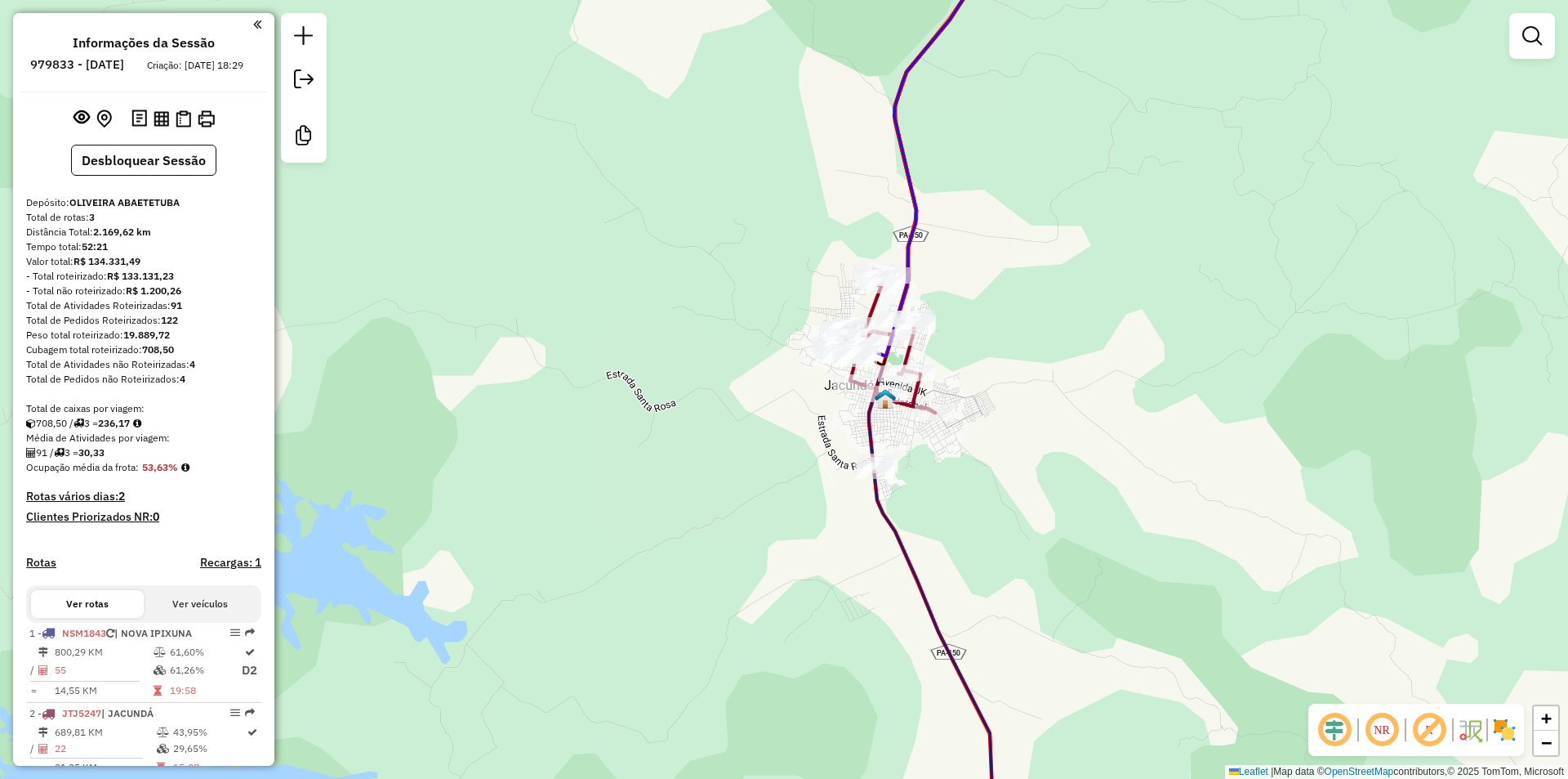
drag, startPoint x: 793, startPoint y: 598, endPoint x: 842, endPoint y: 627, distance: 56.9
click at [842, 627] on div "Janela de atendimento Grade de atendimento Capacidade Transportadoras Veículos …" at bounding box center [784, 389] width 1568 height 779
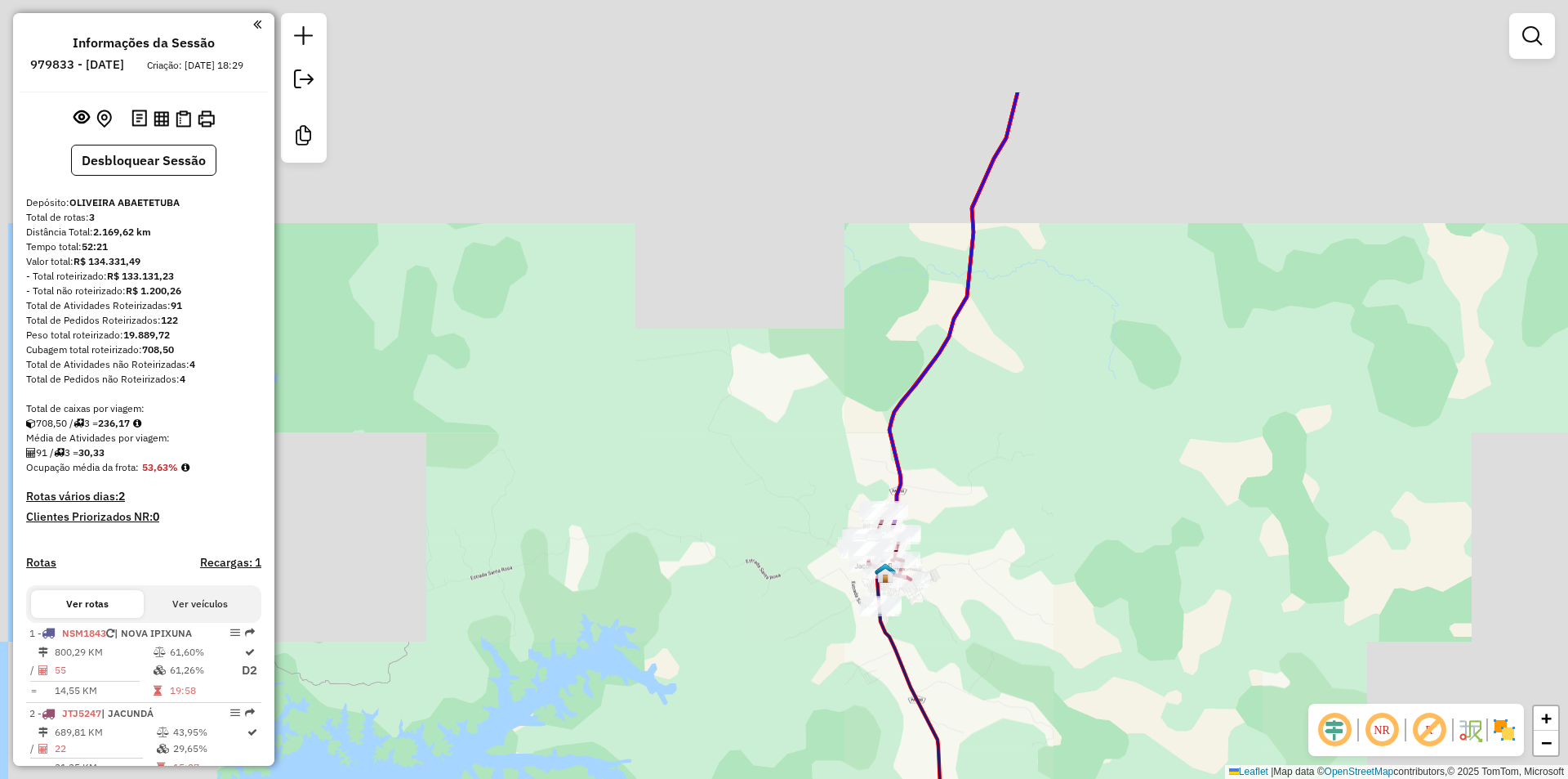
drag, startPoint x: 1073, startPoint y: 359, endPoint x: 970, endPoint y: 572, distance: 236.6
click at [967, 583] on div "Janela de atendimento Grade de atendimento Capacidade Transportadoras Veículos …" at bounding box center [784, 389] width 1568 height 779
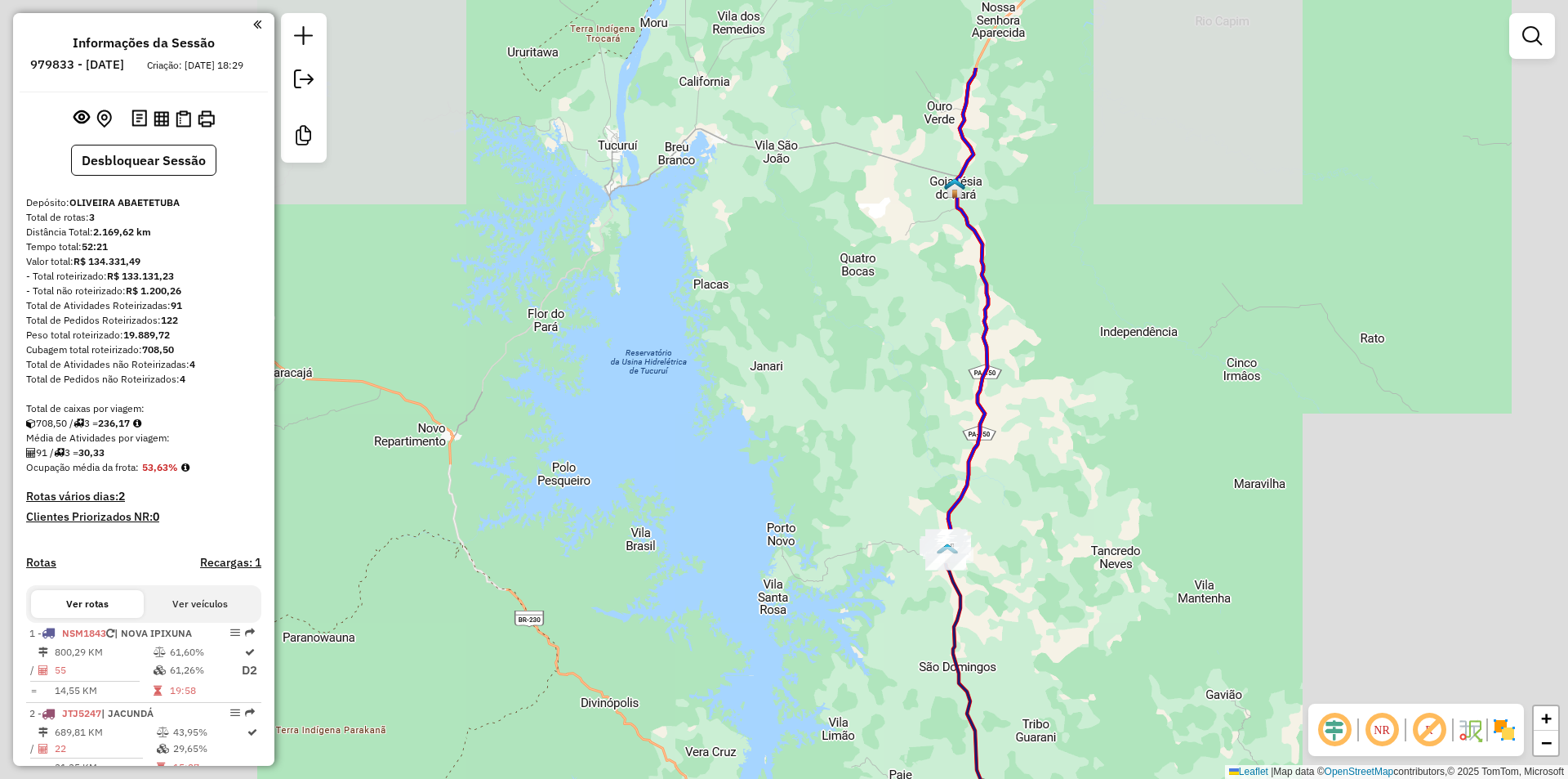
drag, startPoint x: 1023, startPoint y: 449, endPoint x: 1005, endPoint y: 518, distance: 71.3
click at [1005, 526] on div "Janela de atendimento Grade de atendimento Capacidade Transportadoras Veículos …" at bounding box center [784, 389] width 1568 height 779
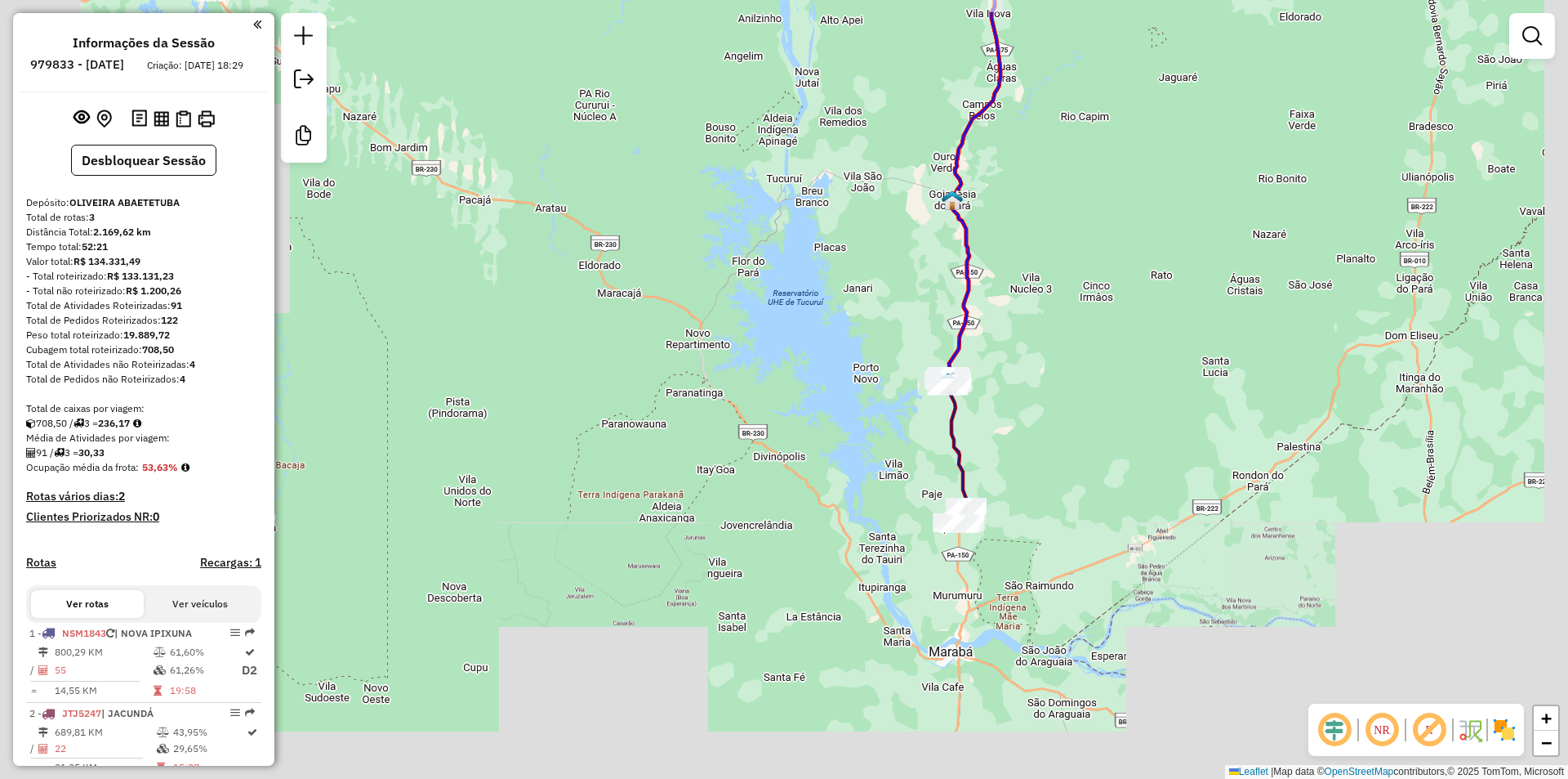
drag, startPoint x: 1022, startPoint y: 302, endPoint x: 1013, endPoint y: 275, distance: 28.5
click at [1017, 284] on div "Janela de atendimento Grade de atendimento Capacidade Transportadoras Veículos …" at bounding box center [784, 389] width 1568 height 779
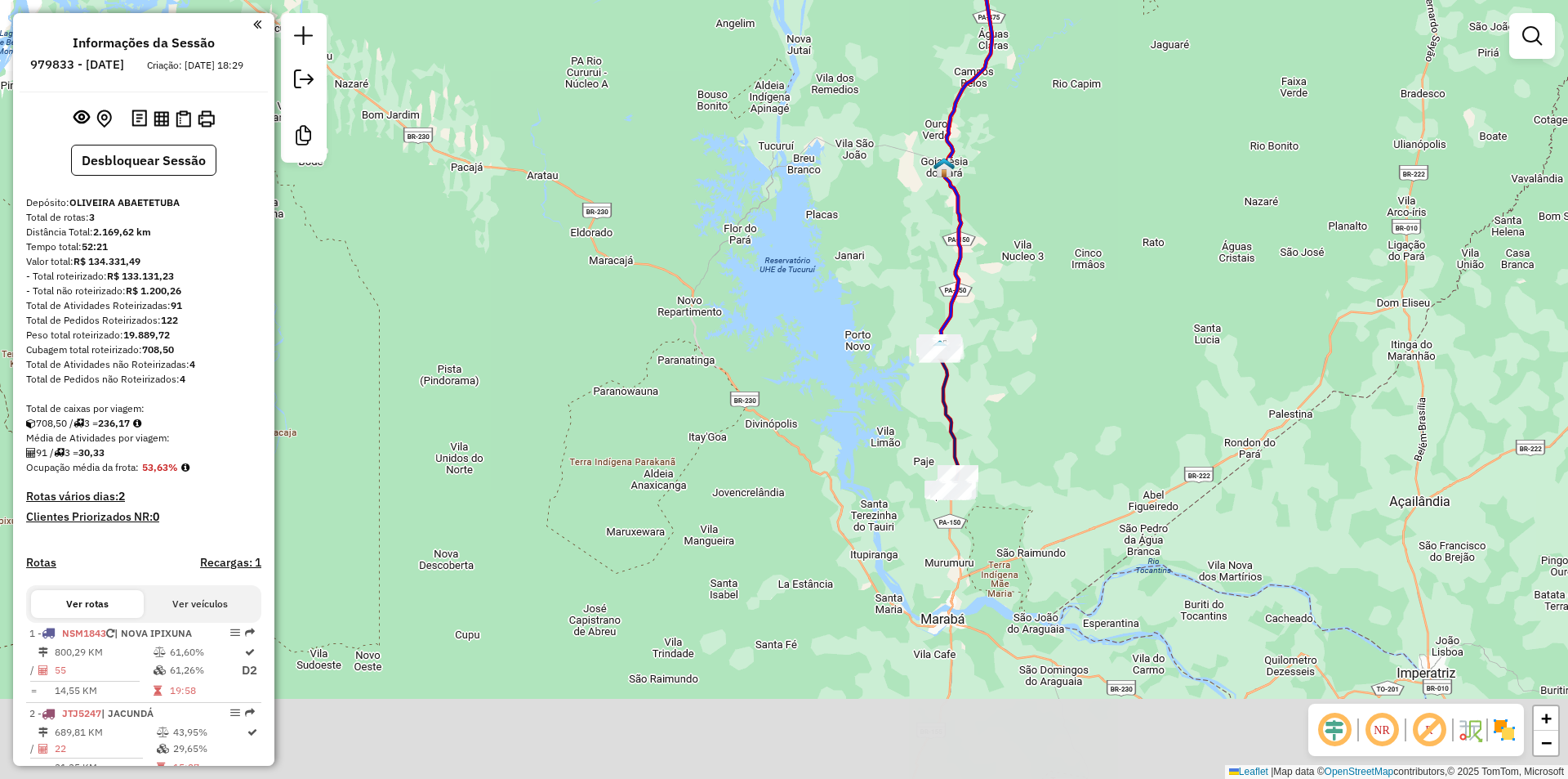
drag, startPoint x: 1015, startPoint y: 354, endPoint x: 997, endPoint y: 306, distance: 51.3
click at [999, 308] on div "Janela de atendimento Grade de atendimento Capacidade Transportadoras Veículos …" at bounding box center [784, 389] width 1568 height 779
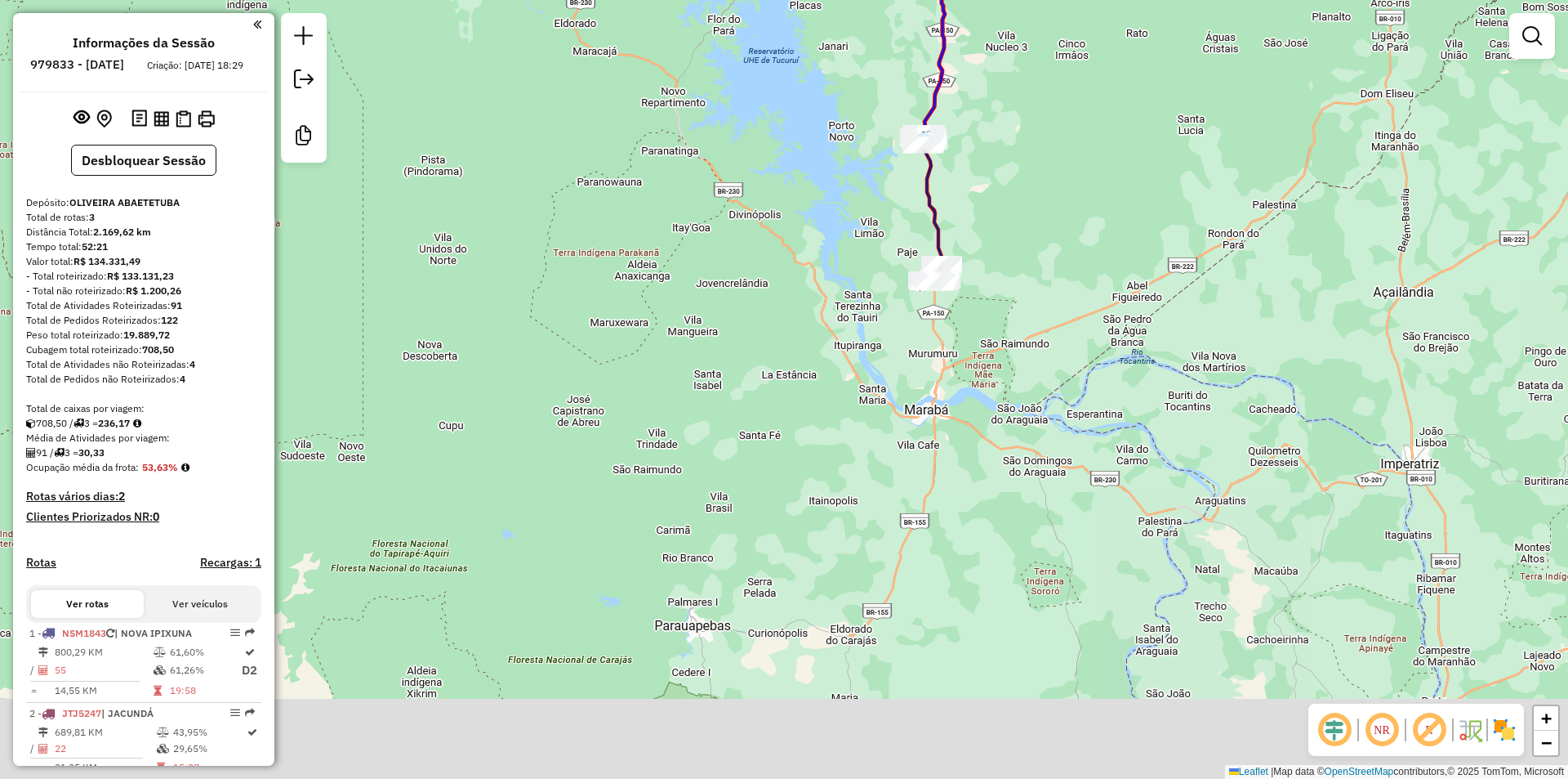
drag, startPoint x: 1010, startPoint y: 410, endPoint x: 1015, endPoint y: 401, distance: 10.3
click at [1010, 401] on div "Janela de atendimento Grade de atendimento Capacidade Transportadoras Veículos …" at bounding box center [784, 389] width 1568 height 779
